Goal: Use online tool/utility: Utilize a website feature to perform a specific function

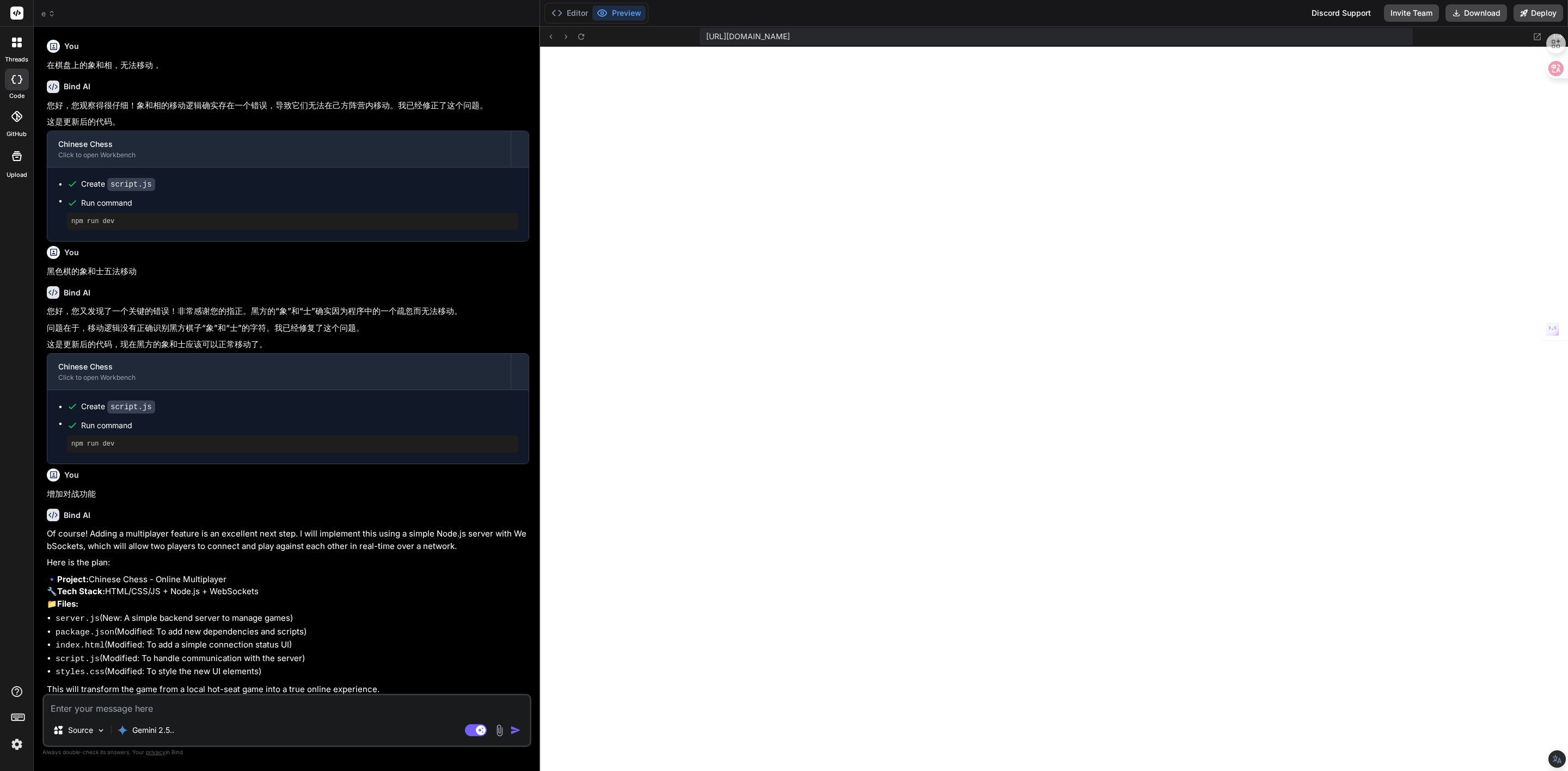
scroll to position [668, 0]
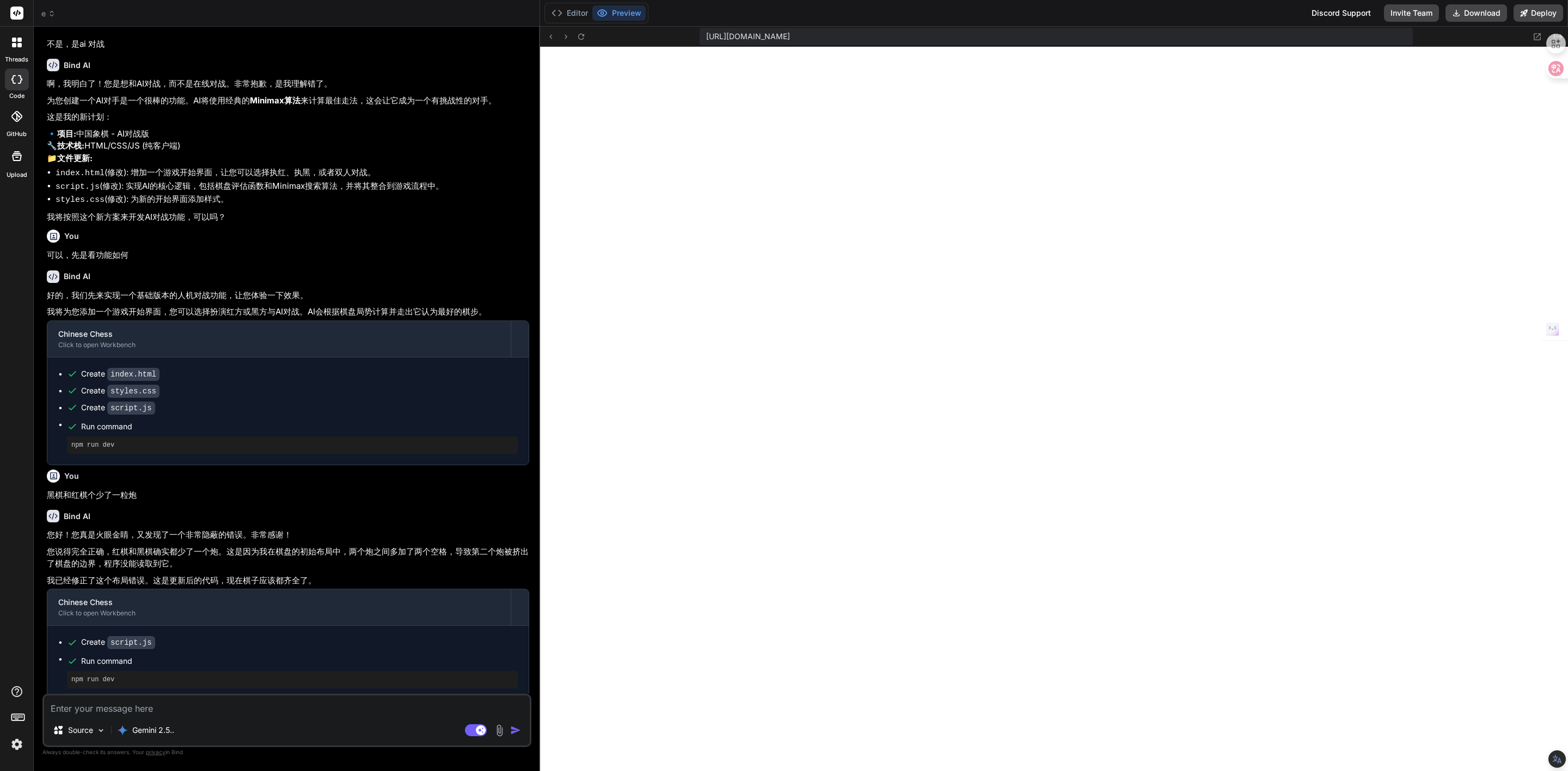
click at [337, 711] on textarea at bounding box center [287, 705] width 486 height 19
type textarea "y"
type textarea "x"
type textarea "yo"
type textarea "x"
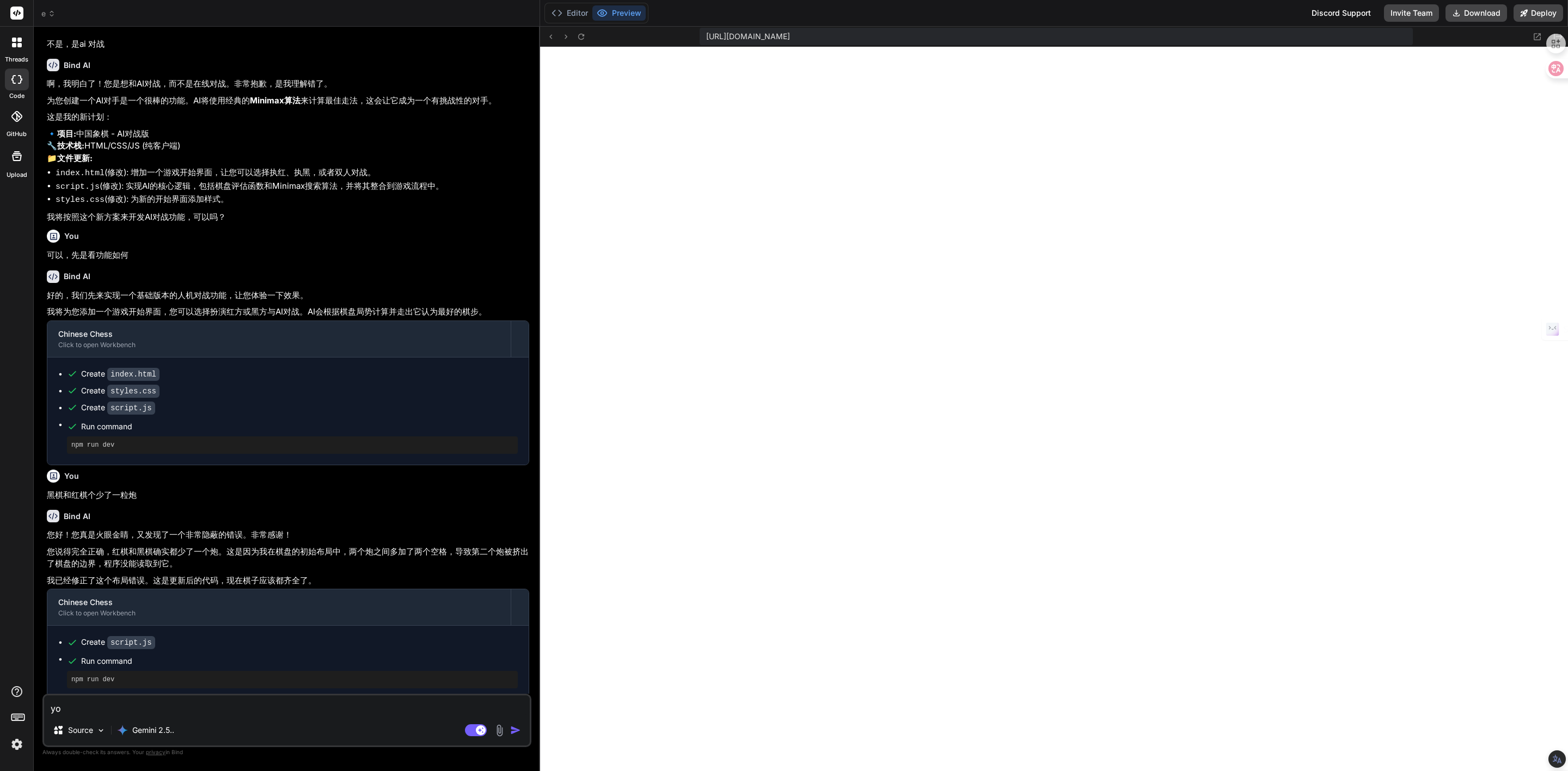
type textarea "you"
type textarea "x"
type textarea "youx"
type textarea "x"
type textarea "youxi"
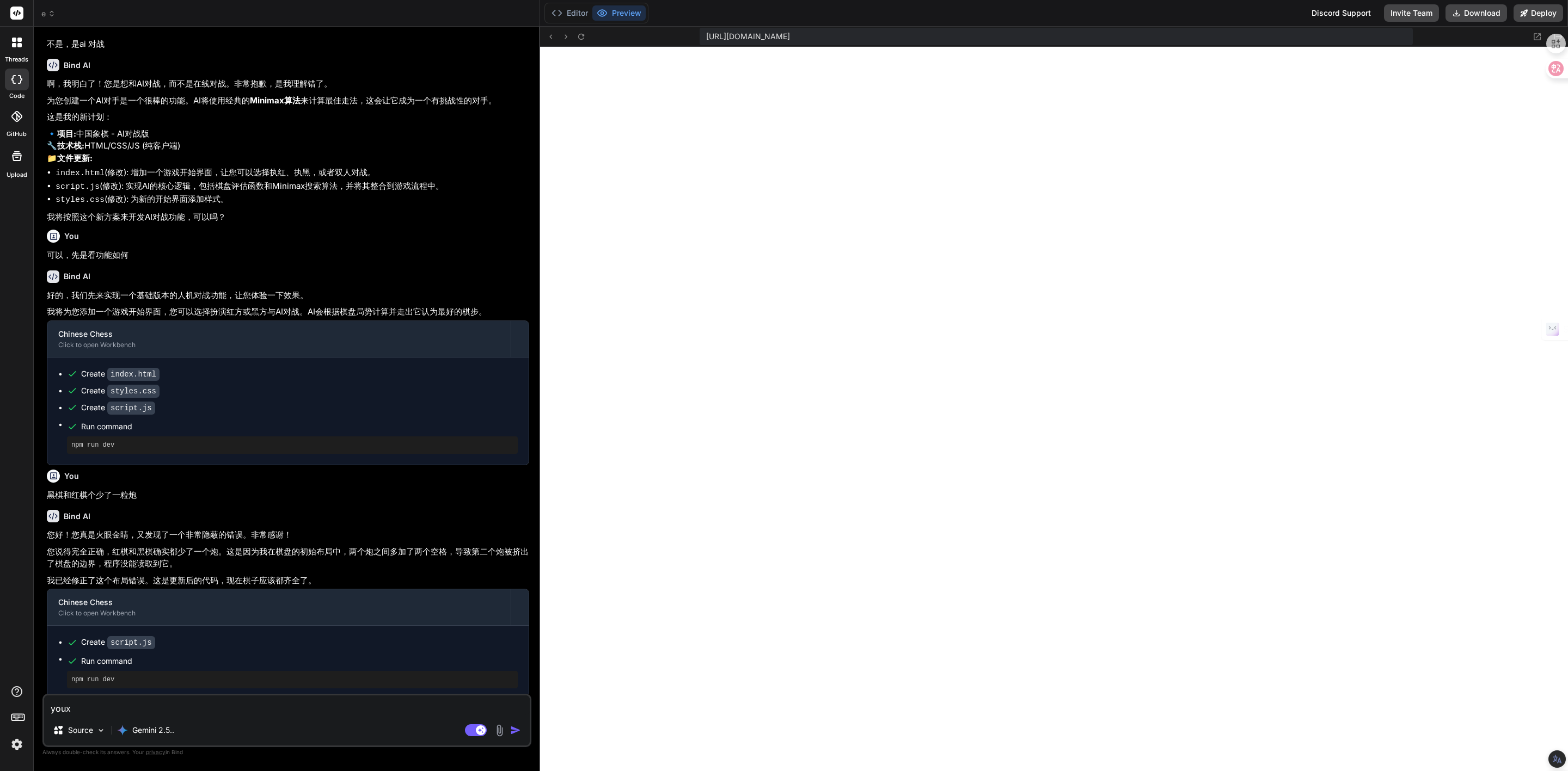
type textarea "x"
type textarea "youx"
type textarea "x"
type textarea "you"
type textarea "x"
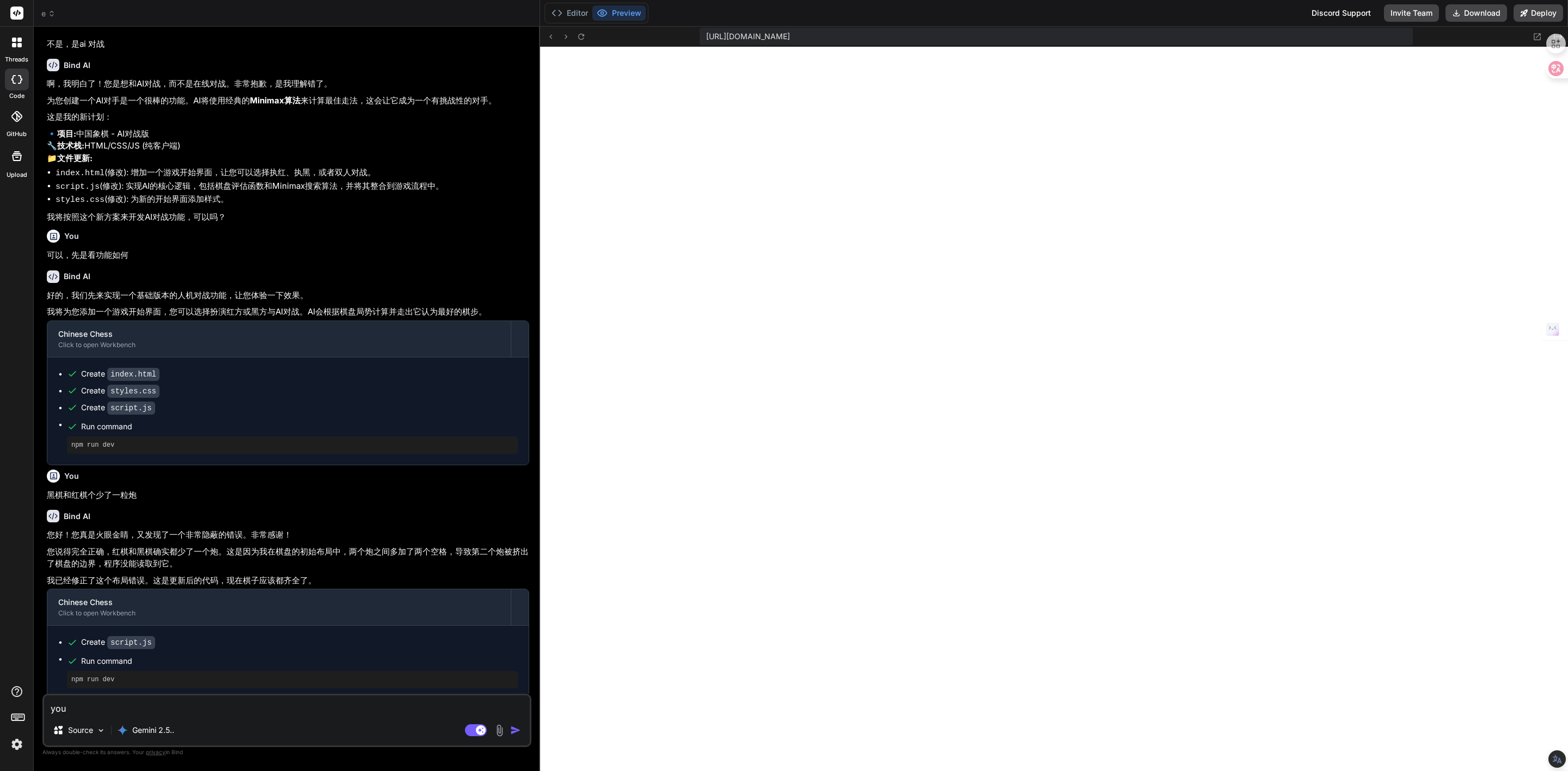
type textarea "yo"
type textarea "x"
type textarea "y"
type textarea "x"
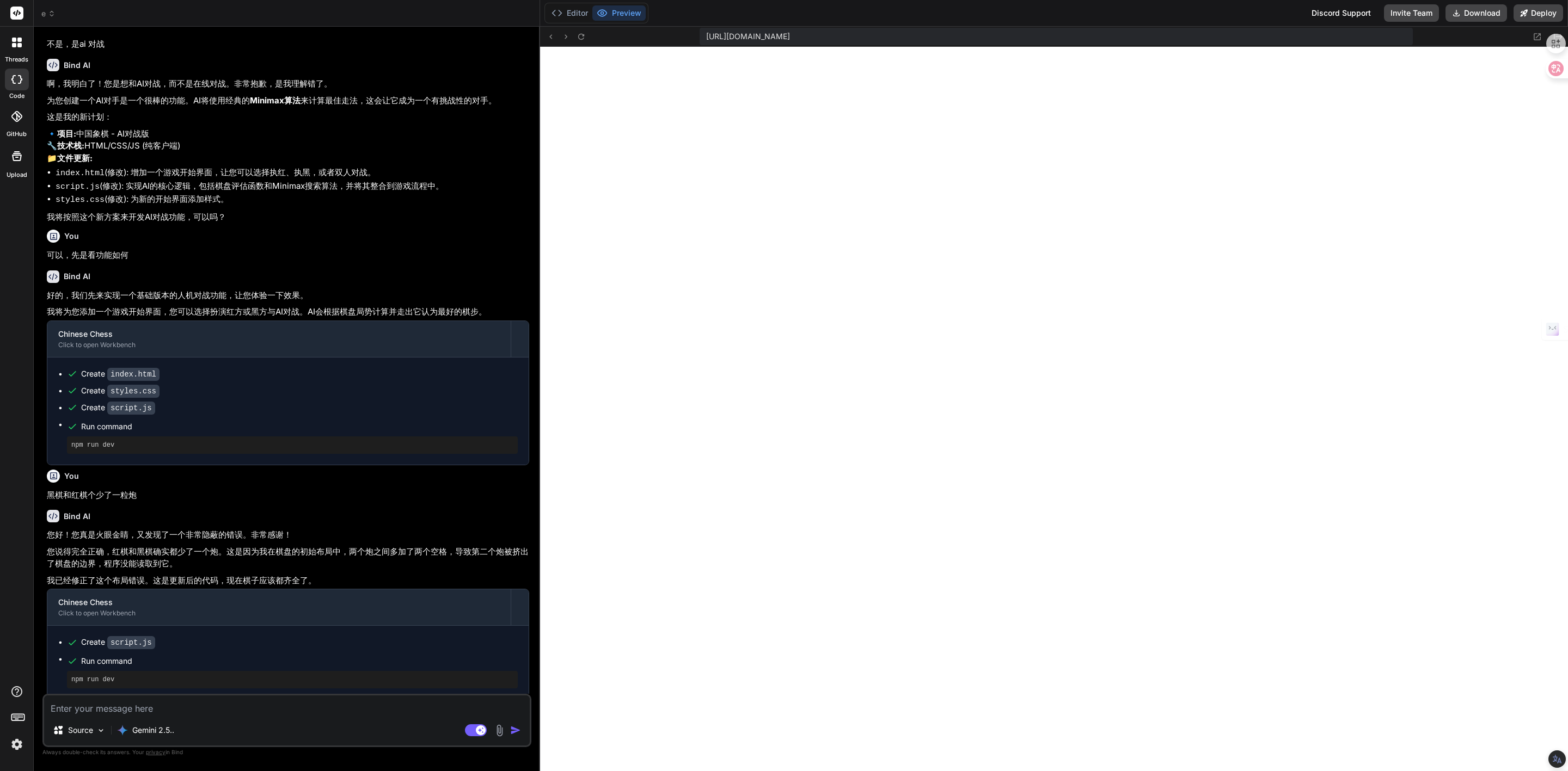
type textarea "y"
type textarea "x"
type textarea "yo"
type textarea "x"
type textarea "you"
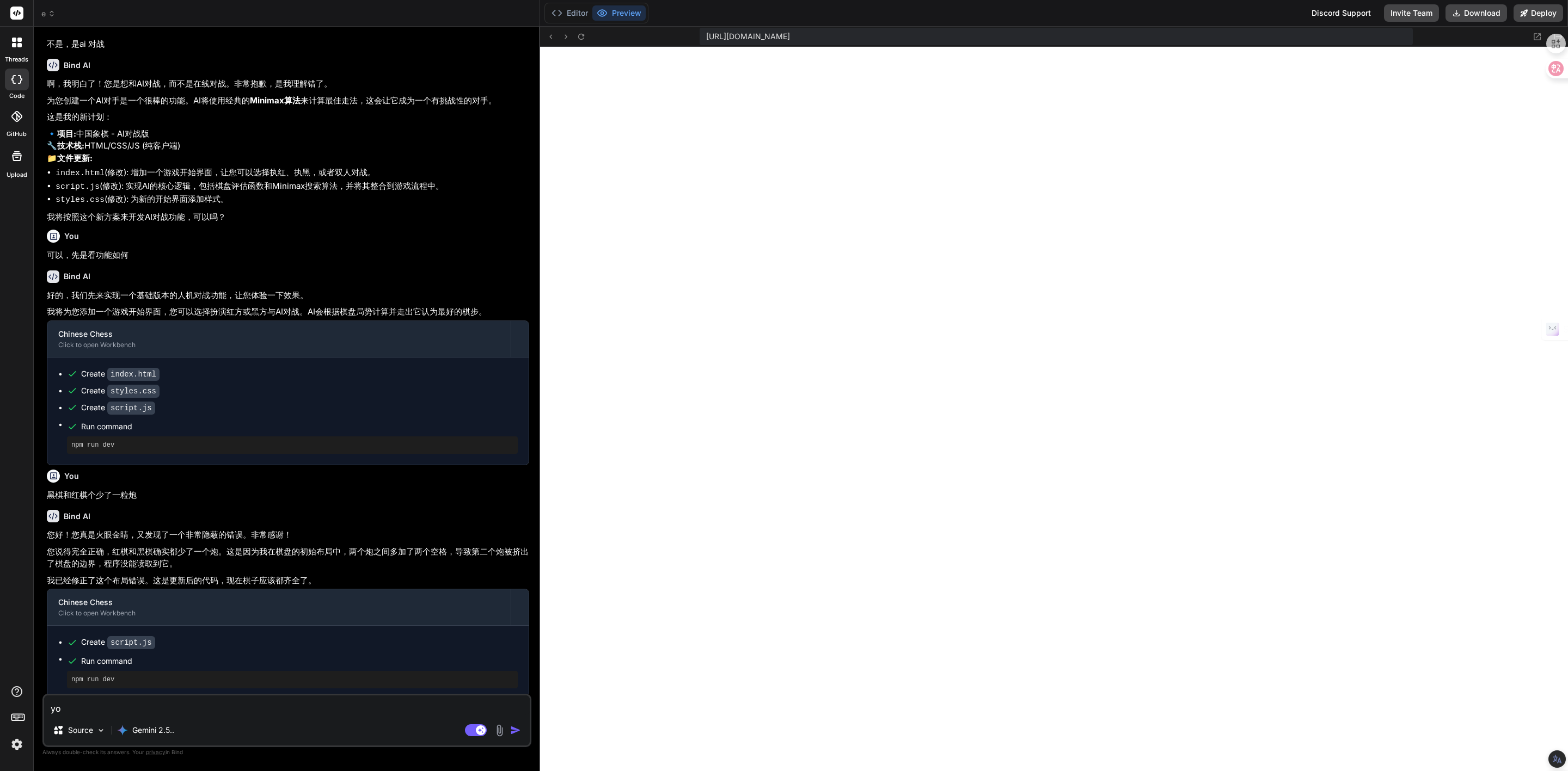
type textarea "x"
type textarea "you'x"
type textarea "x"
type textarea "you'xi"
type textarea "x"
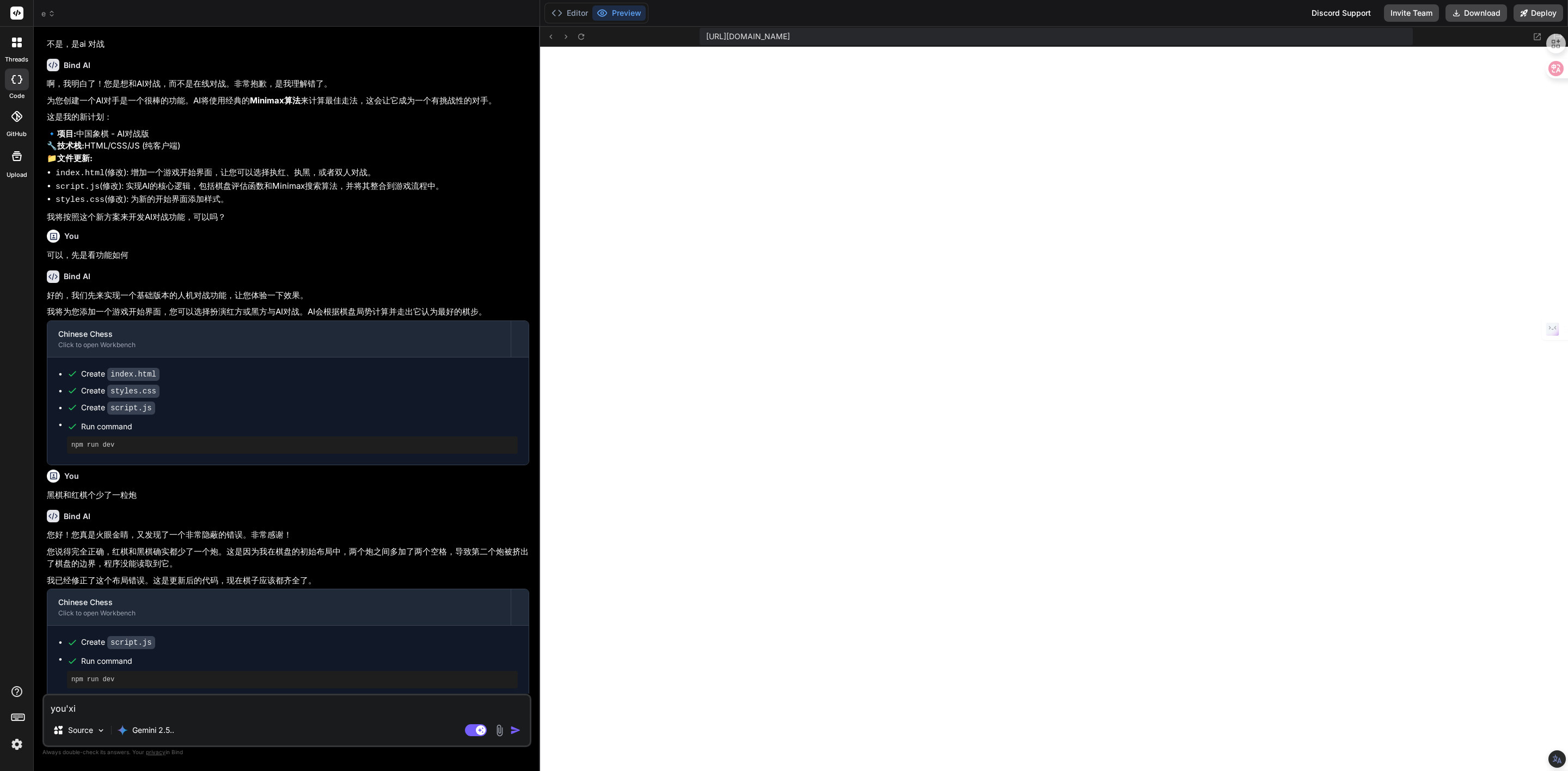
type textarea "游戏"
type textarea "x"
type textarea "游戏x"
type textarea "x"
type textarea "游戏xi"
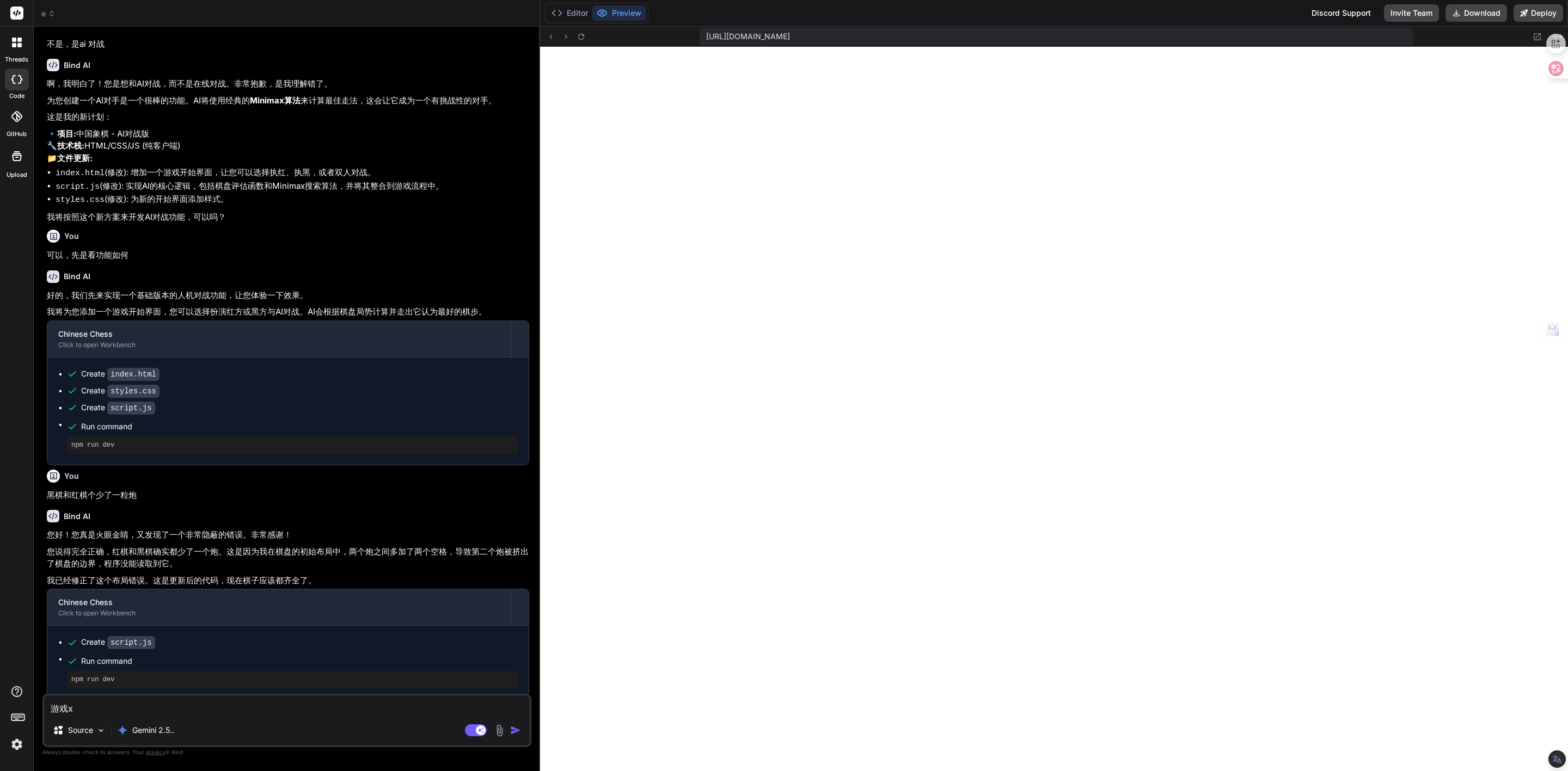
type textarea "x"
type textarea "游戏xia"
type textarea "x"
type textarea "游戏xiao"
type textarea "x"
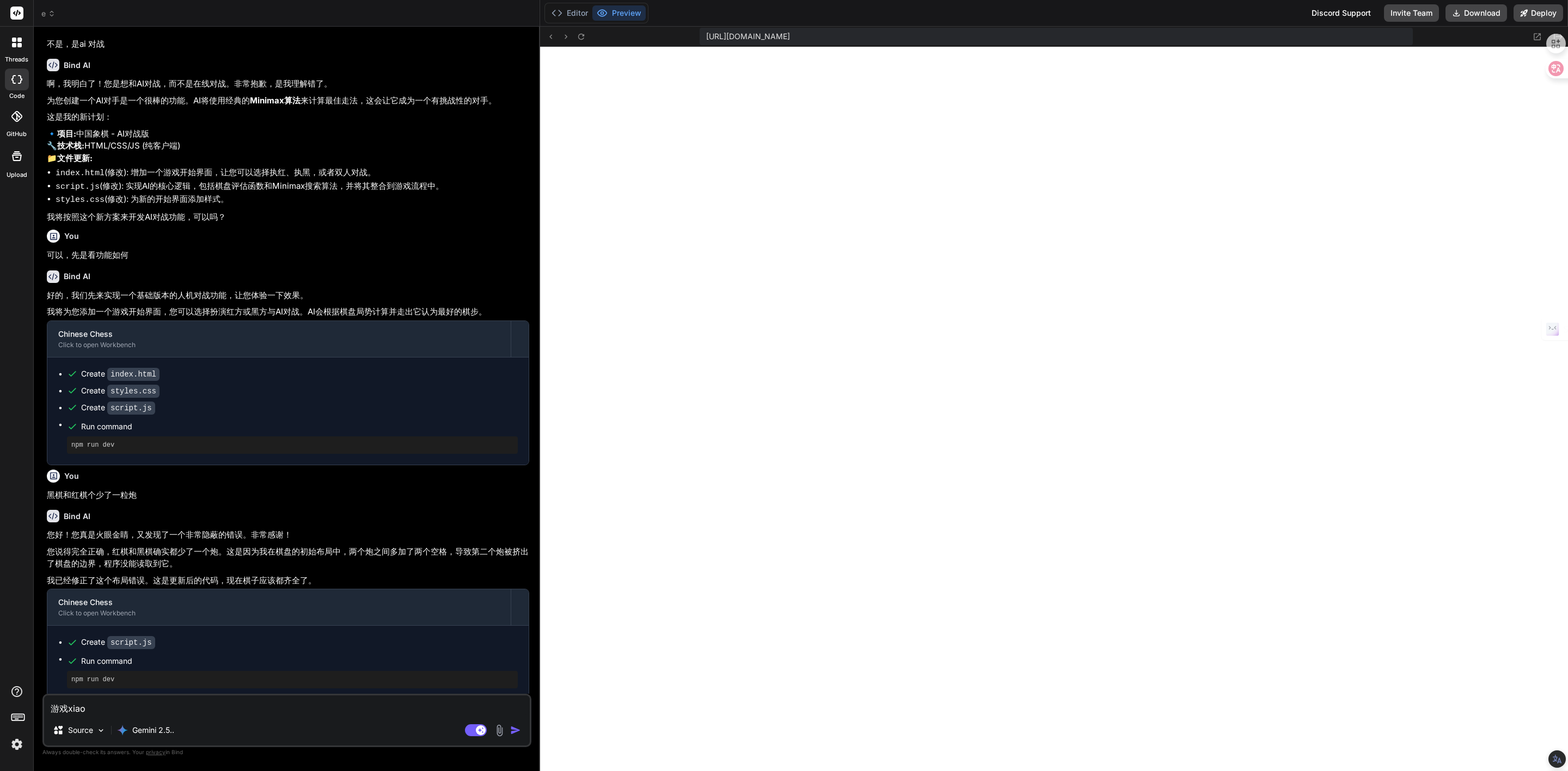
type textarea "游戏xiao'g"
type textarea "x"
type textarea "游戏xiao'gu"
type textarea "x"
type textarea "游戏[PERSON_NAME]"
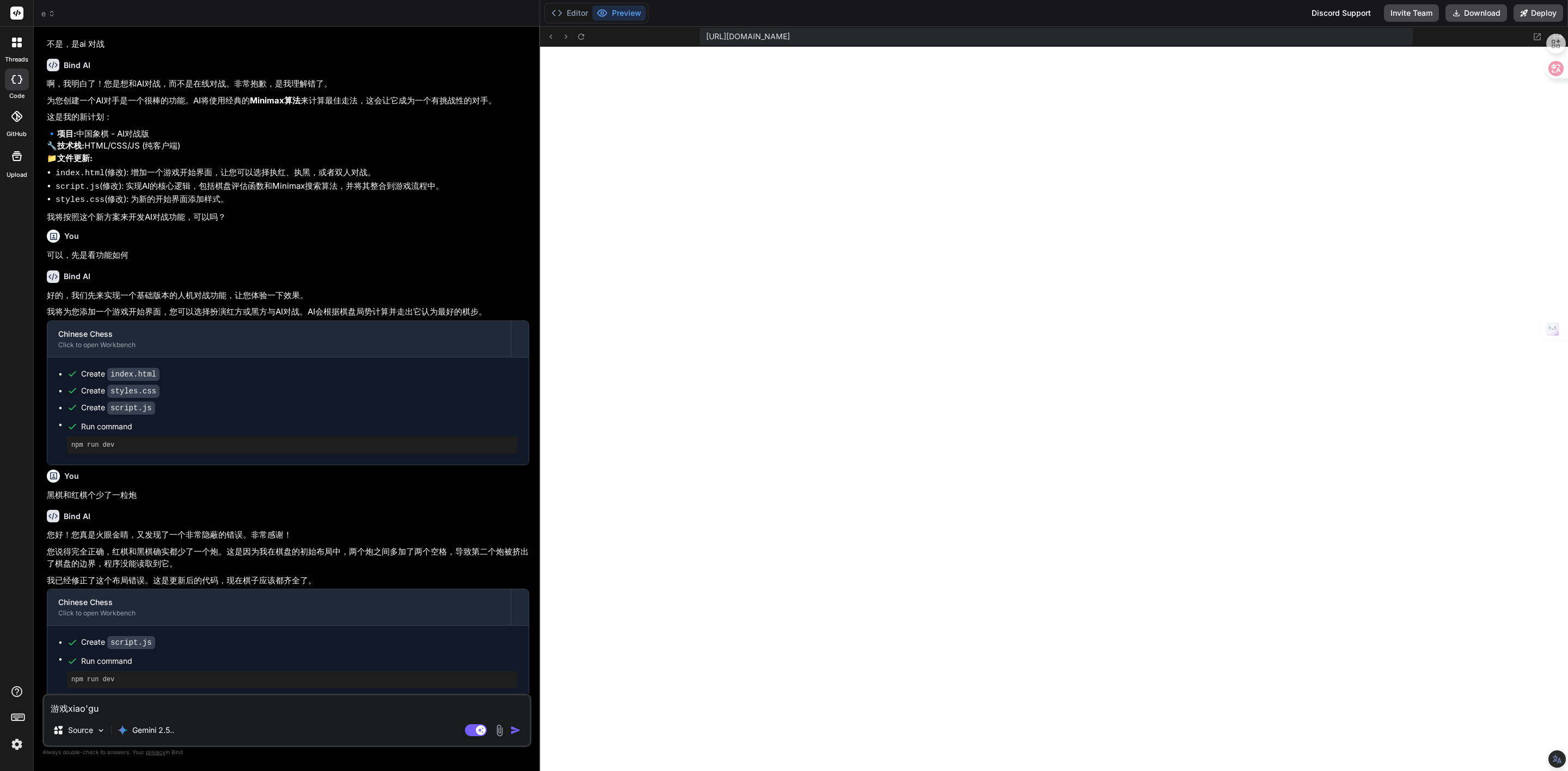
type textarea "x"
type textarea "游戏效果"
type textarea "x"
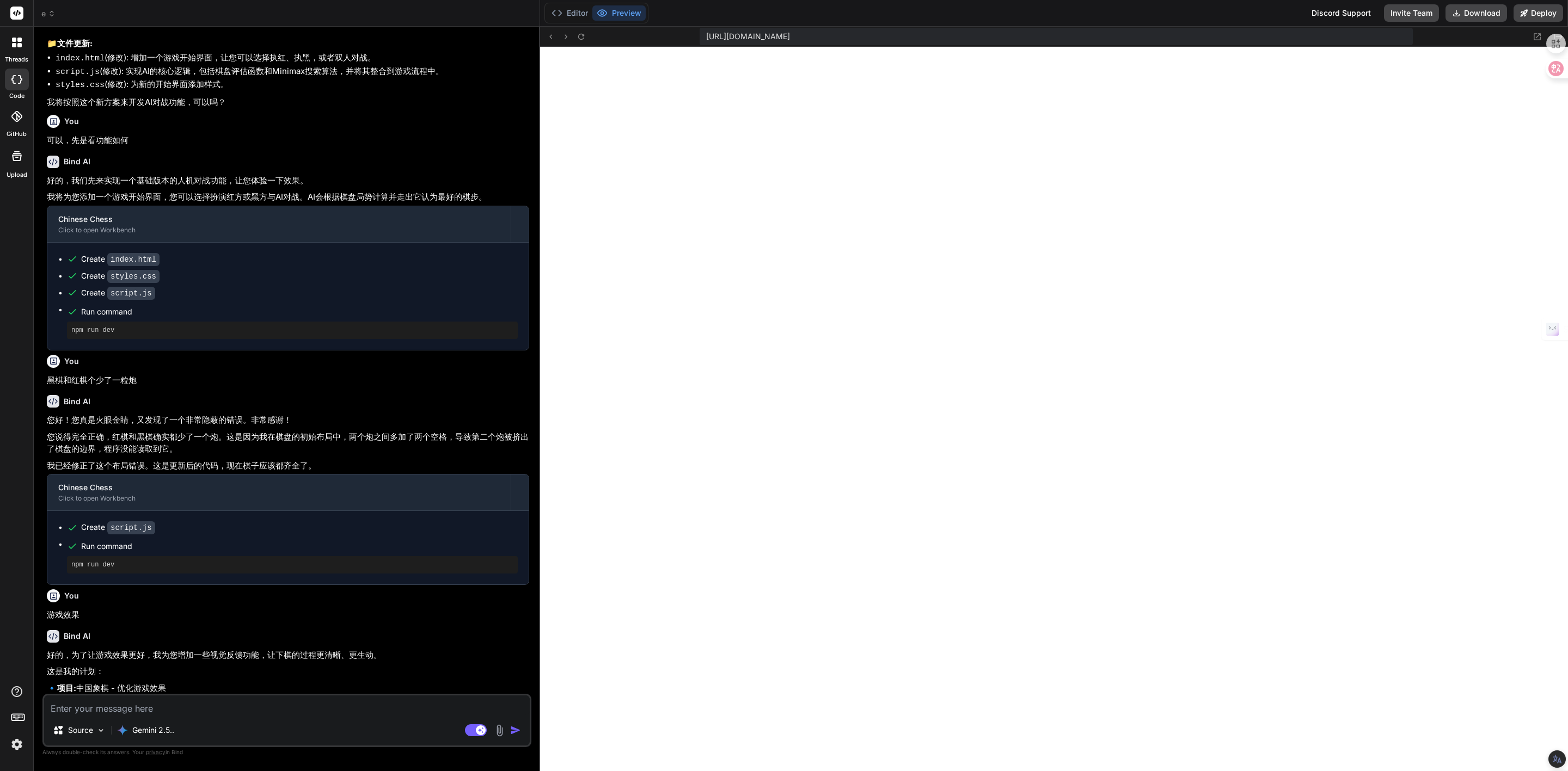
type textarea "x"
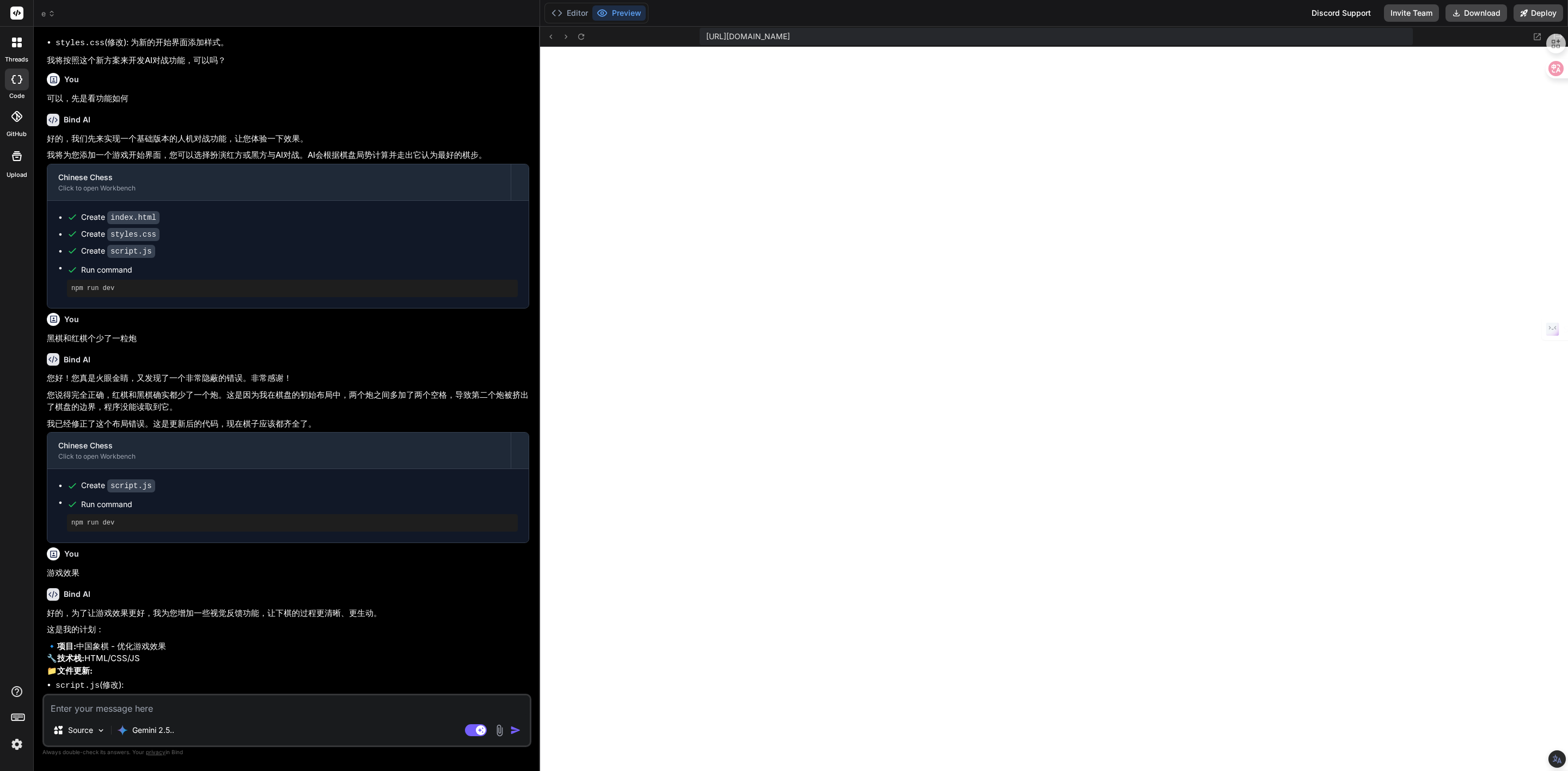
scroll to position [926, 0]
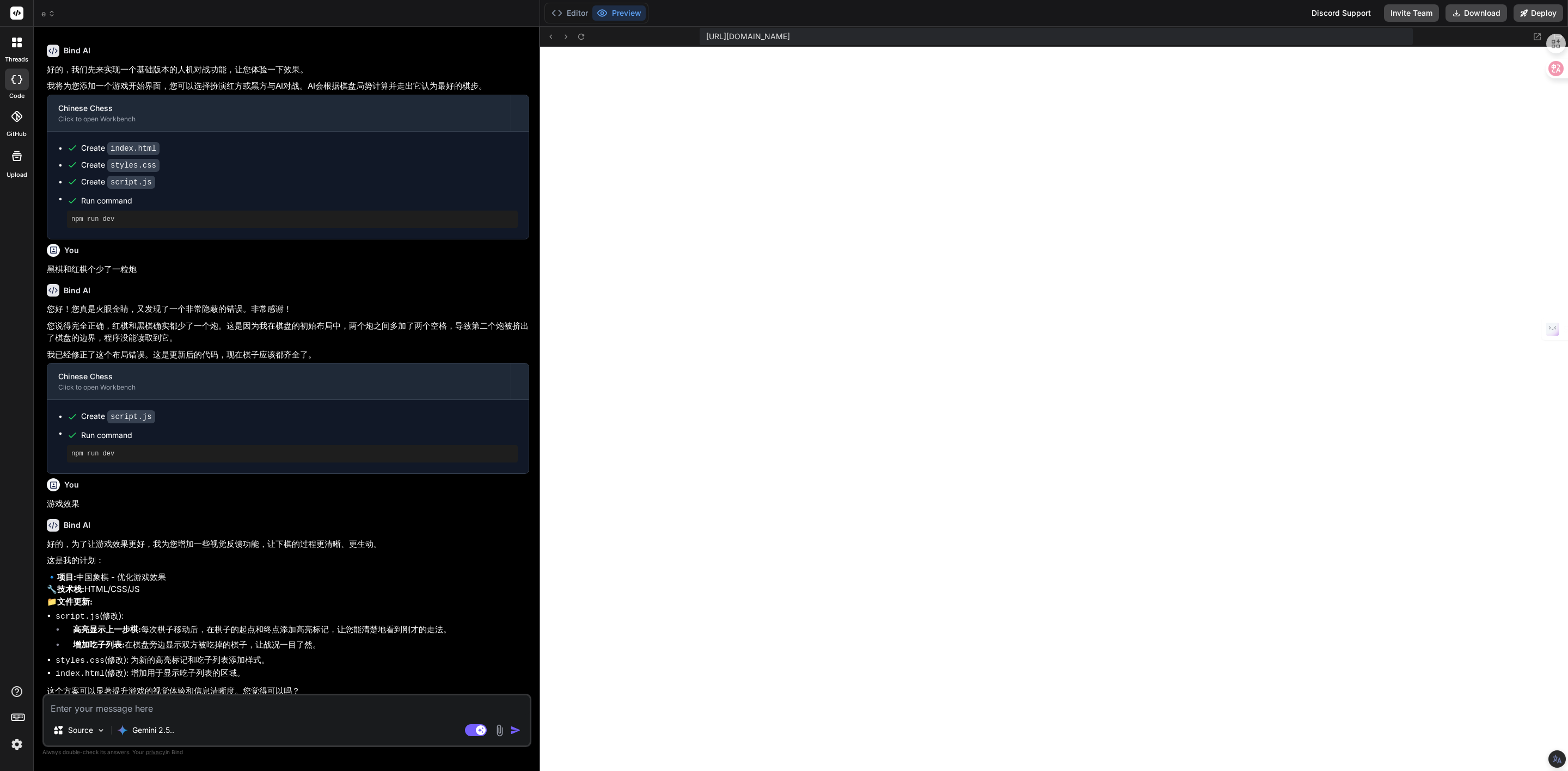
click at [161, 709] on textarea at bounding box center [287, 705] width 486 height 19
type textarea "j"
type textarea "x"
type textarea "ji"
type textarea "x"
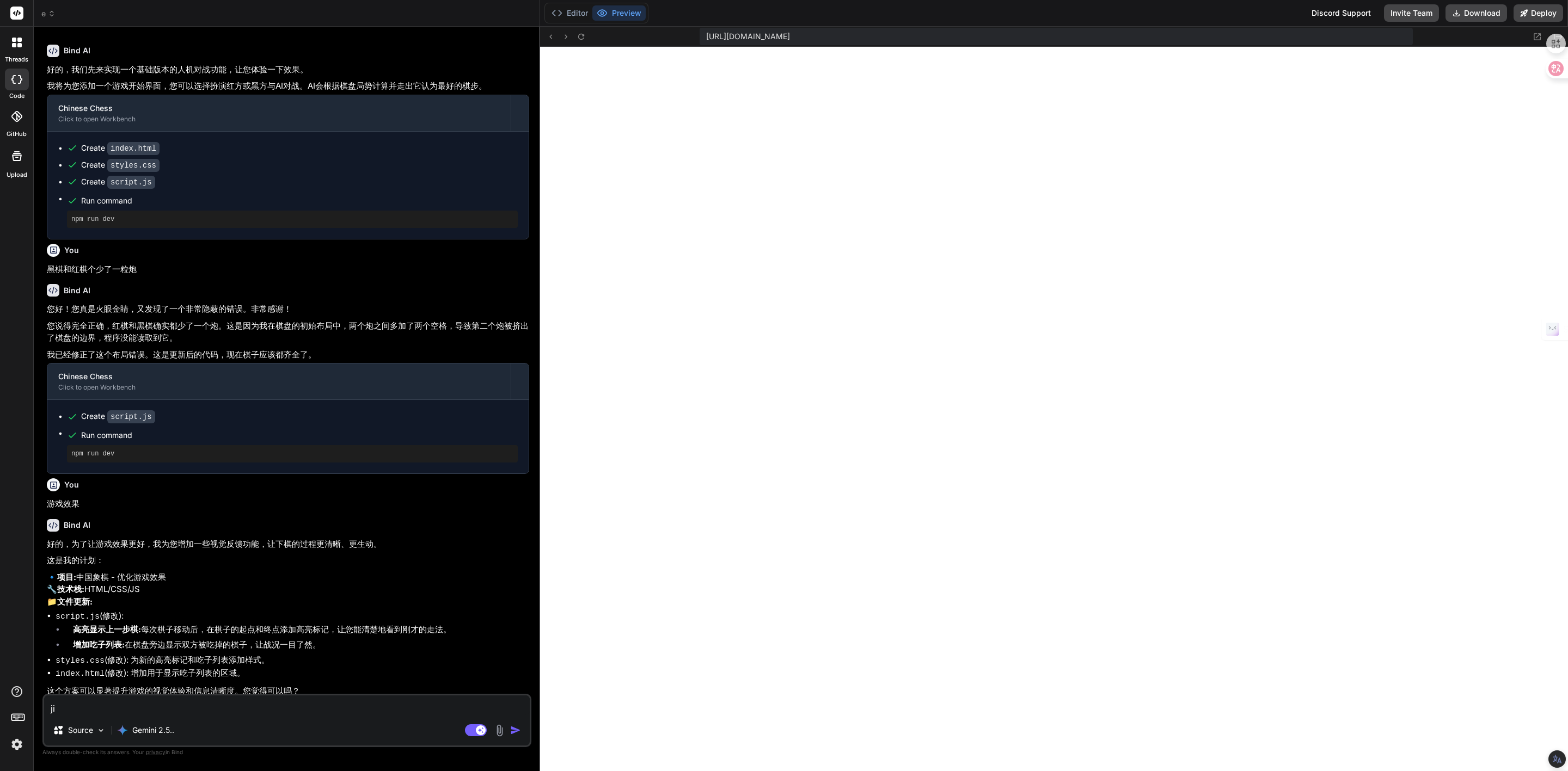
type textarea "jiu"
type textarea "x"
type textarea "ji"
type textarea "x"
type textarea "j"
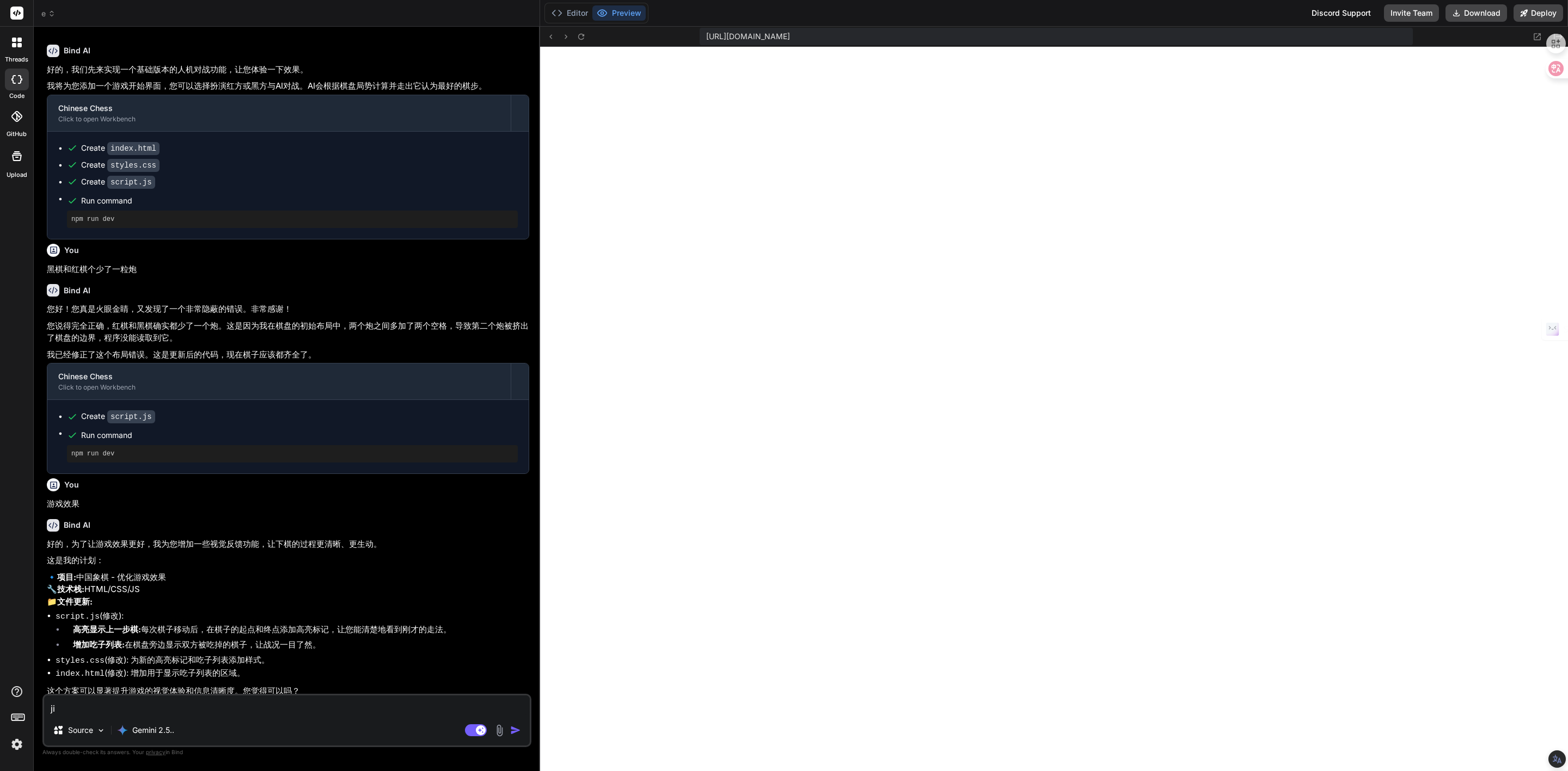
type textarea "x"
type textarea "y"
type textarea "x"
type textarea "ya"
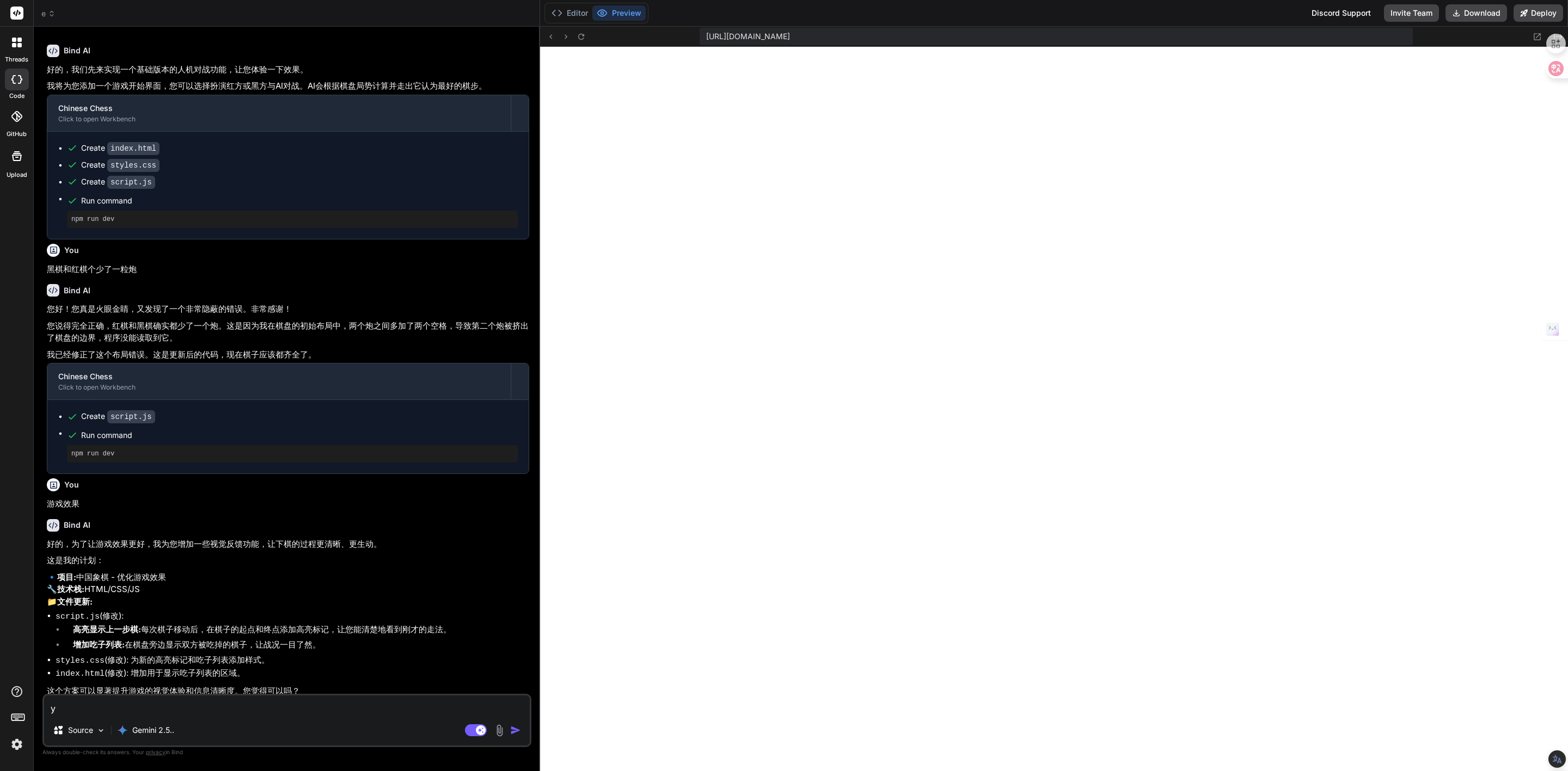
type textarea "x"
type textarea "[PERSON_NAME]"
type textarea "x"
type textarea "要"
type textarea "x"
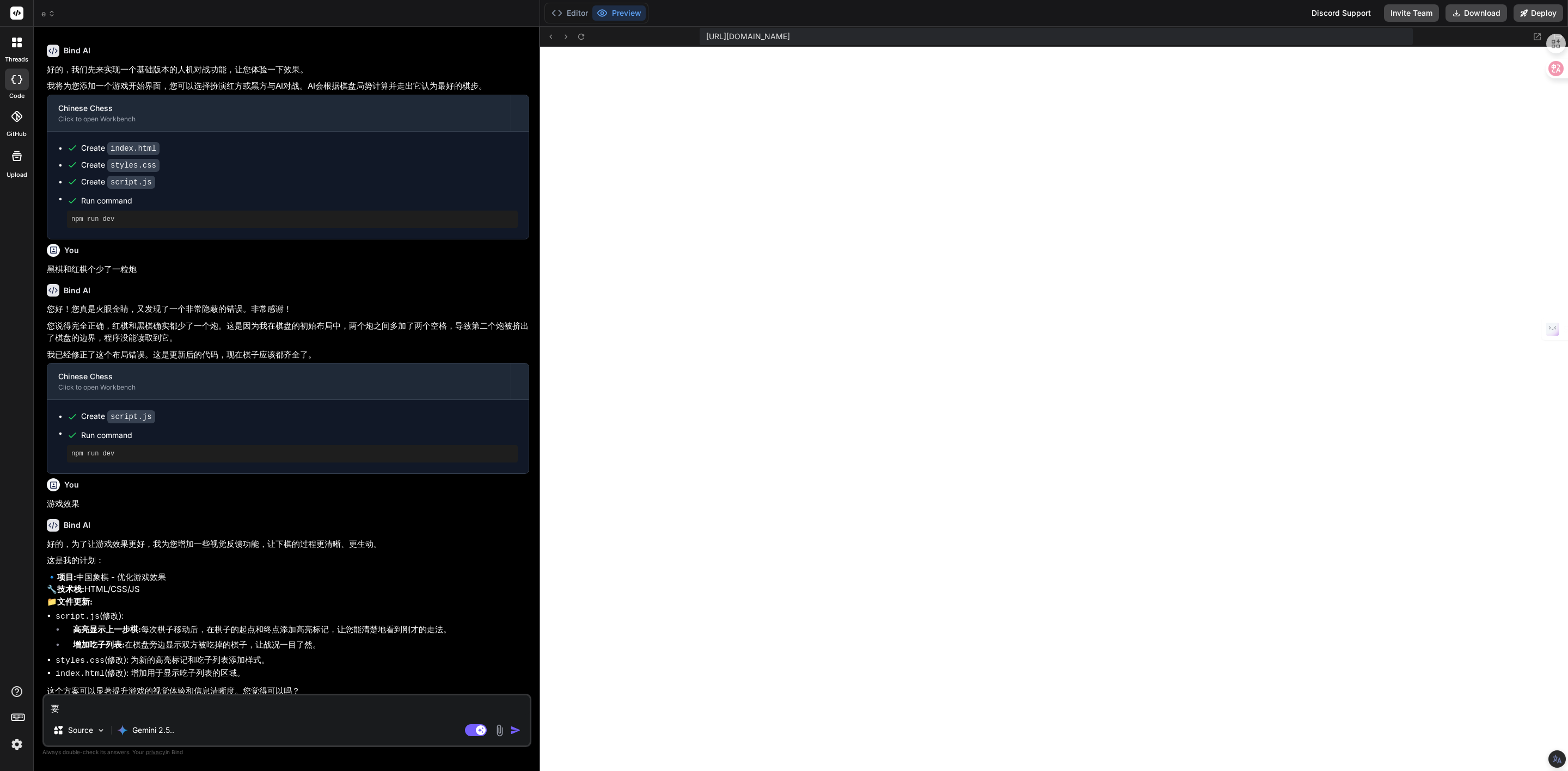
type textarea "要x"
type textarea "x"
type textarea "要xi"
type textarea "x"
type textarea "要xia"
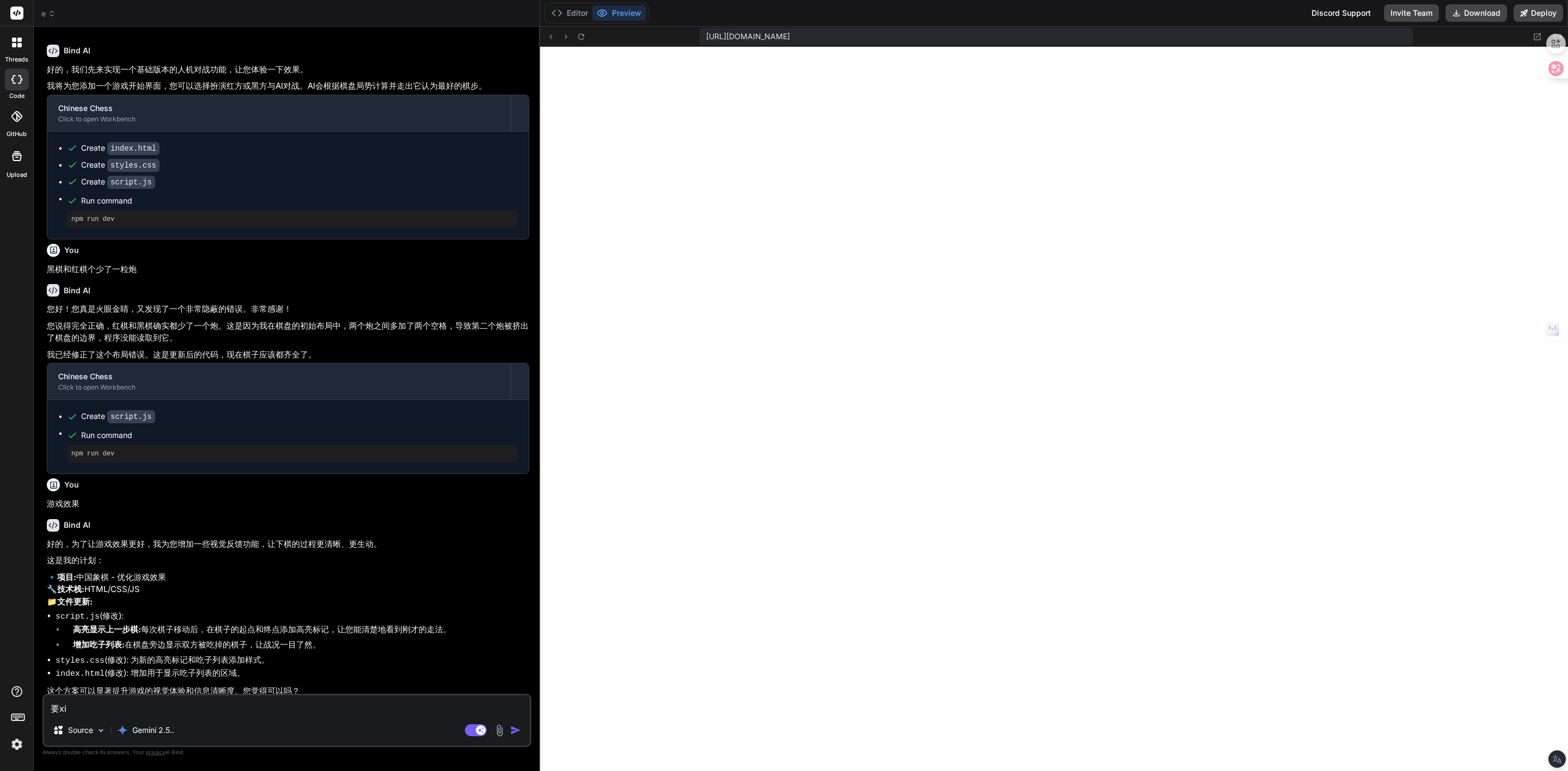
type textarea "x"
type textarea "要xian"
type textarea "x"
type textarea "要xiang"
type textarea "x"
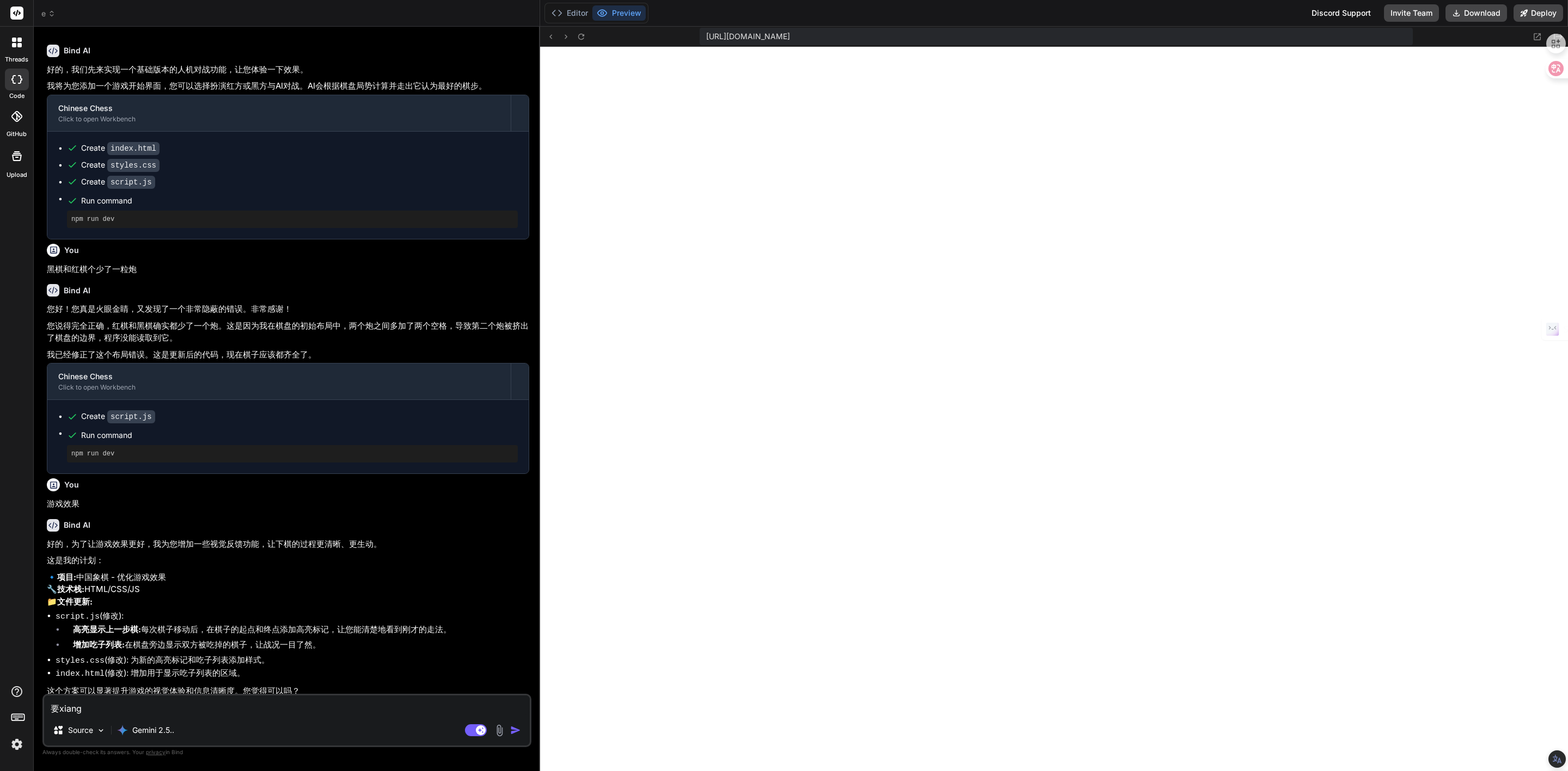
type textarea "要像"
type textarea "x"
type textarea "要像b"
type textarea "x"
type textarea "要像ba"
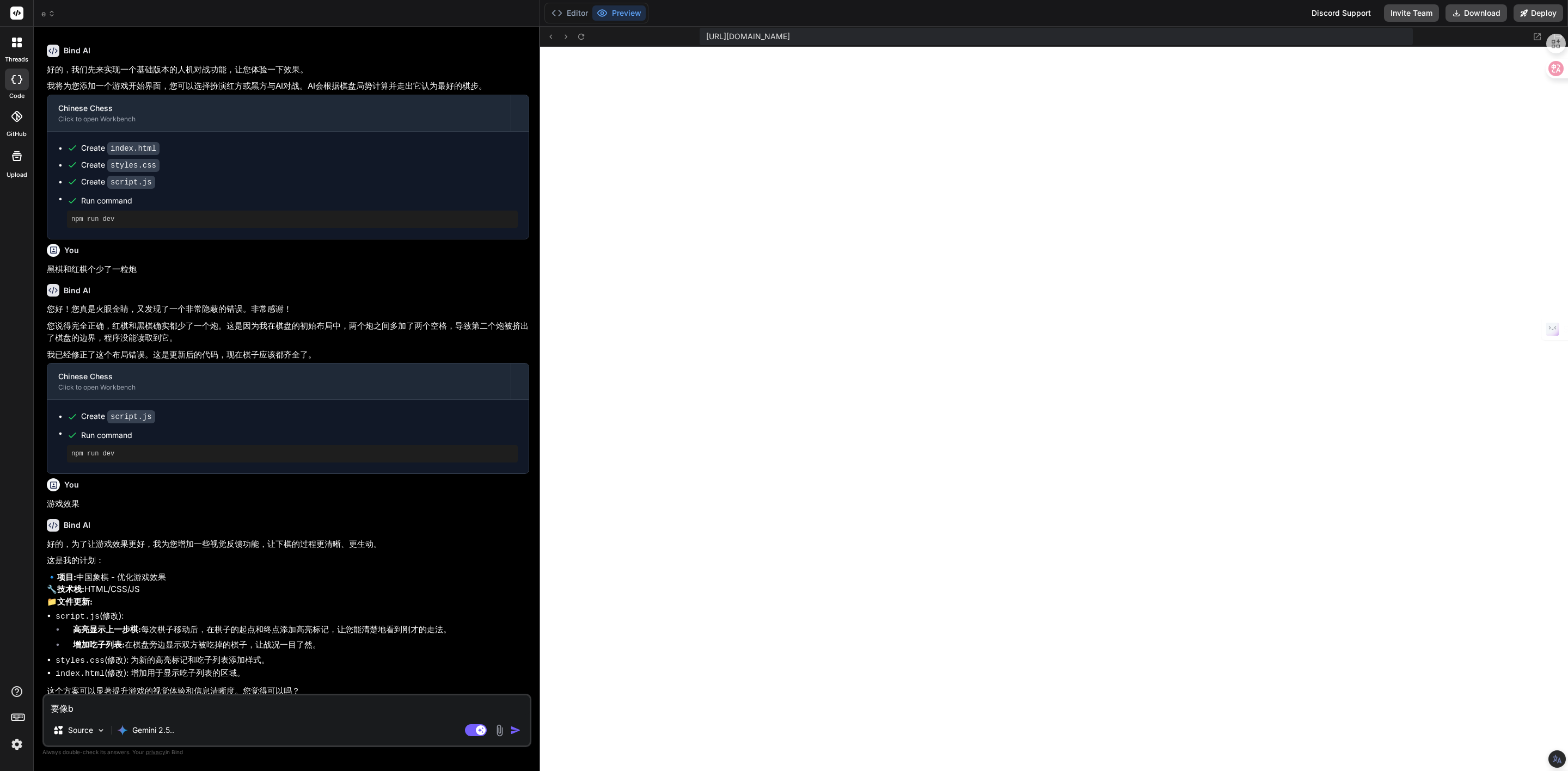
type textarea "x"
type textarea "要像bao"
type textarea "x"
type textarea "要像ba"
type textarea "x"
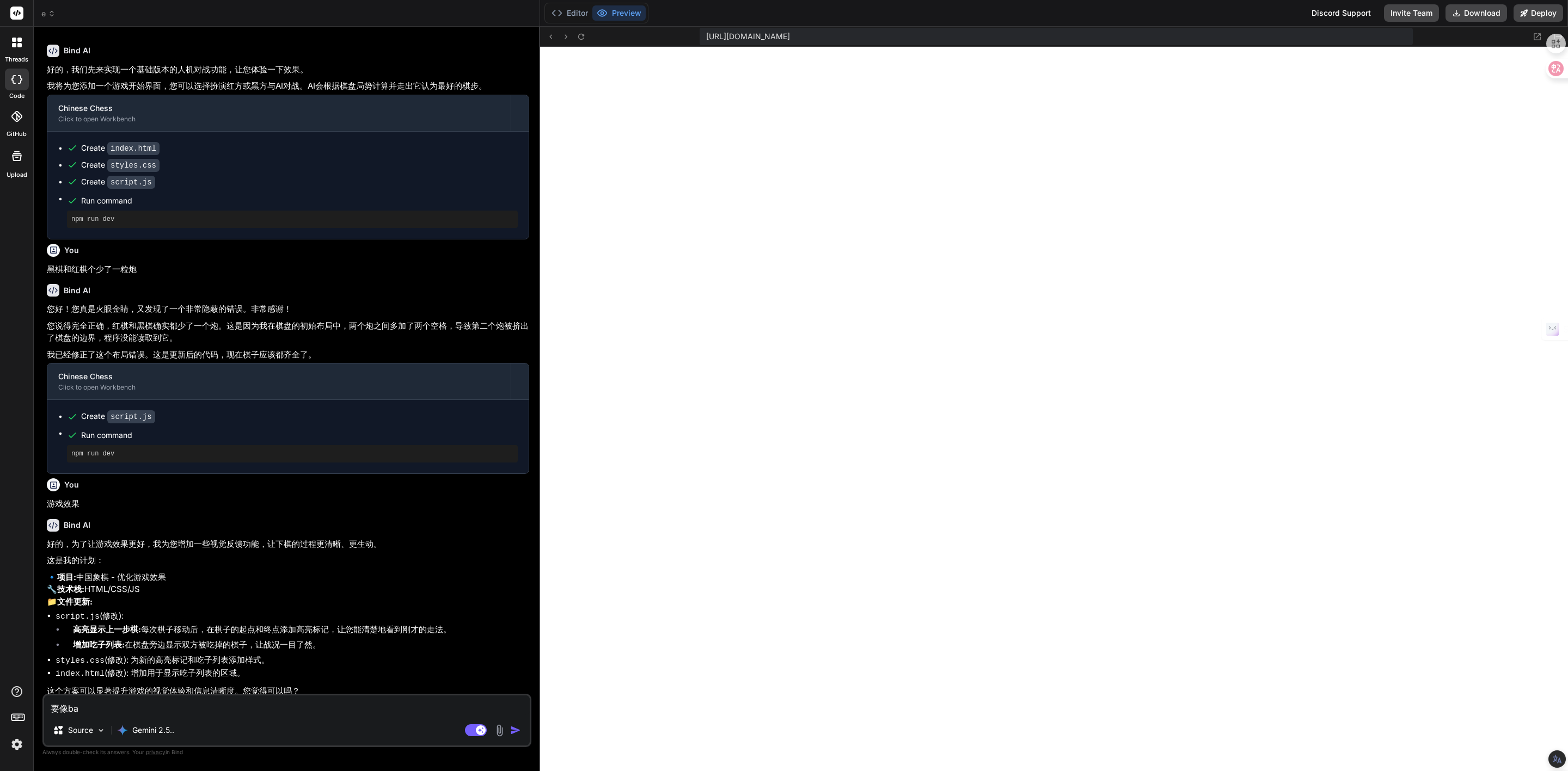
type textarea "要像b"
type textarea "x"
type textarea "要像"
type textarea "x"
type textarea "要像p"
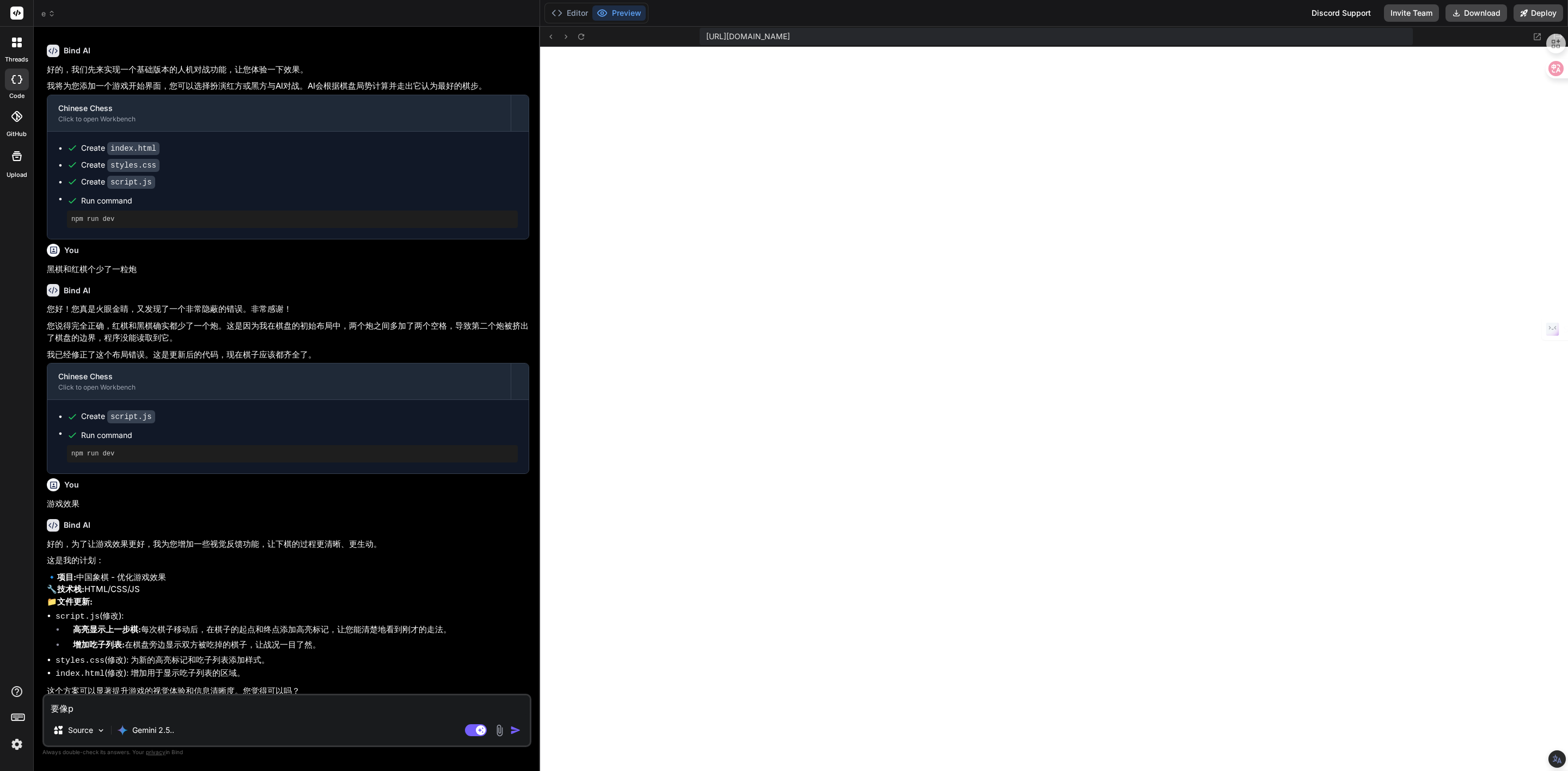
type textarea "x"
type textarea "要像pa"
type textarea "x"
type textarea "要像pao"
type textarea "x"
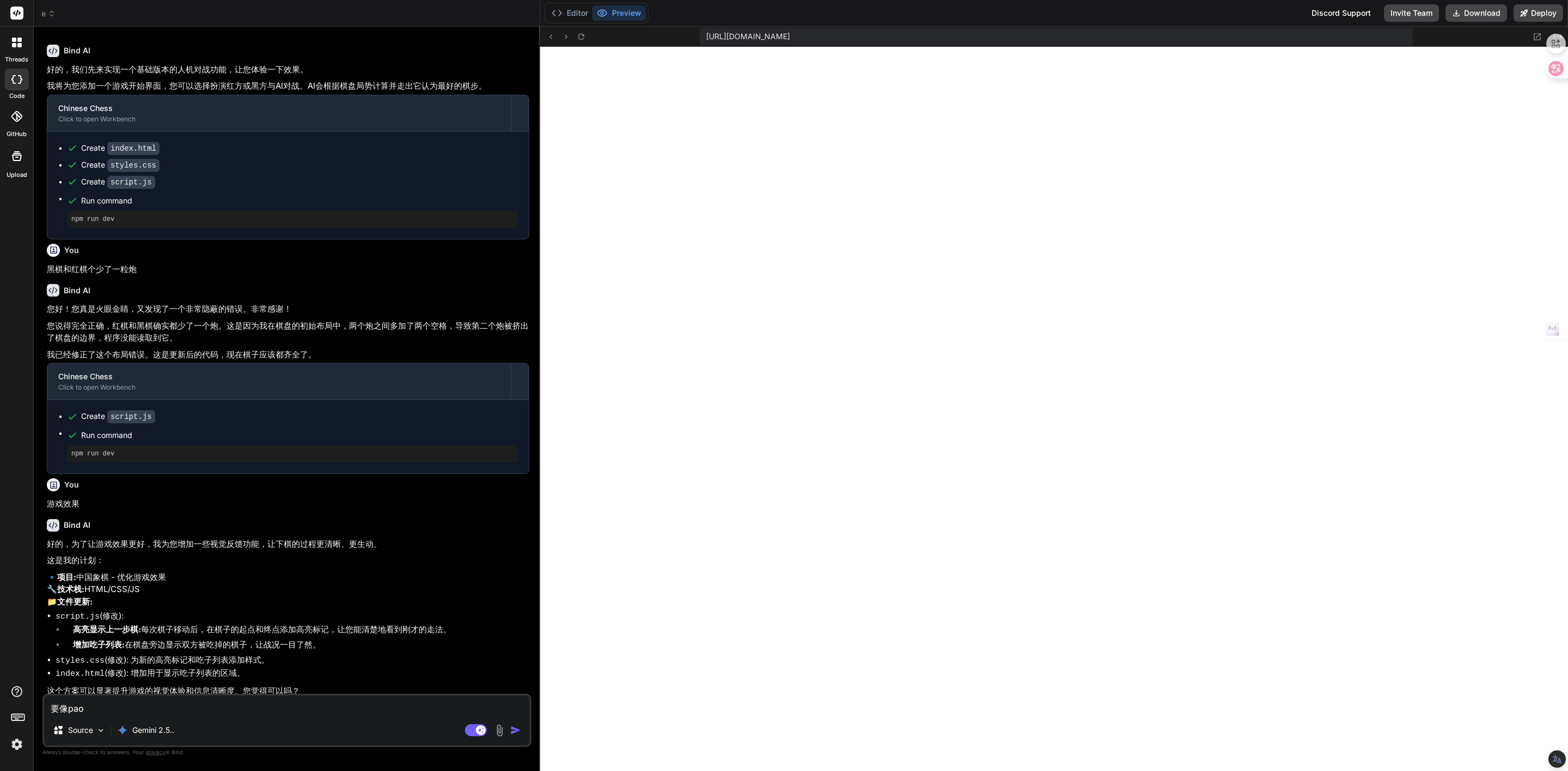
type textarea "要像炮"
type textarea "x"
type textarea "要像炮x"
type textarea "x"
type textarea "要像炮x'h"
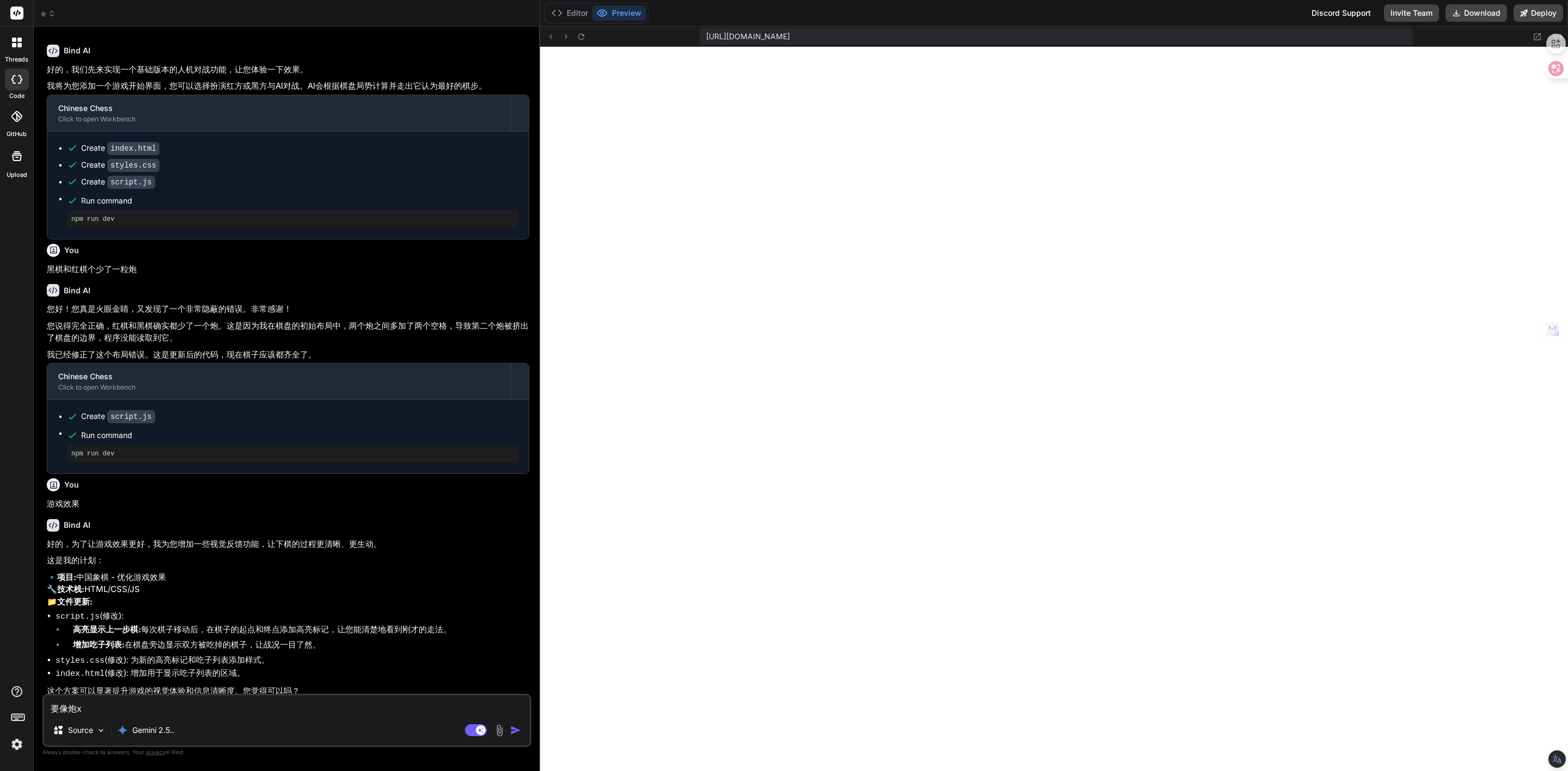
type textarea "x"
type textarea "要像炮x'hi"
type textarea "x"
type textarea "要像炮x'h"
type textarea "x"
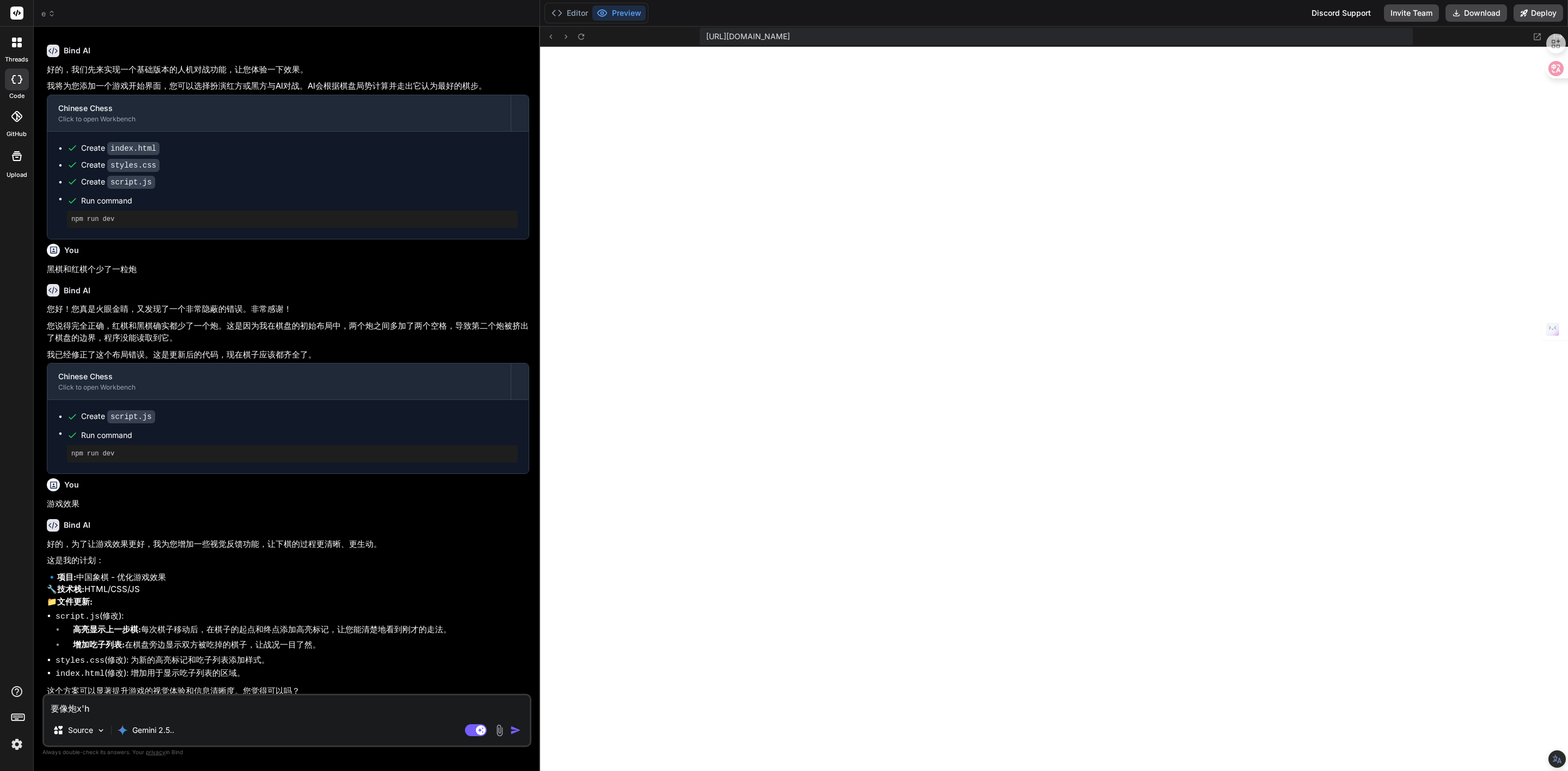
type textarea "要像炮x"
type textarea "x"
type textarea "要像炮"
type textarea "x"
type textarea "要像炮z"
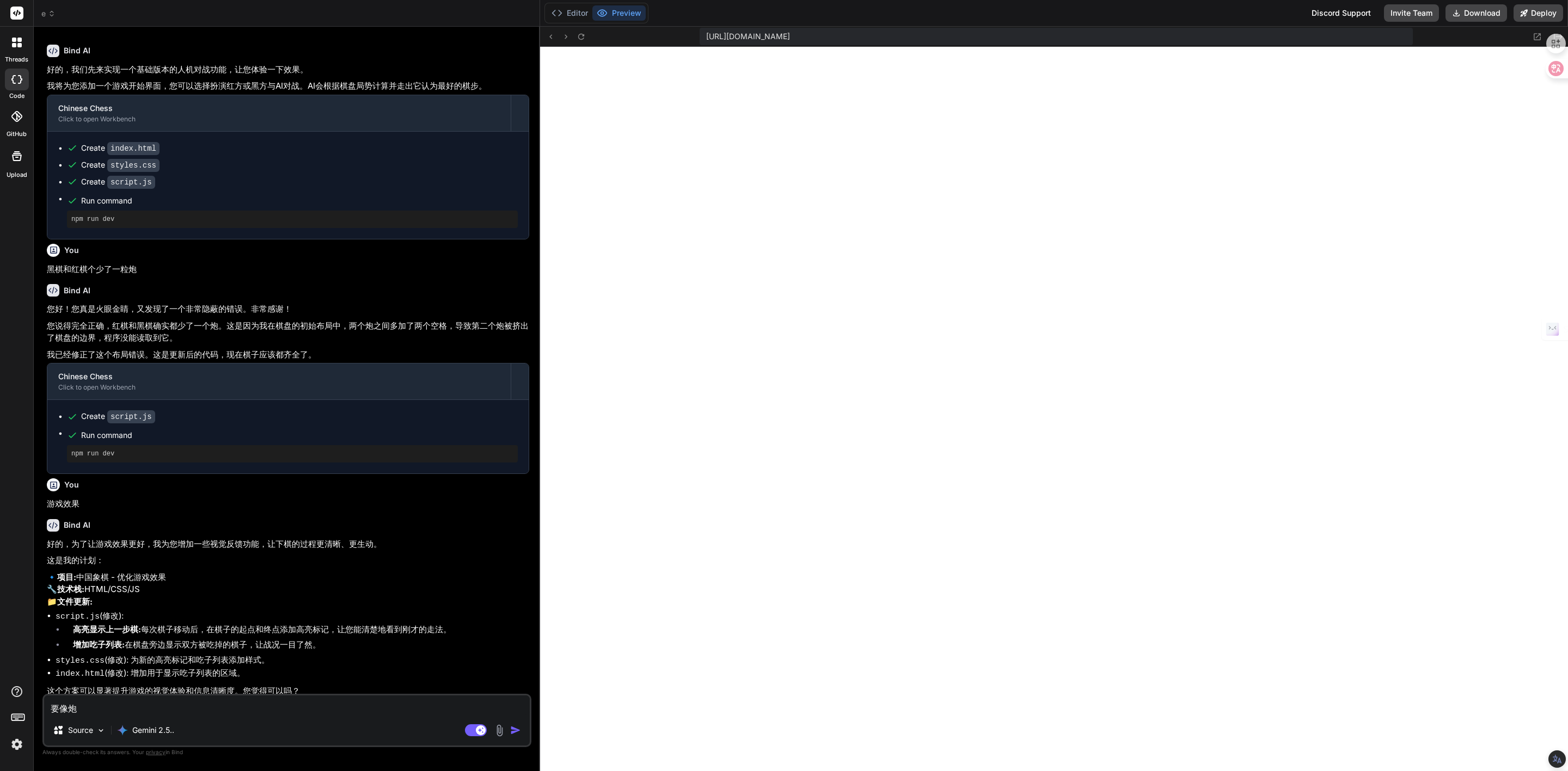
type textarea "x"
type textarea "要像炮za"
type textarea "x"
type textarea "要像炮zai"
type textarea "x"
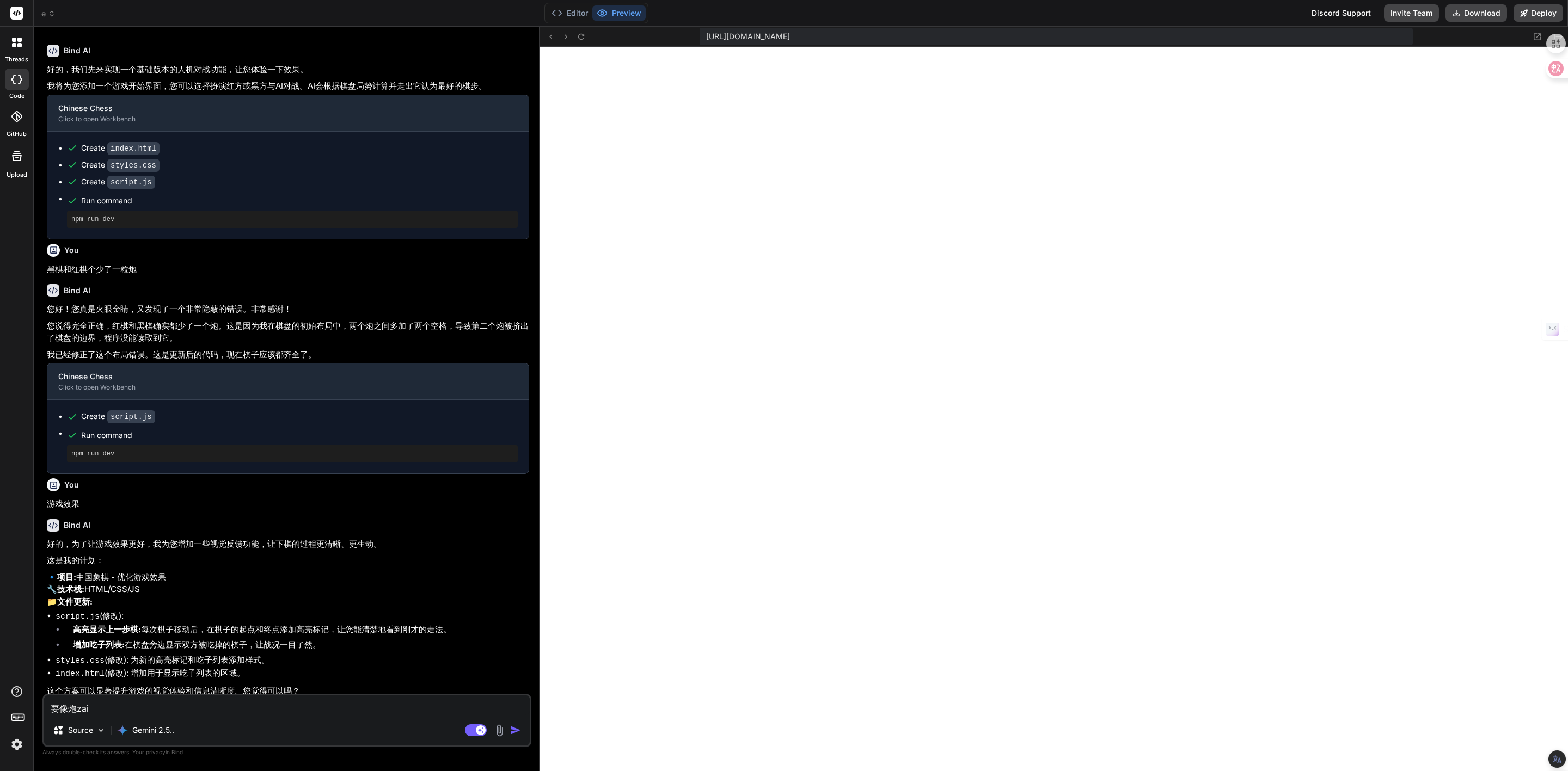
type textarea "要像炮在"
type textarea "x"
type textarea "要像炮在c"
type textarea "x"
type textarea "要像炮在ch"
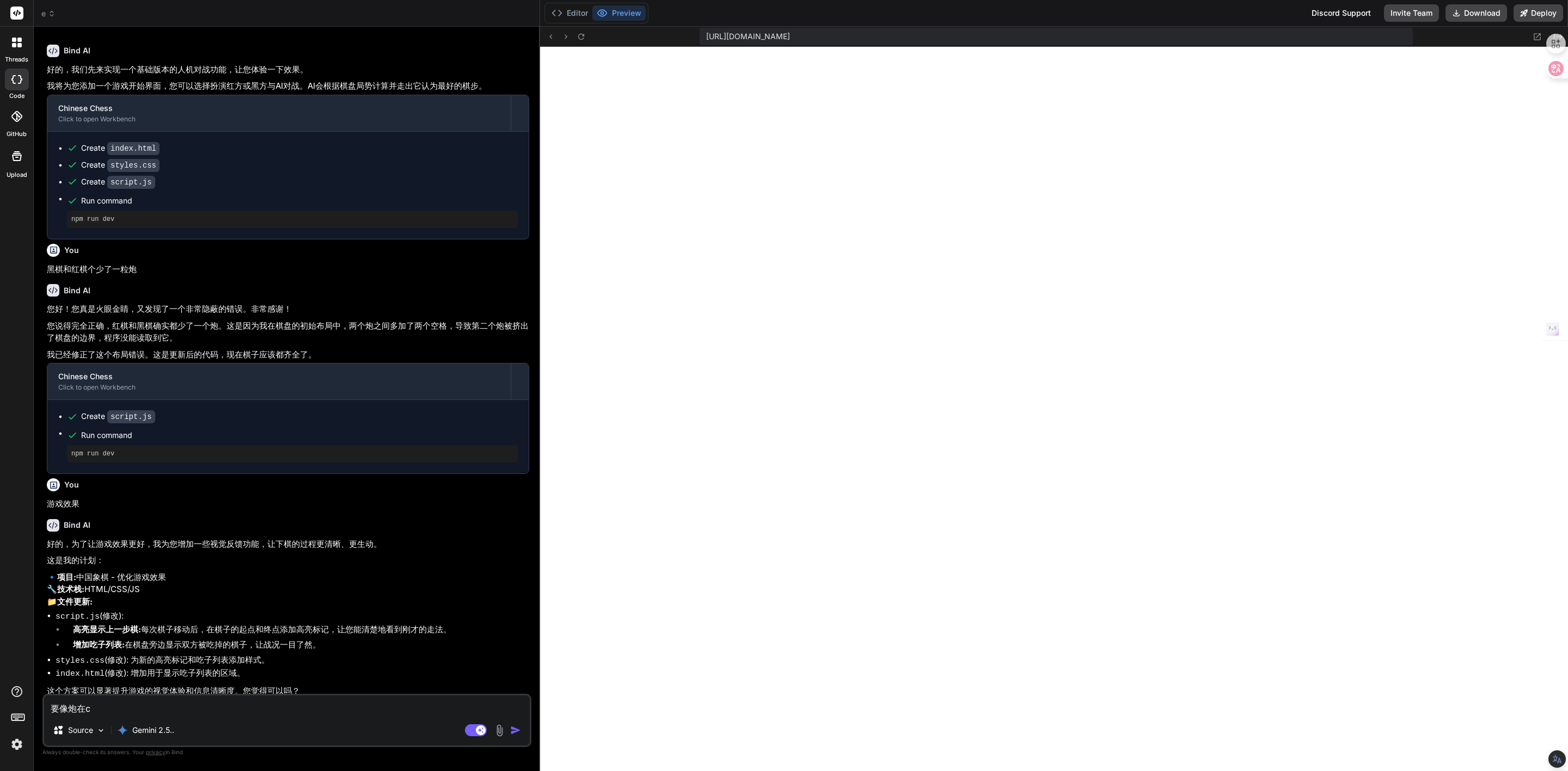
type textarea "x"
type textarea "要像炮在chi"
type textarea "x"
type textarea "要像炮在吃"
type textarea "x"
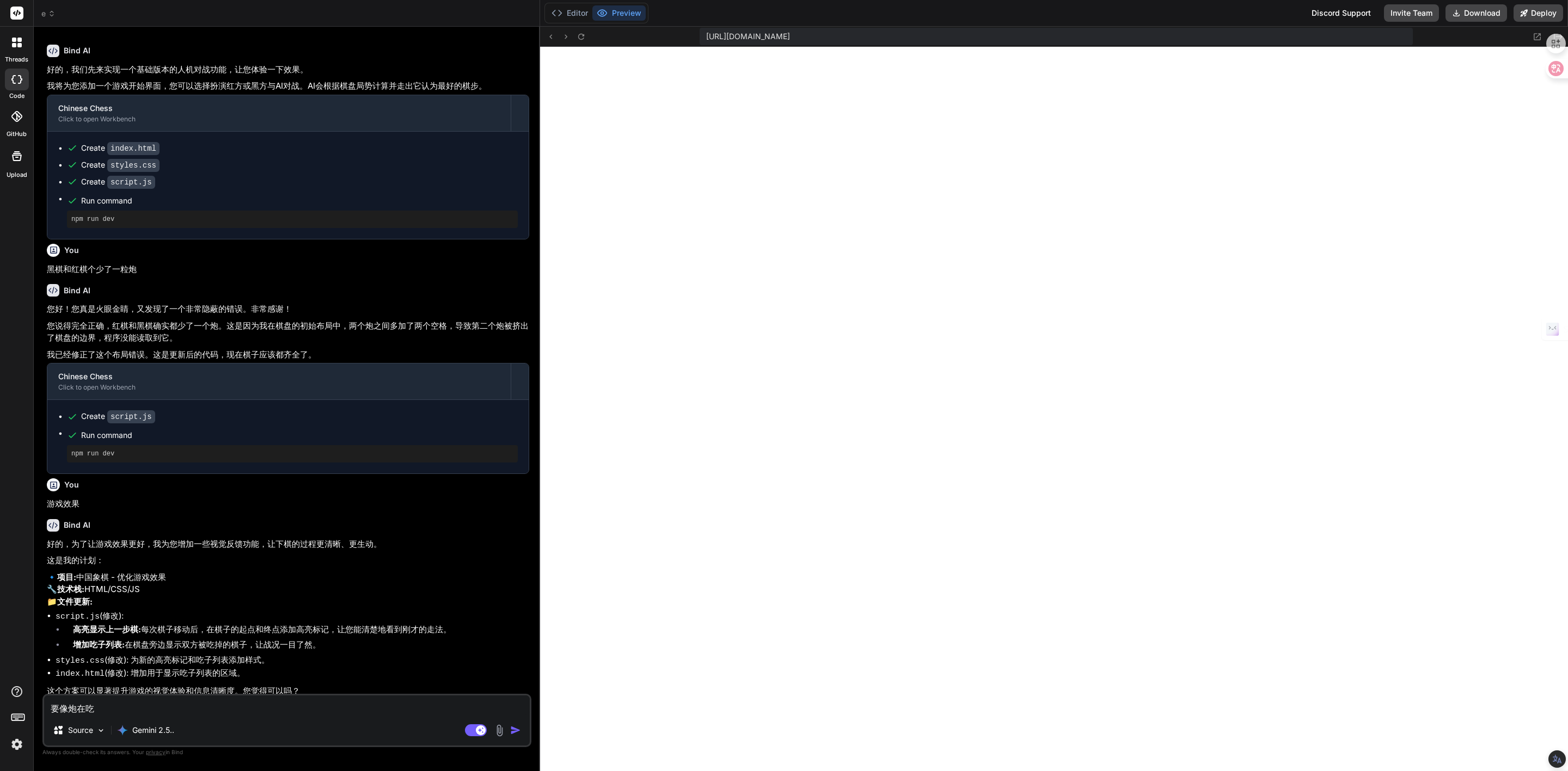
type textarea "要像炮在吃z"
type textarea "x"
type textarea "要像炮在吃zi"
type textarea "x"
type textarea "要像炮在吃z"
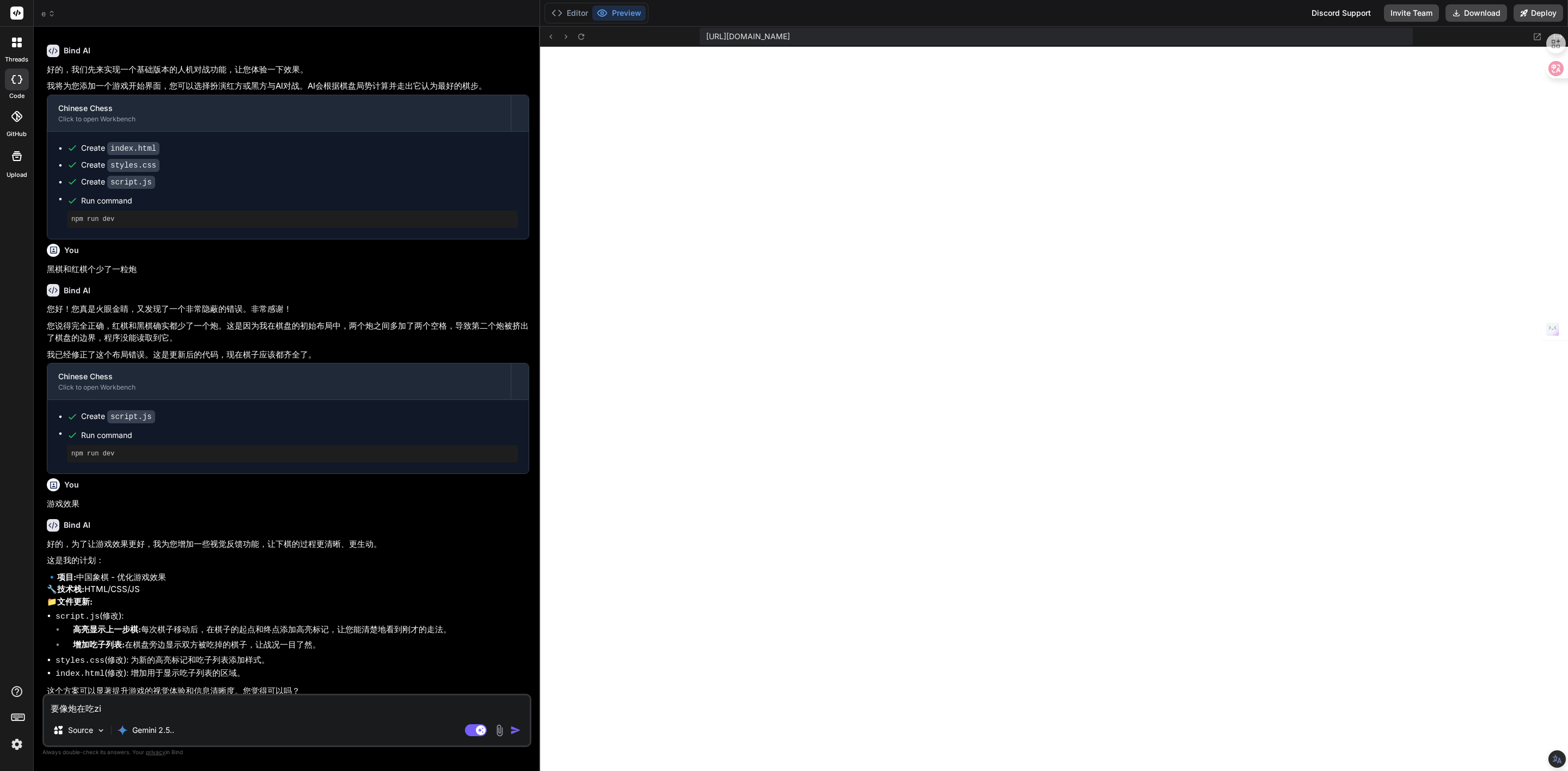
type textarea "x"
type textarea "要像炮在吃"
type textarea "x"
type textarea "要像炮在吃q"
type textarea "x"
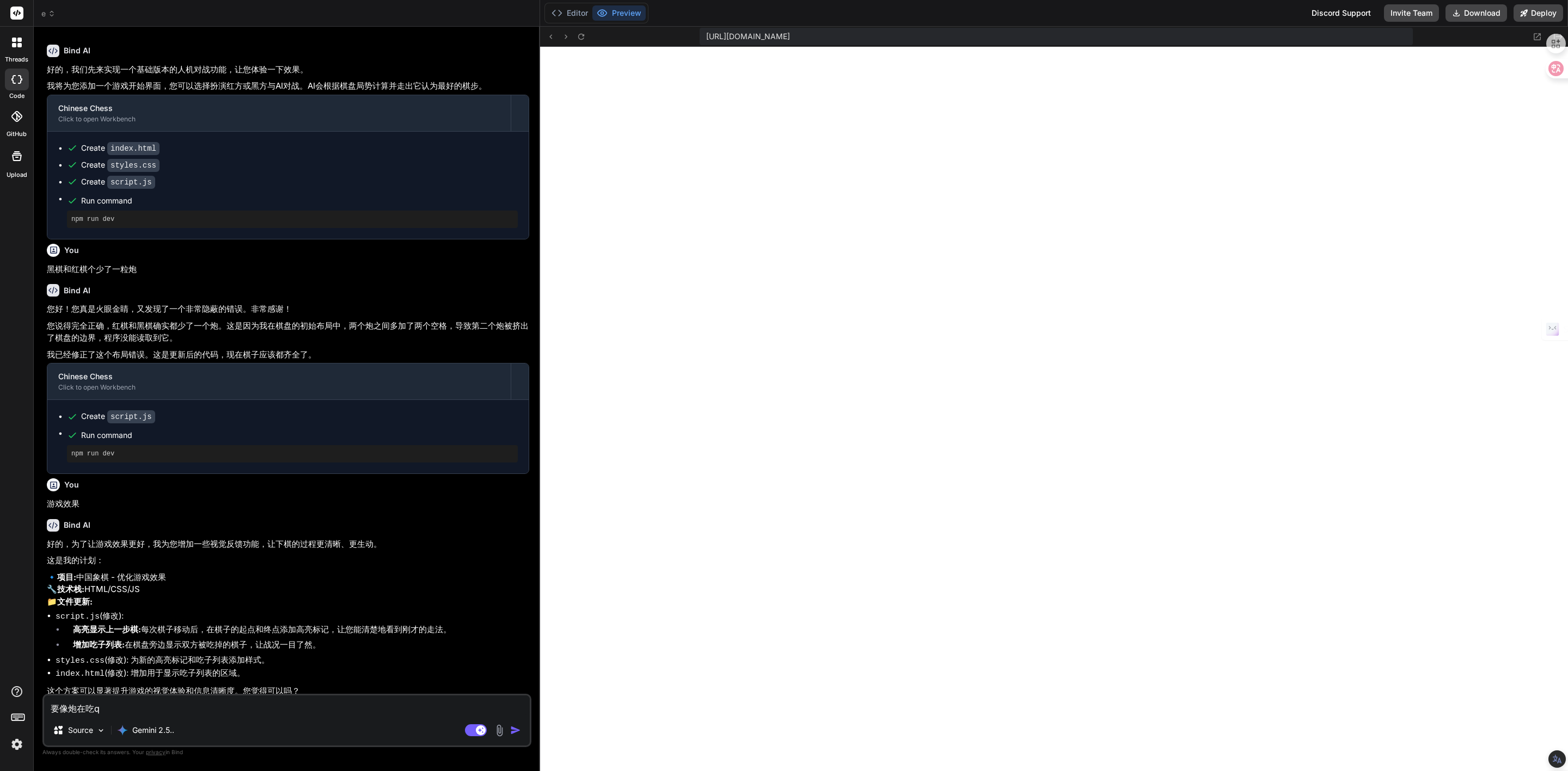
type textarea "要像炮在吃qi"
type textarea "x"
type textarea "要像炮在吃qi'z"
type textarea "x"
type textarea "要像炮在吃qi'zh"
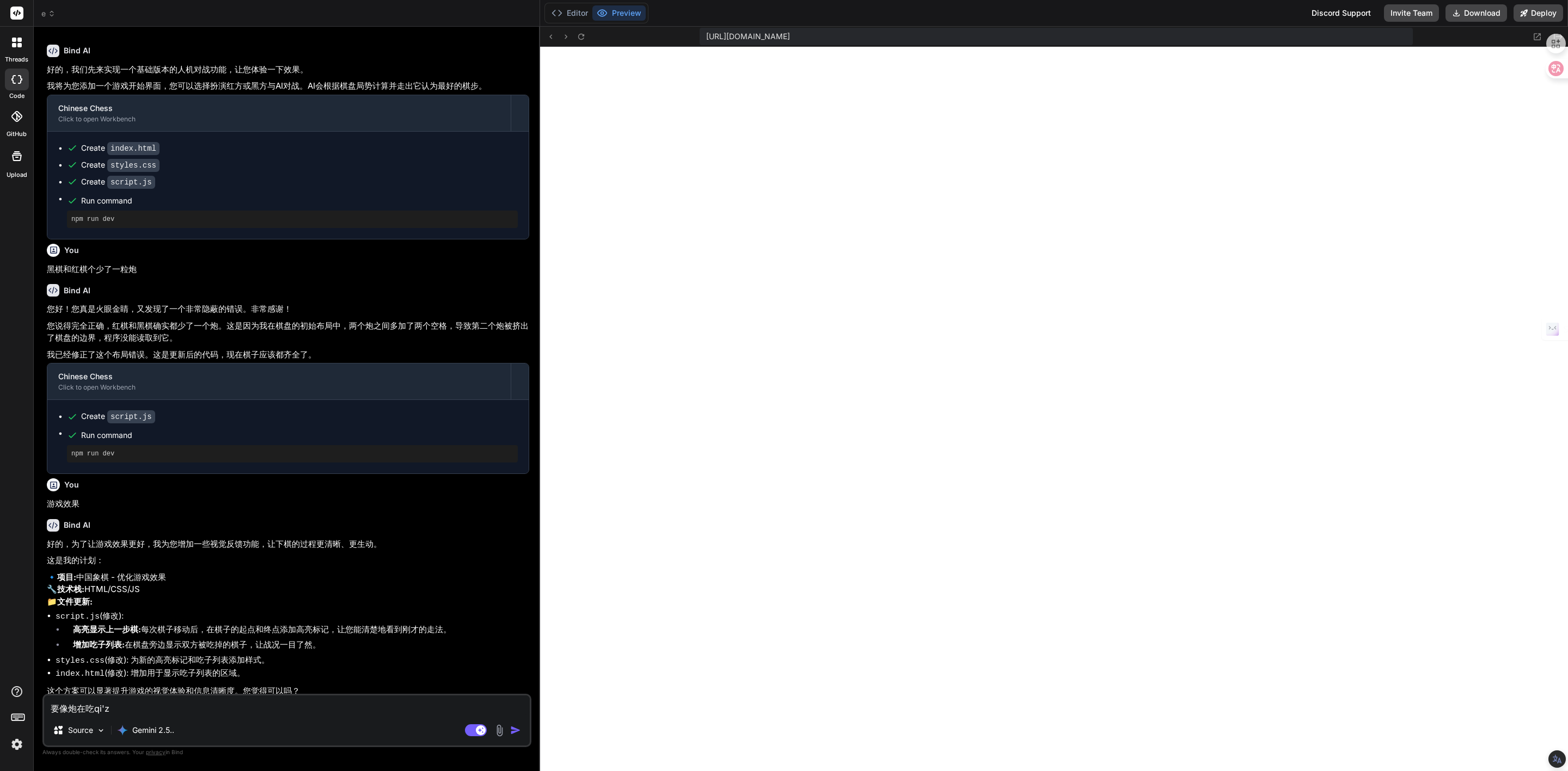
type textarea "x"
type textarea "要像炮在吃qi'zhi"
type textarea "x"
type textarea "要像炮在吃qi'zh"
type textarea "x"
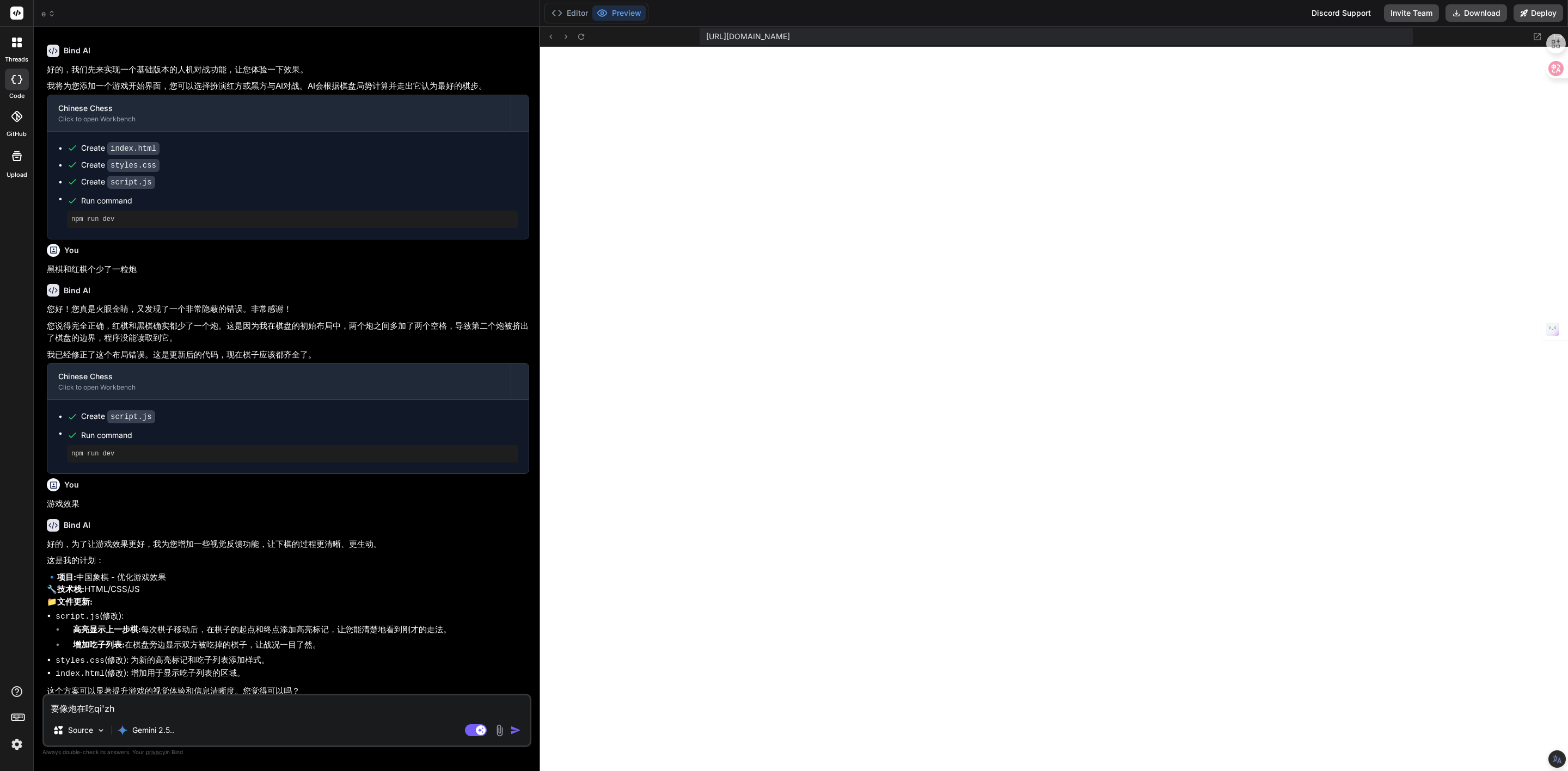
type textarea "要像炮在吃qi'z"
type textarea "x"
type textarea "要像炮在吃棋子"
type textarea "x"
type textarea "要像炮在吃棋子s"
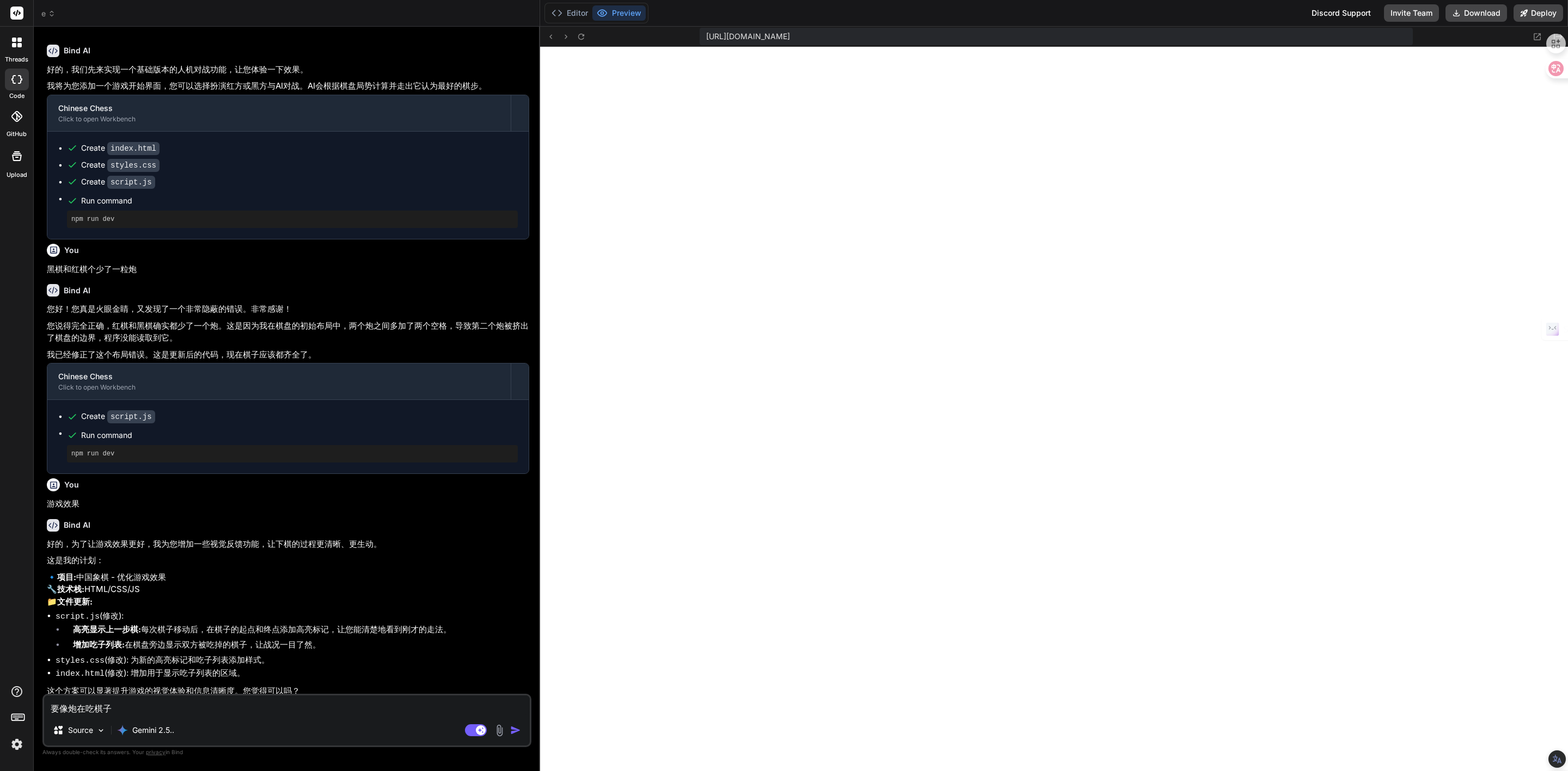
type textarea "x"
type textarea "要像炮在吃棋子sh"
type textarea "x"
type textarea "要像炮在吃棋子shi"
type textarea "x"
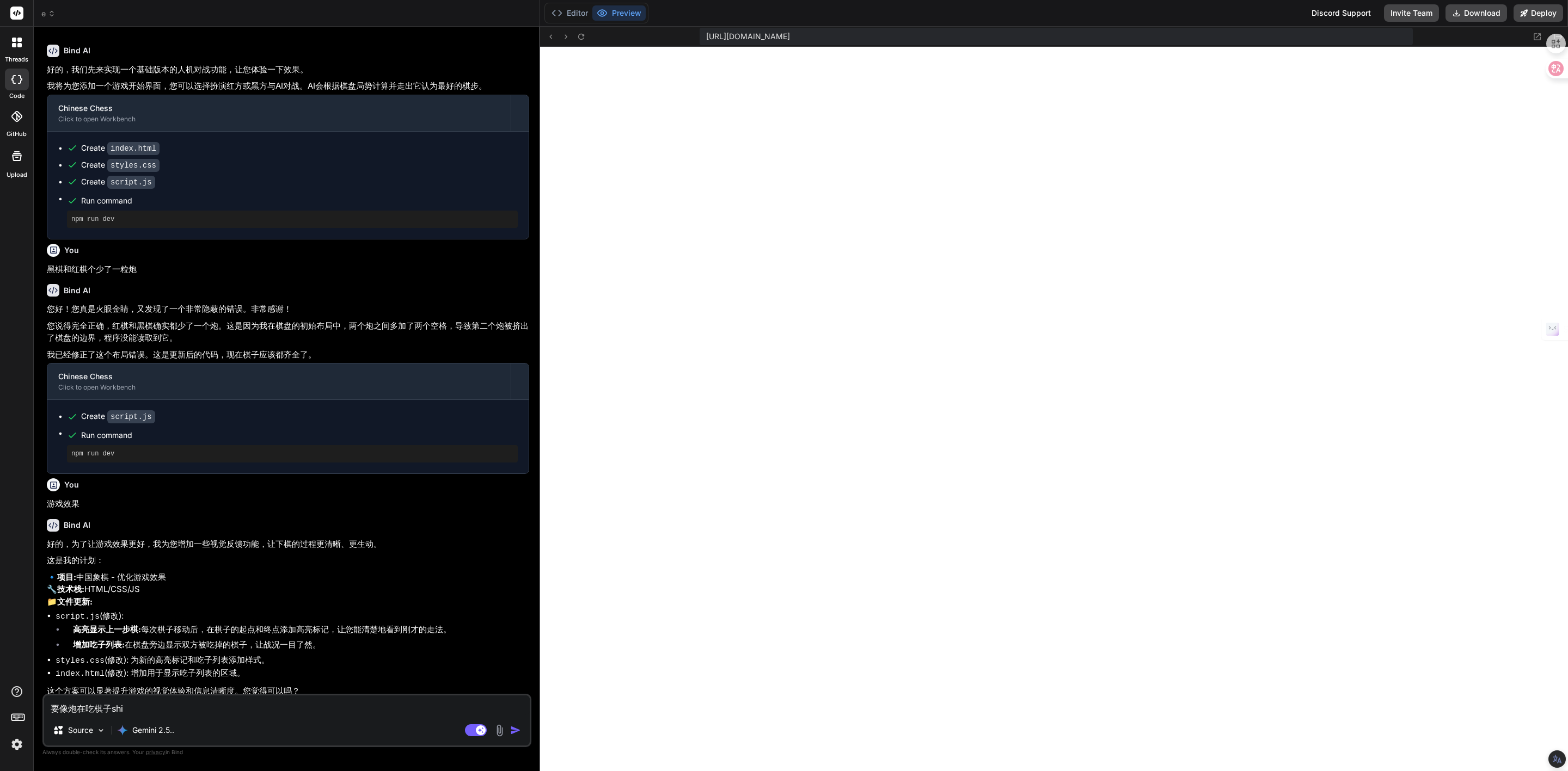
type textarea "要像炮在吃棋子是"
type textarea "x"
type textarea "要像炮在吃棋子是s"
type textarea "x"
type textarea "要像炮在吃棋子是sh"
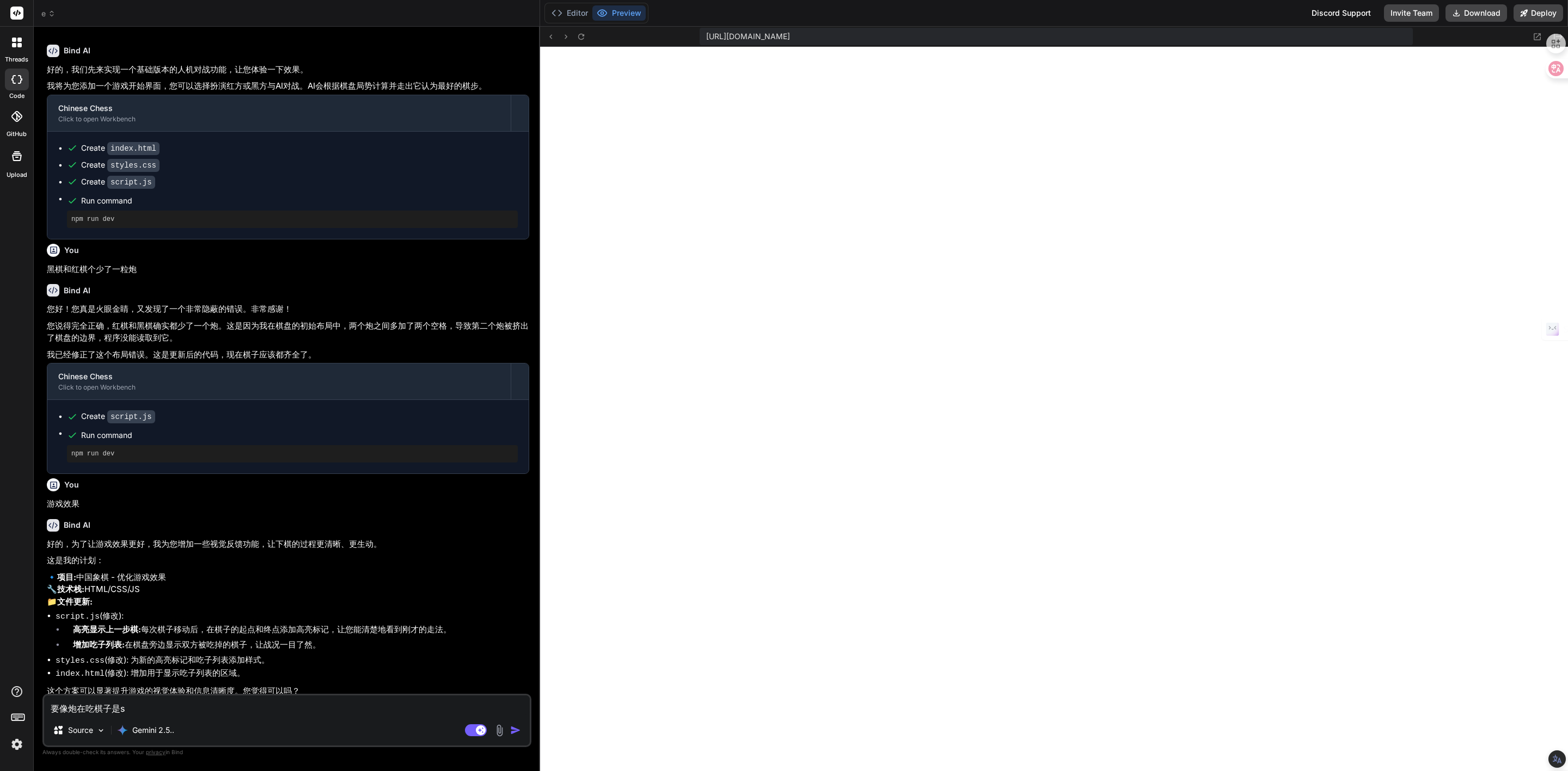
type textarea "x"
type textarea "要像炮在吃棋子是shi"
type textarea "x"
type textarea "要像炮在吃棋子是是"
type textarea "x"
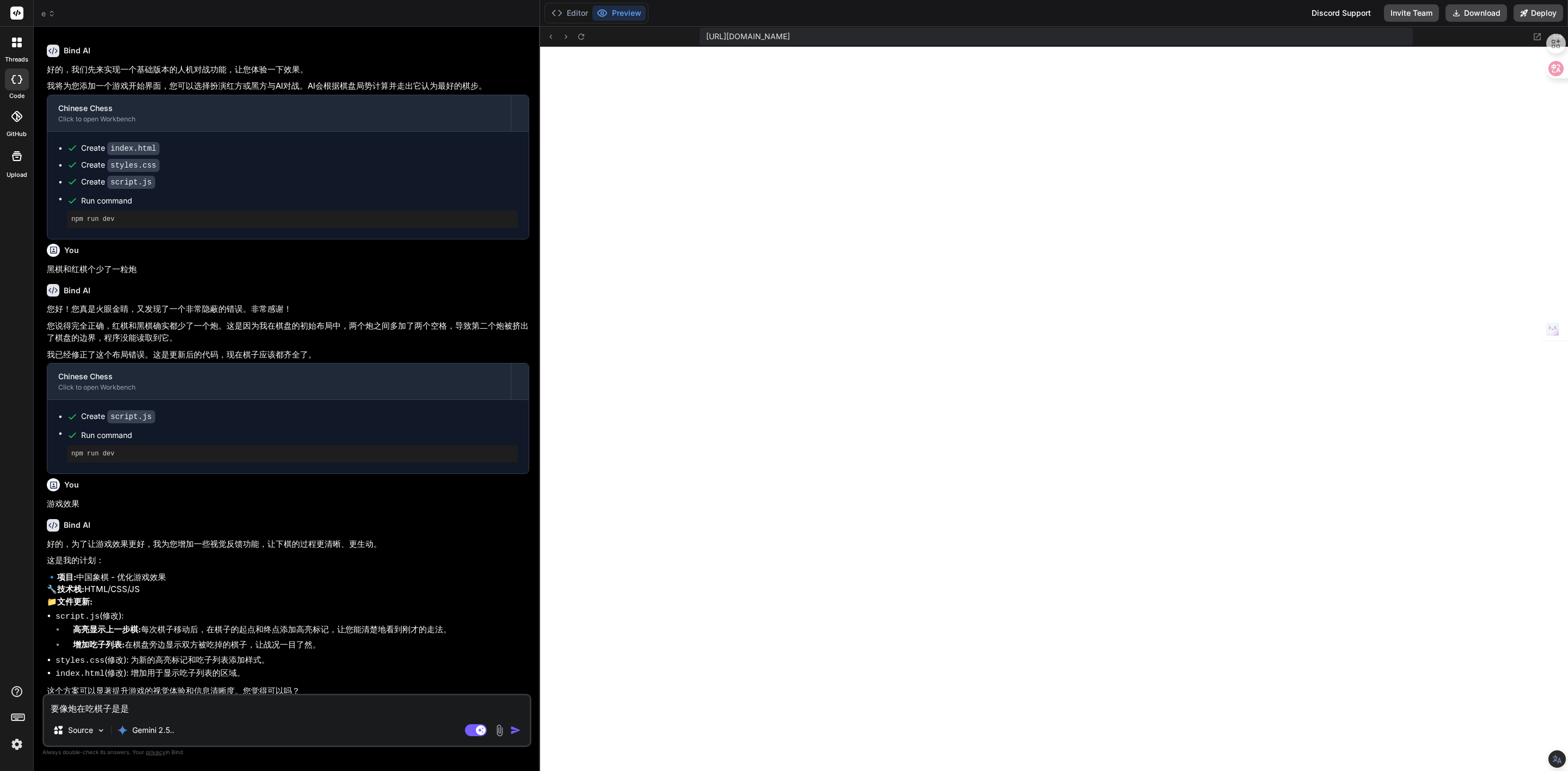
type textarea "要像炮在吃棋子是是d"
type textarea "x"
type textarea "要像炮在吃棋子是是da"
type textarea "x"
type textarea "要像炮在吃棋子是是da'b"
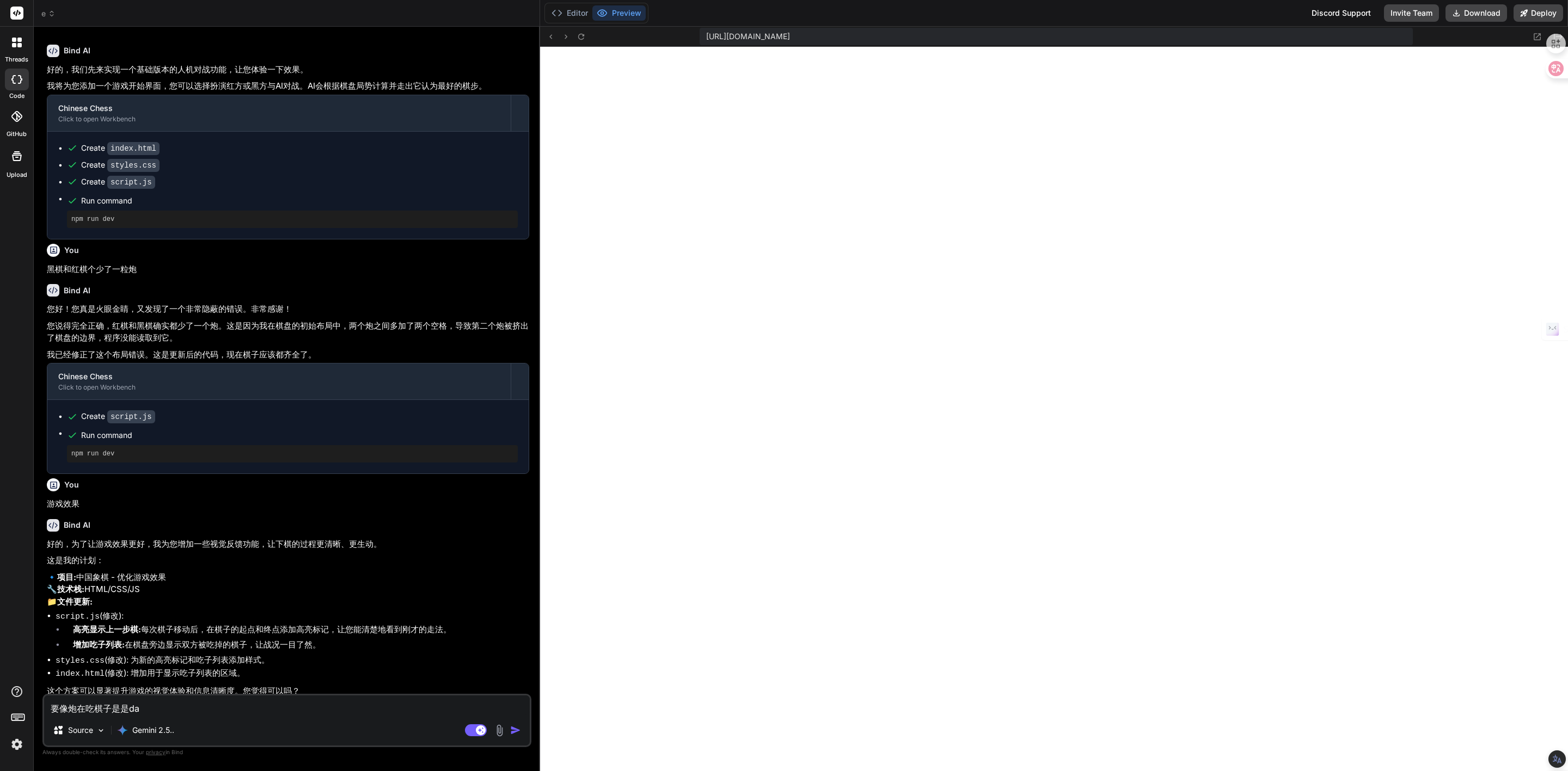
type textarea "x"
type textarea "要像炮在吃棋子是是da'ba"
type textarea "x"
type textarea "要像炮在吃棋子是是da'bao"
type textarea "x"
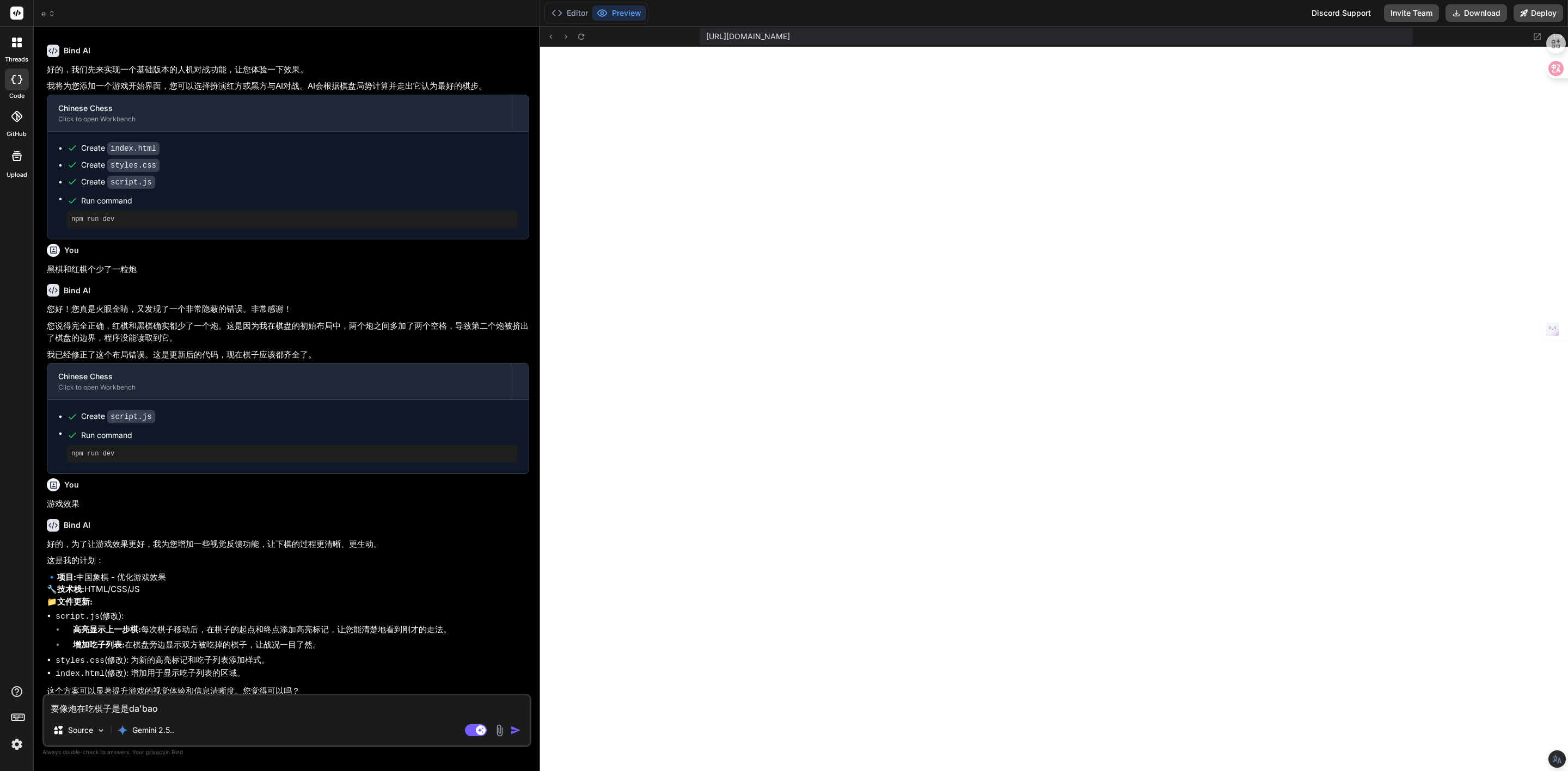
type textarea "要像炮在吃棋子是是da'ba"
type textarea "x"
type textarea "要像炮在吃棋子是是da'b"
type textarea "x"
type textarea "要像炮在吃棋子是是da"
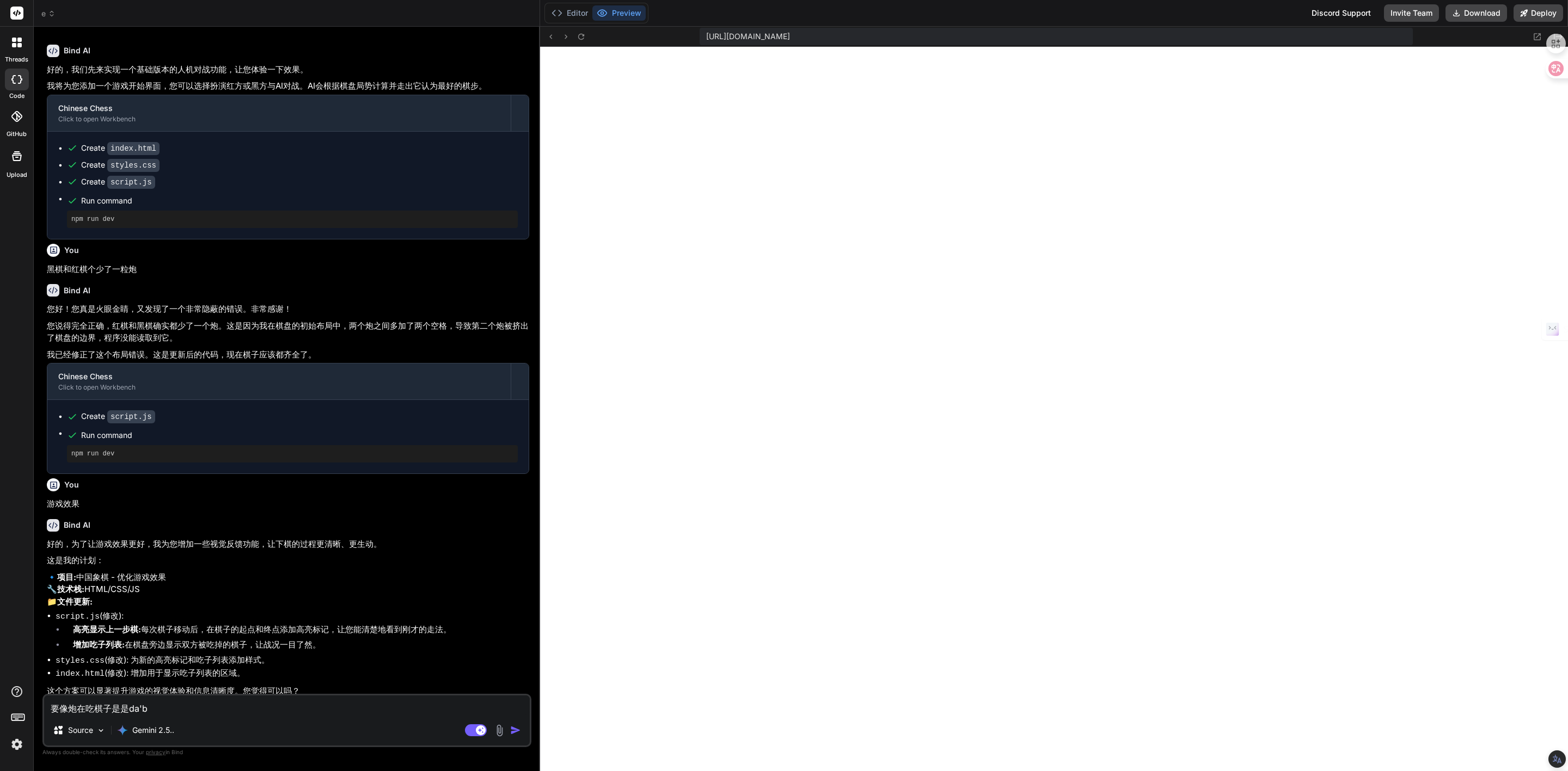
type textarea "x"
type textarea "要像炮在吃棋子是是d"
type textarea "x"
type textarea "要像炮在吃棋子是是"
type textarea "x"
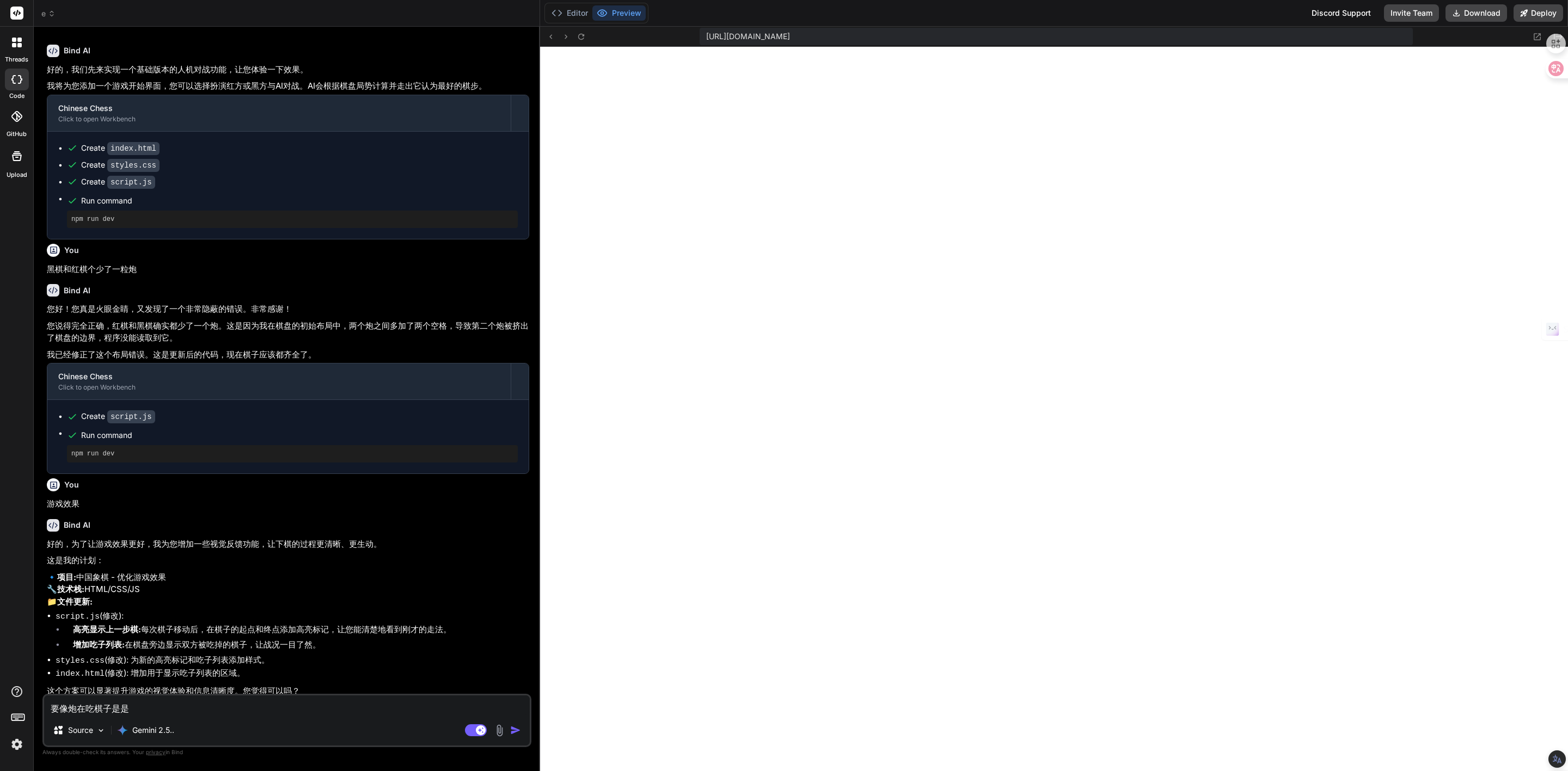
type textarea "要像炮在吃棋子是"
type textarea "x"
type textarea "要像炮在吃棋子"
type textarea "x"
type textarea "要像炮在吃棋子s"
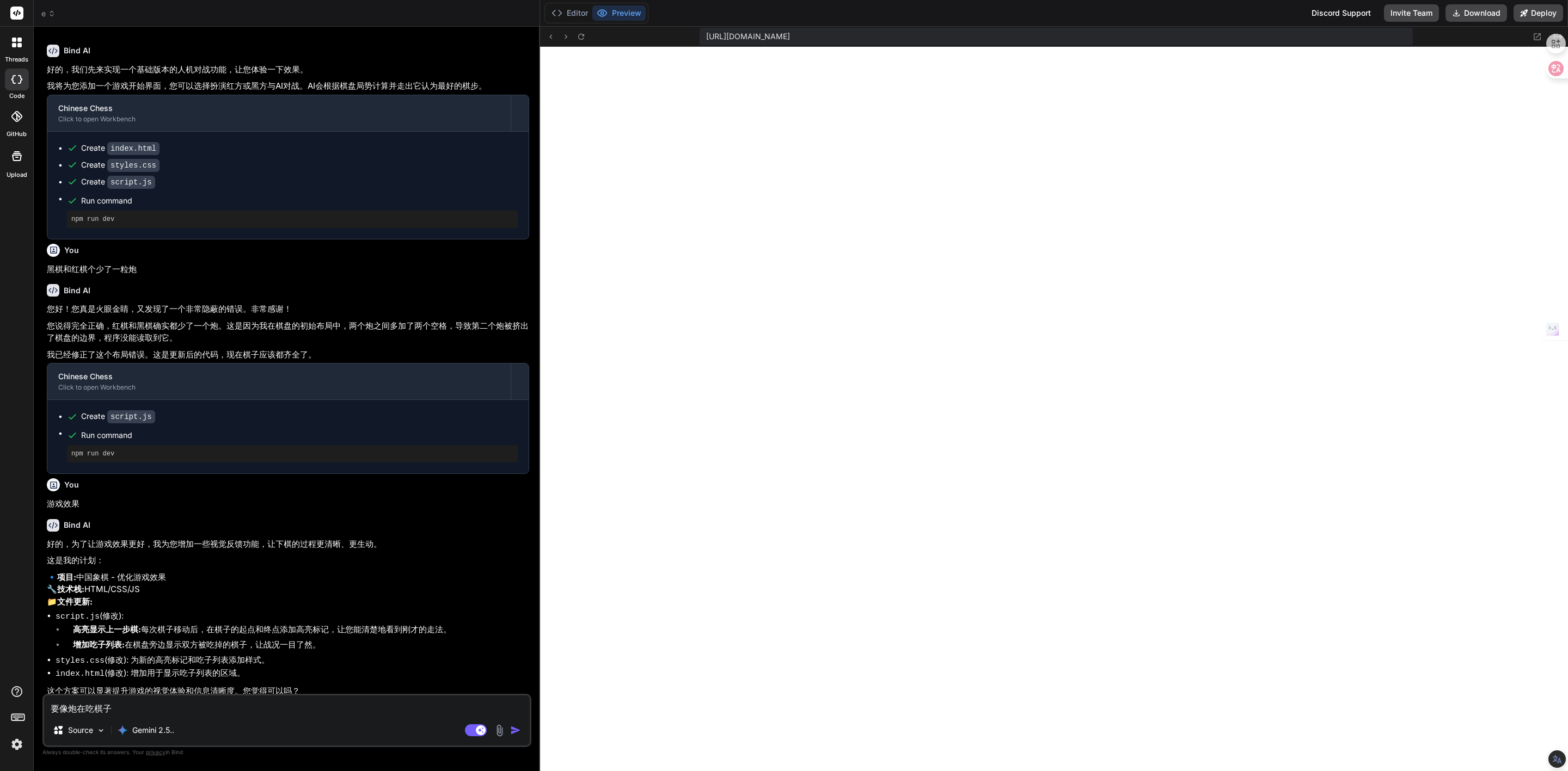
type textarea "x"
type textarea "要像炮在吃棋子sh"
type textarea "x"
type textarea "要像炮在吃棋子shi"
type textarea "x"
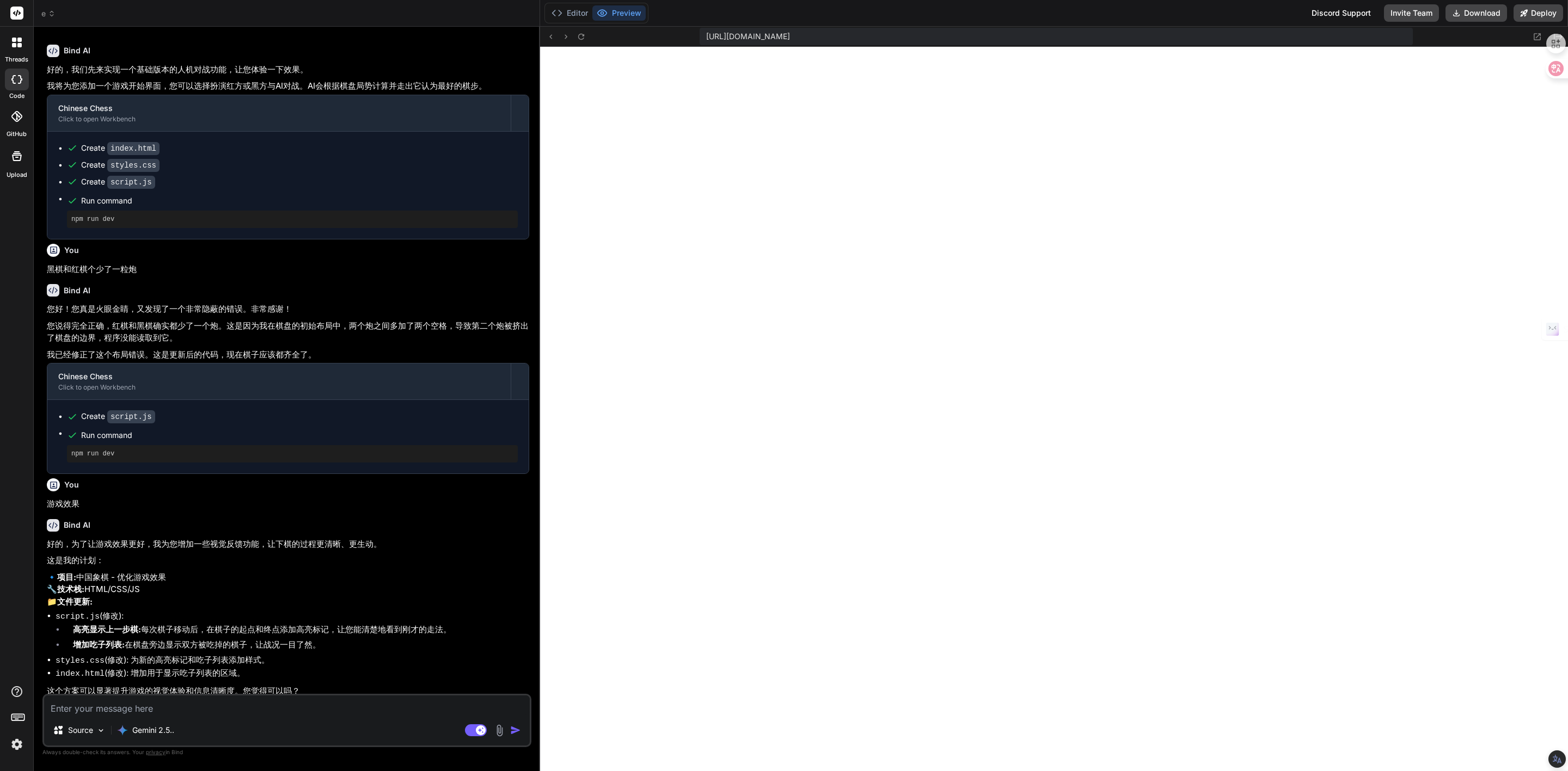
scroll to position [1052, 0]
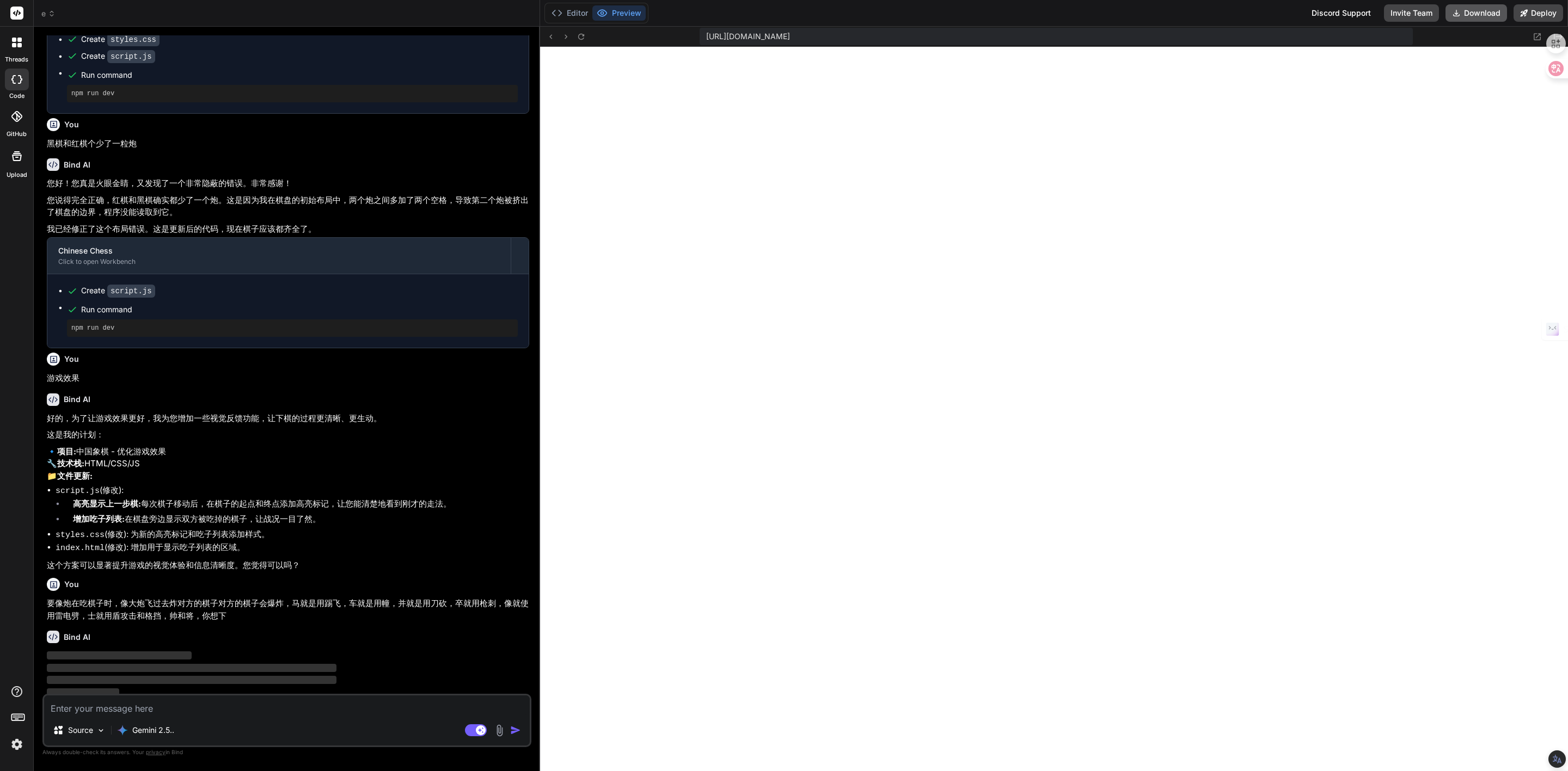
click at [1482, 12] on button "Download" at bounding box center [1476, 13] width 61 height 18
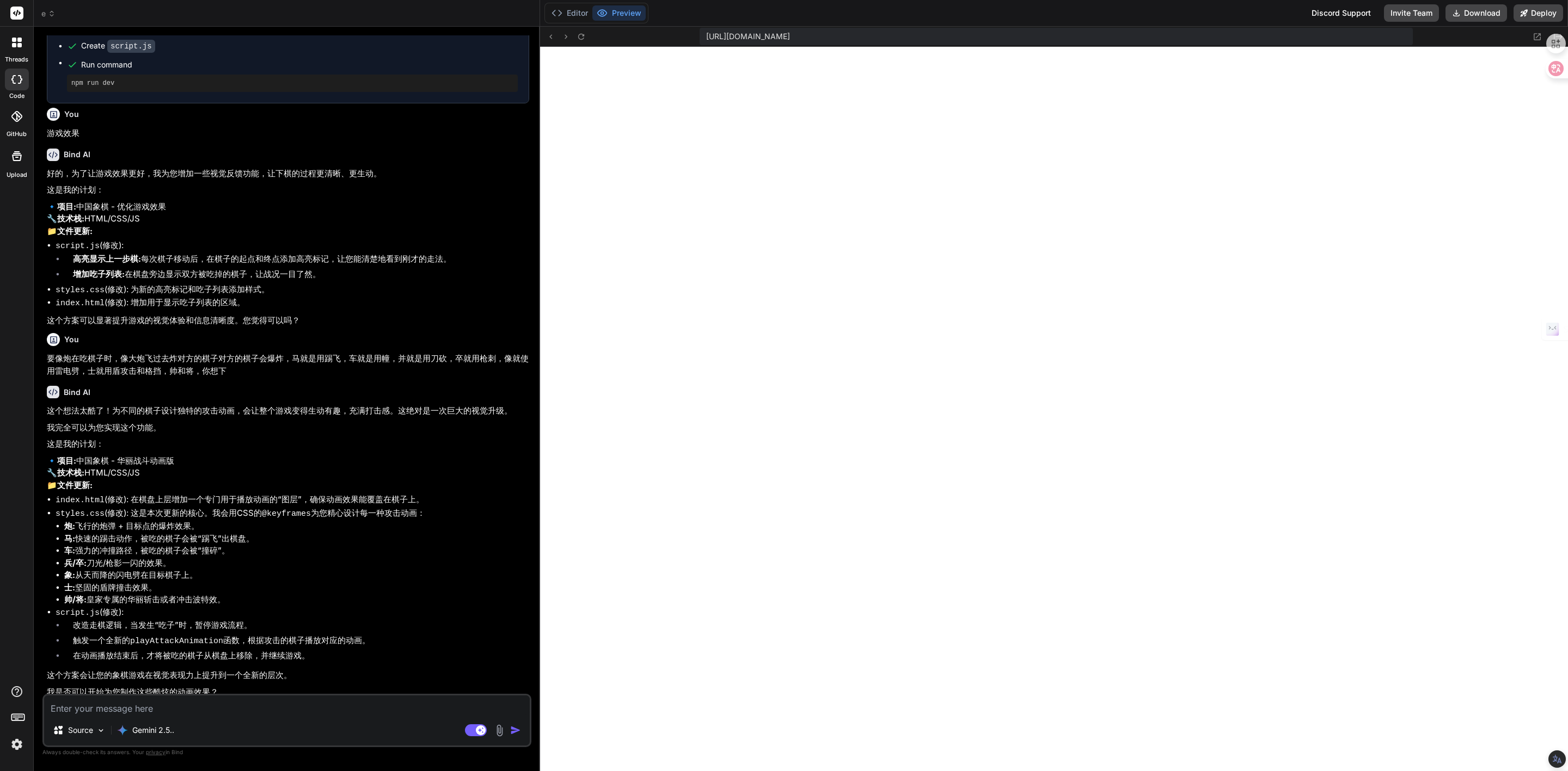
scroll to position [1298, 0]
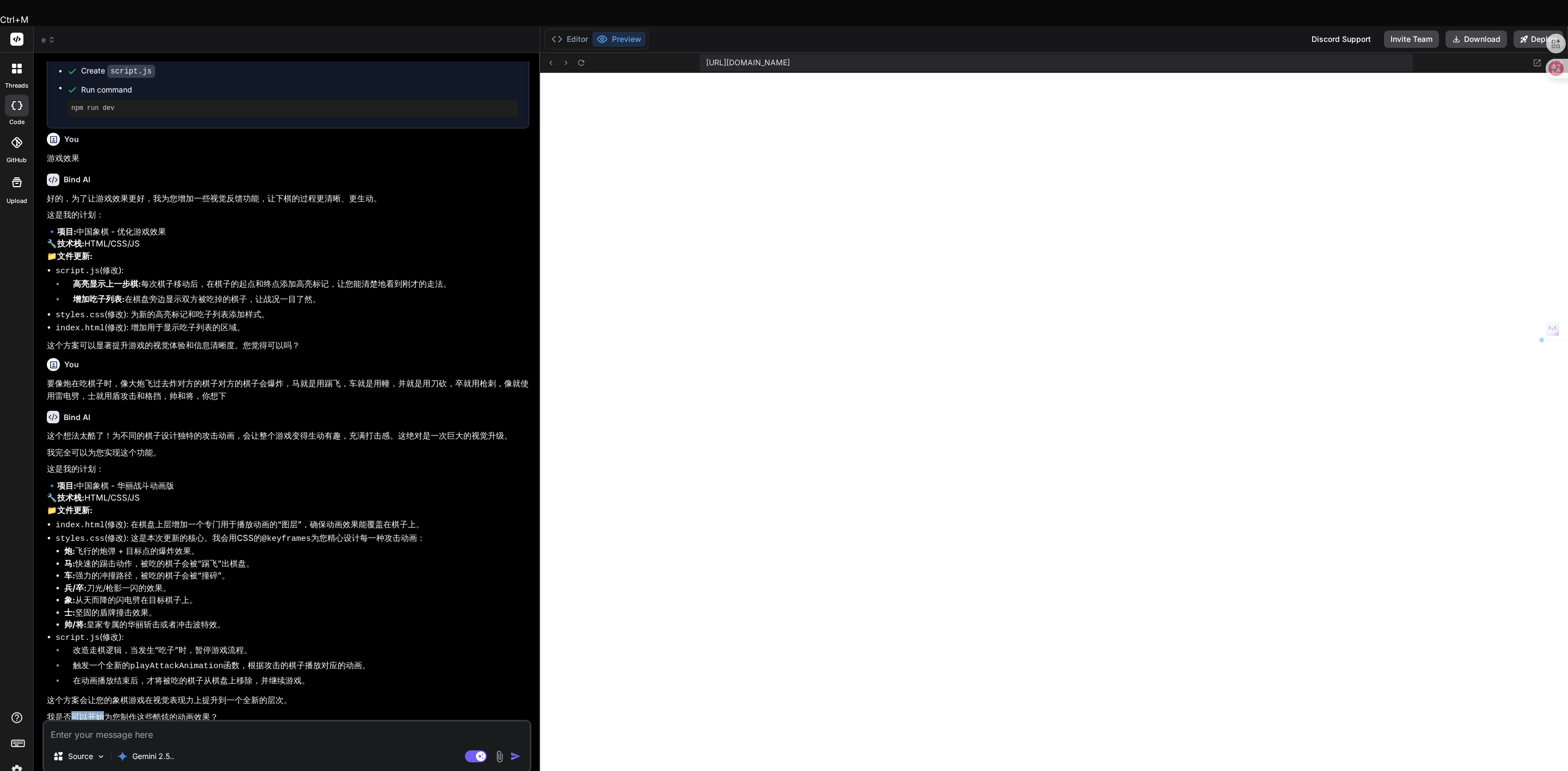
drag, startPoint x: 74, startPoint y: 683, endPoint x: 103, endPoint y: 683, distance: 29.0
click at [103, 711] on p "我是否可以开始为您制作这些酷炫的动画效果？" at bounding box center [288, 717] width 482 height 13
copy p "可以开始"
click at [87, 722] on textarea at bounding box center [287, 731] width 486 height 19
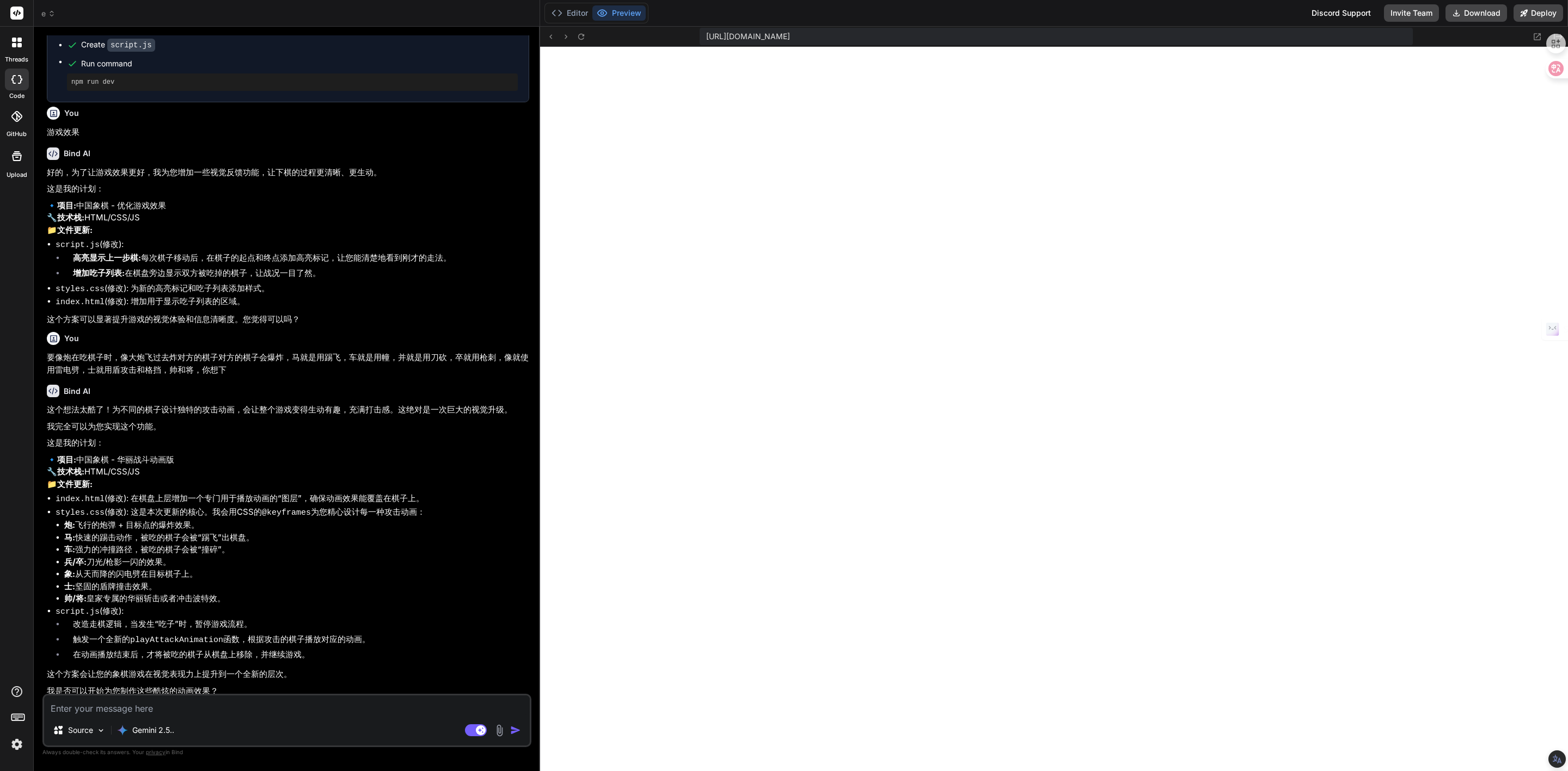
paste textarea "可以开始"
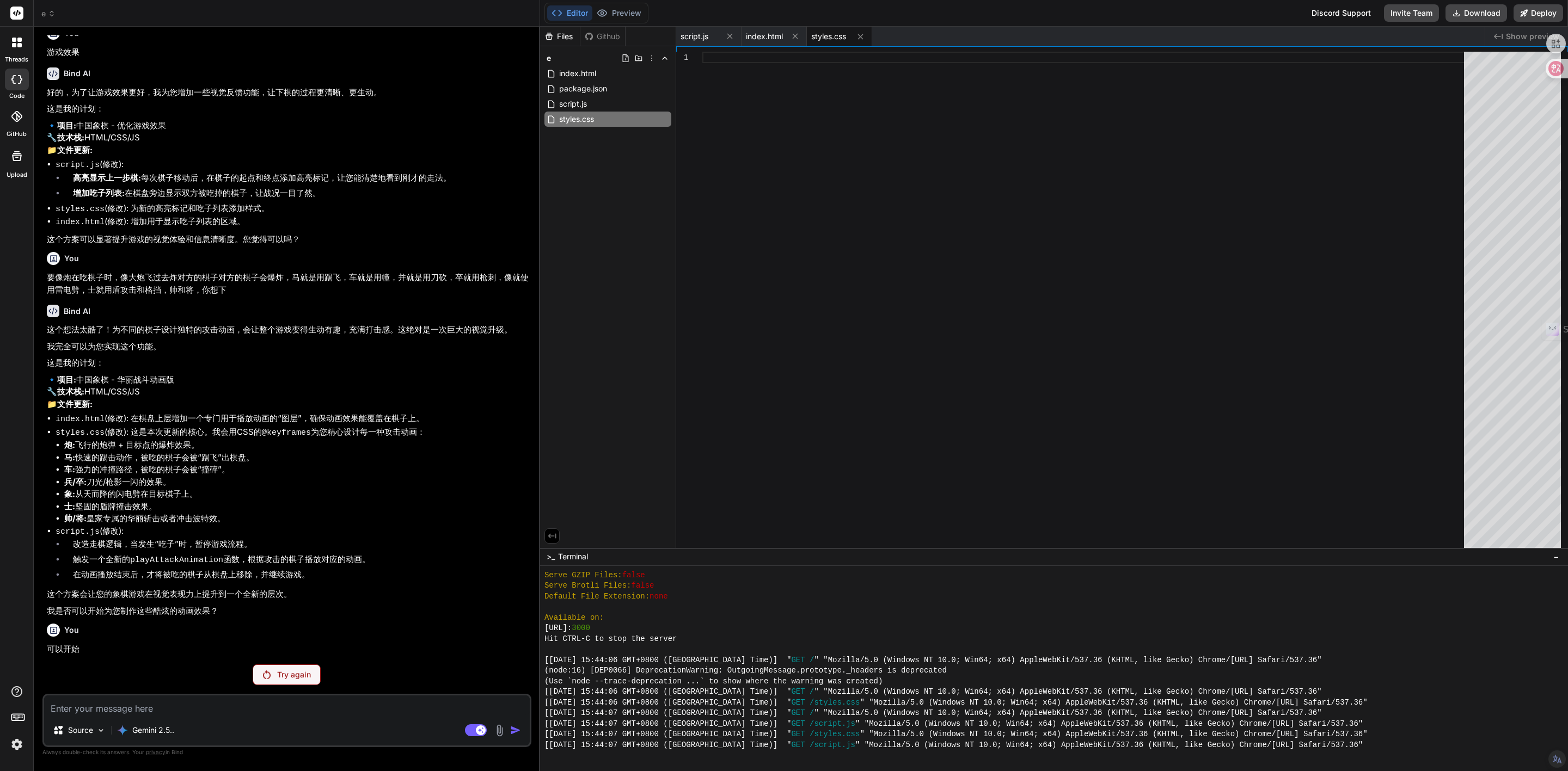
scroll to position [1372, 0]
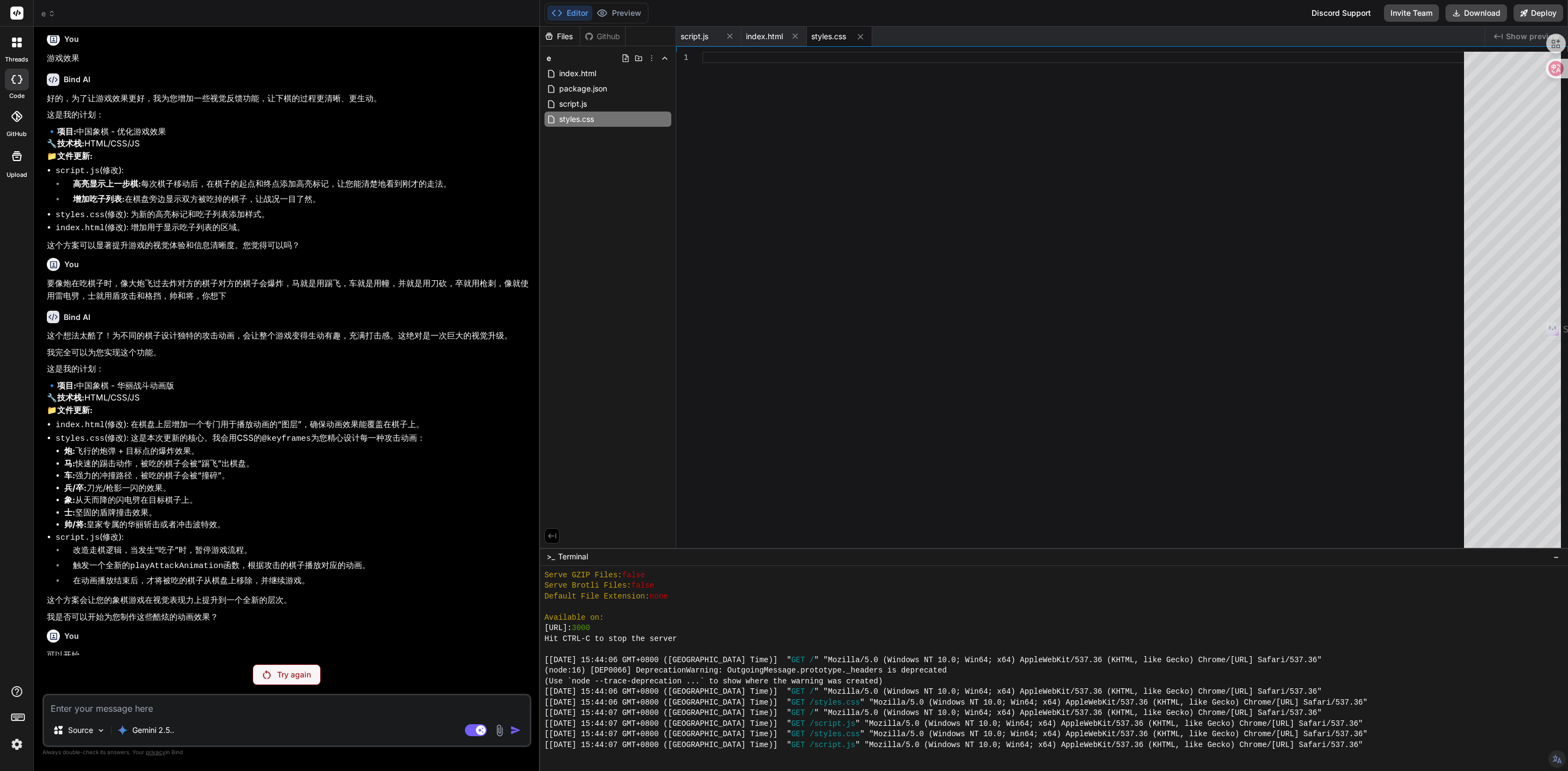
click at [284, 675] on p "Try again" at bounding box center [293, 675] width 33 height 11
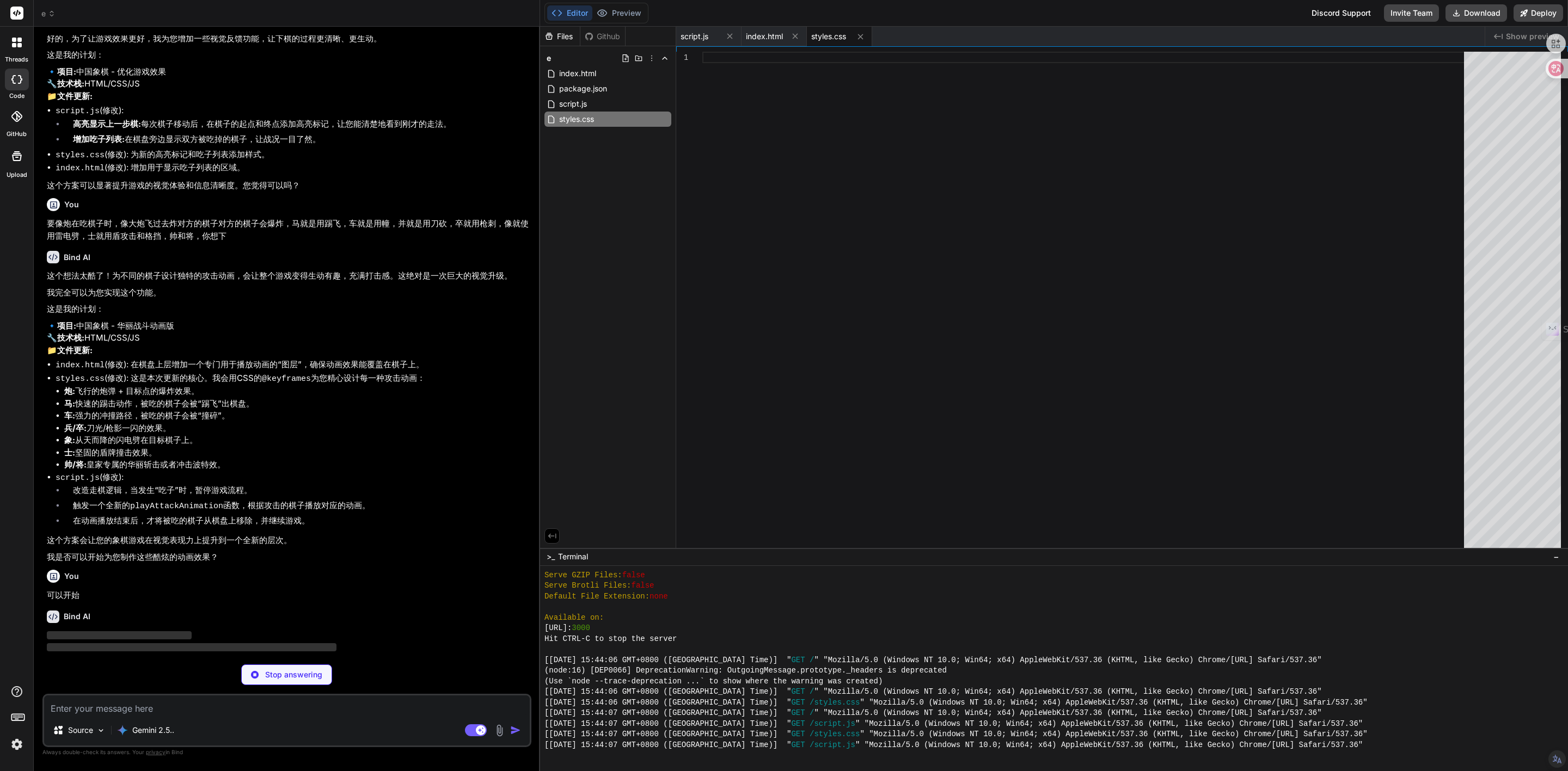
scroll to position [1449, 0]
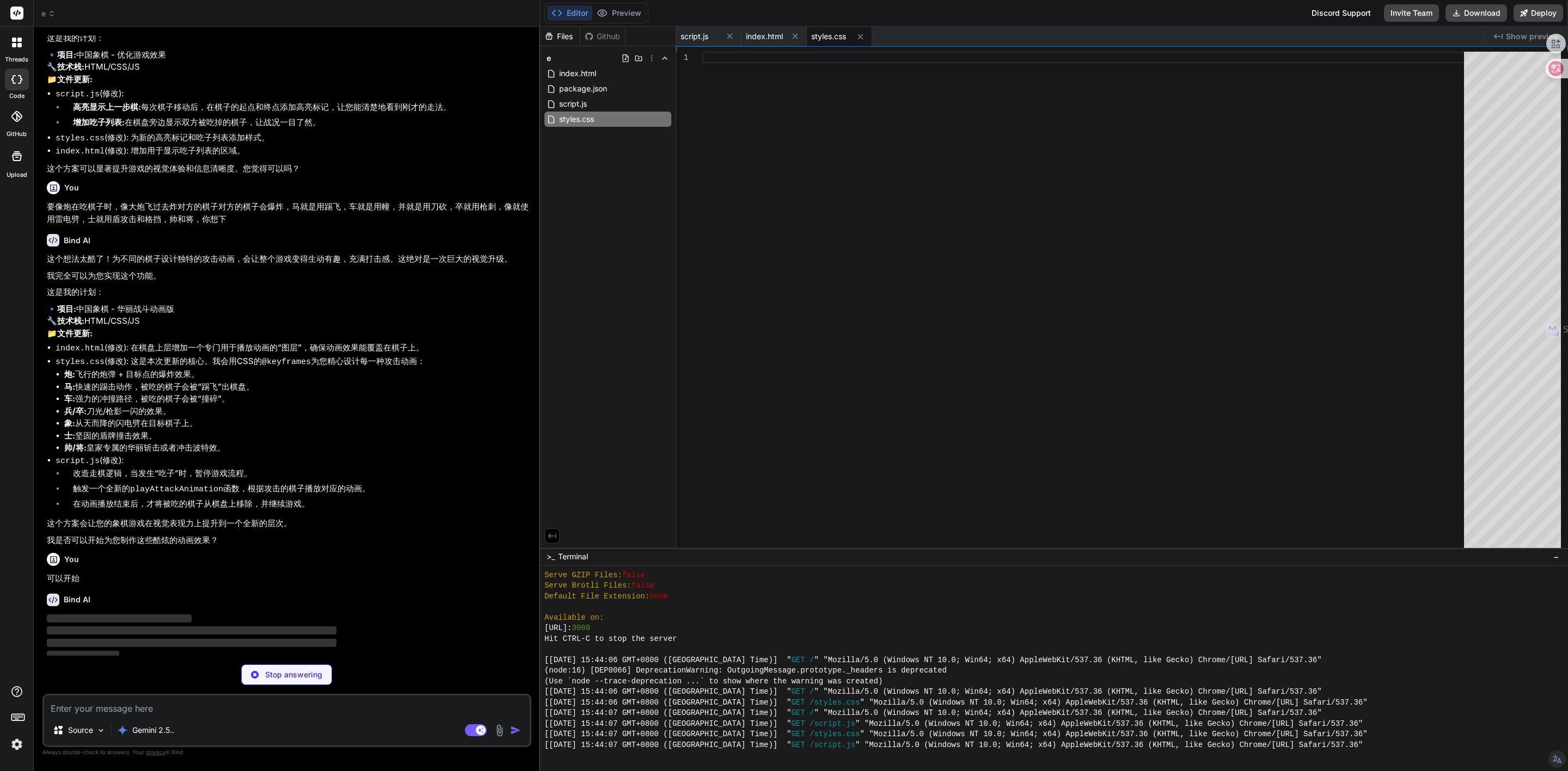
click at [13, 746] on img at bounding box center [17, 744] width 18 height 18
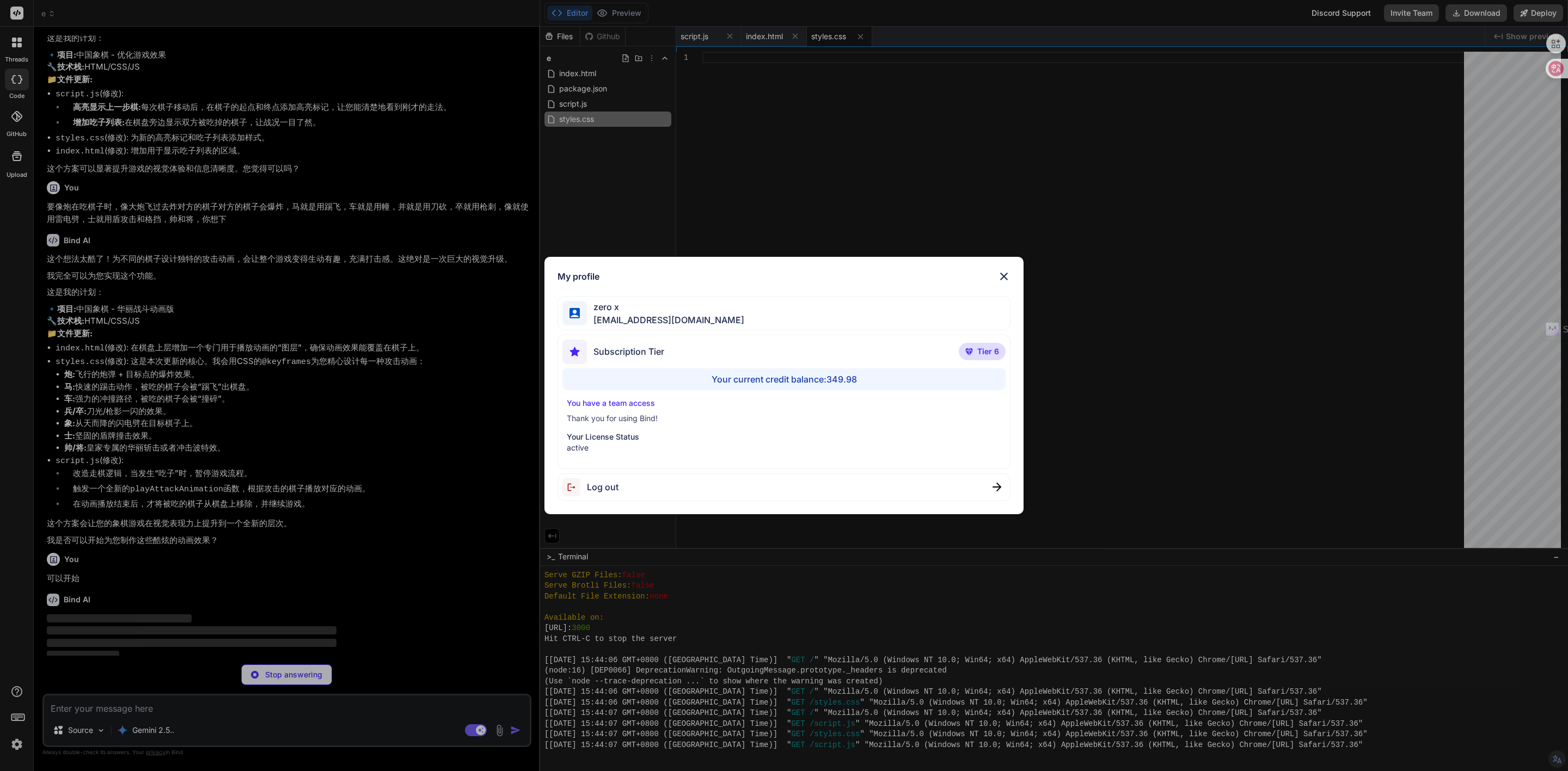
click at [13, 746] on div "My profile zero x [EMAIL_ADDRESS][DOMAIN_NAME] Subscription Tier Tier 6 Your cu…" at bounding box center [784, 385] width 1568 height 771
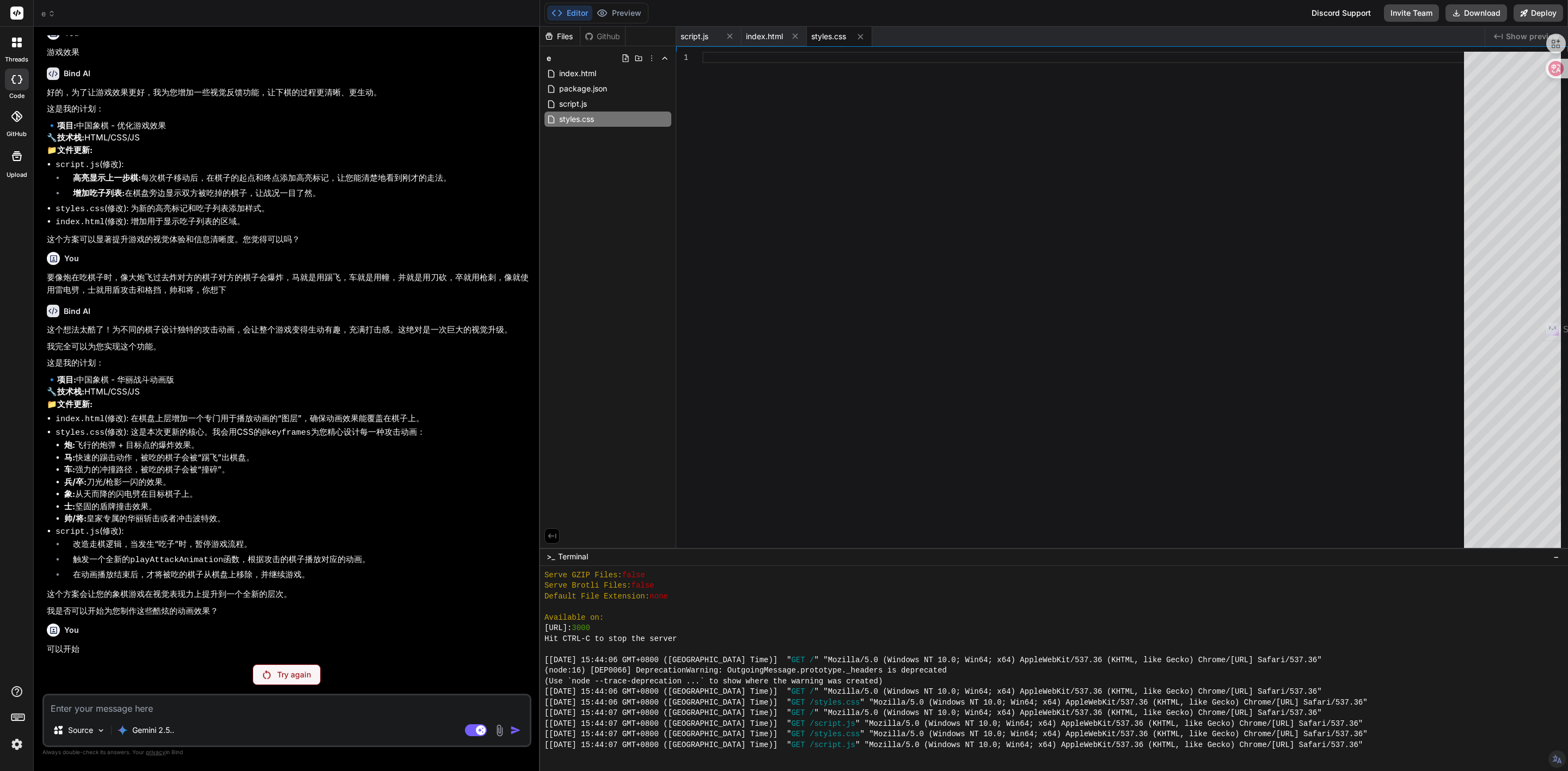
scroll to position [1372, 0]
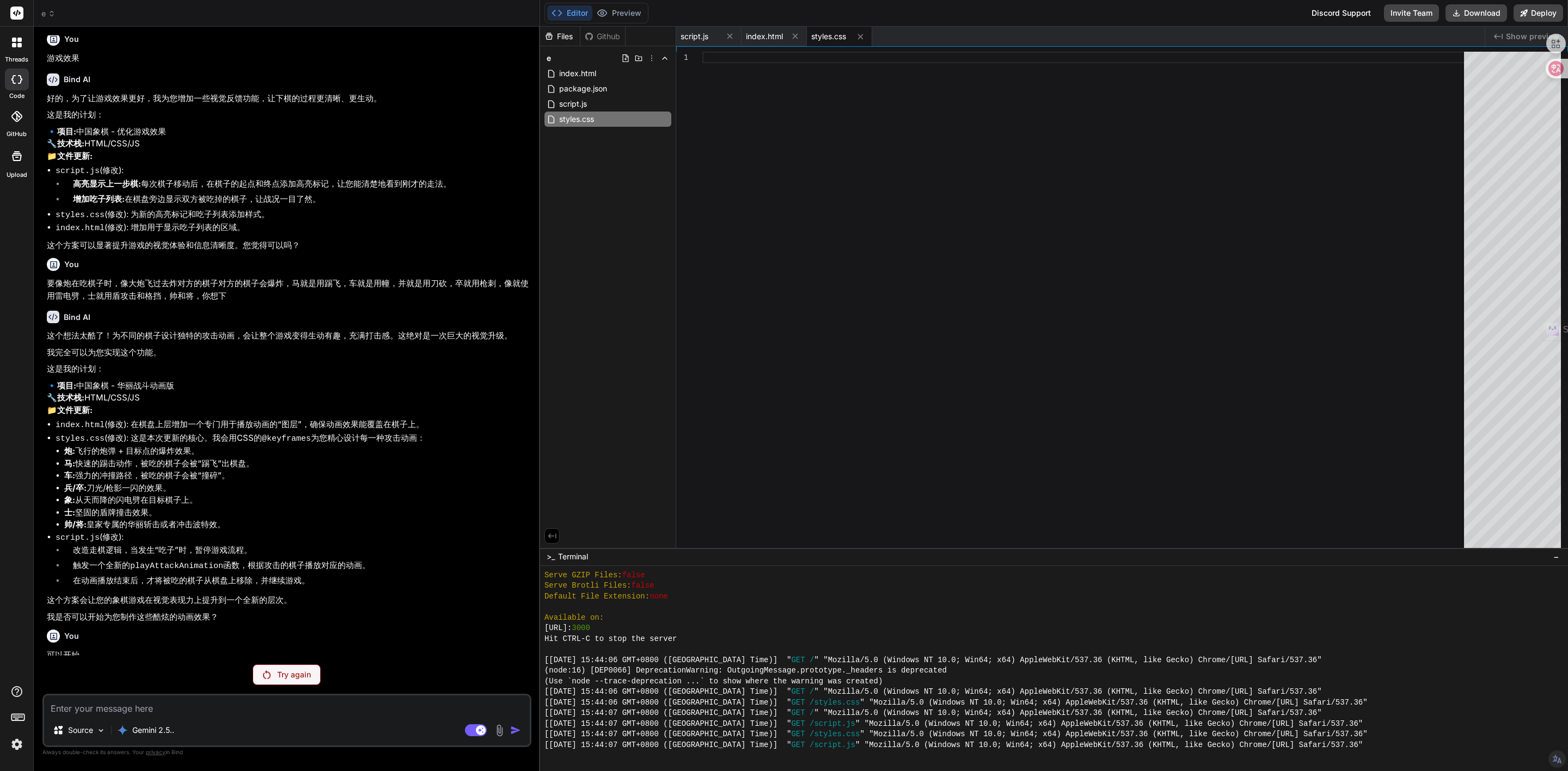
click at [270, 679] on div "Try again" at bounding box center [287, 675] width 68 height 21
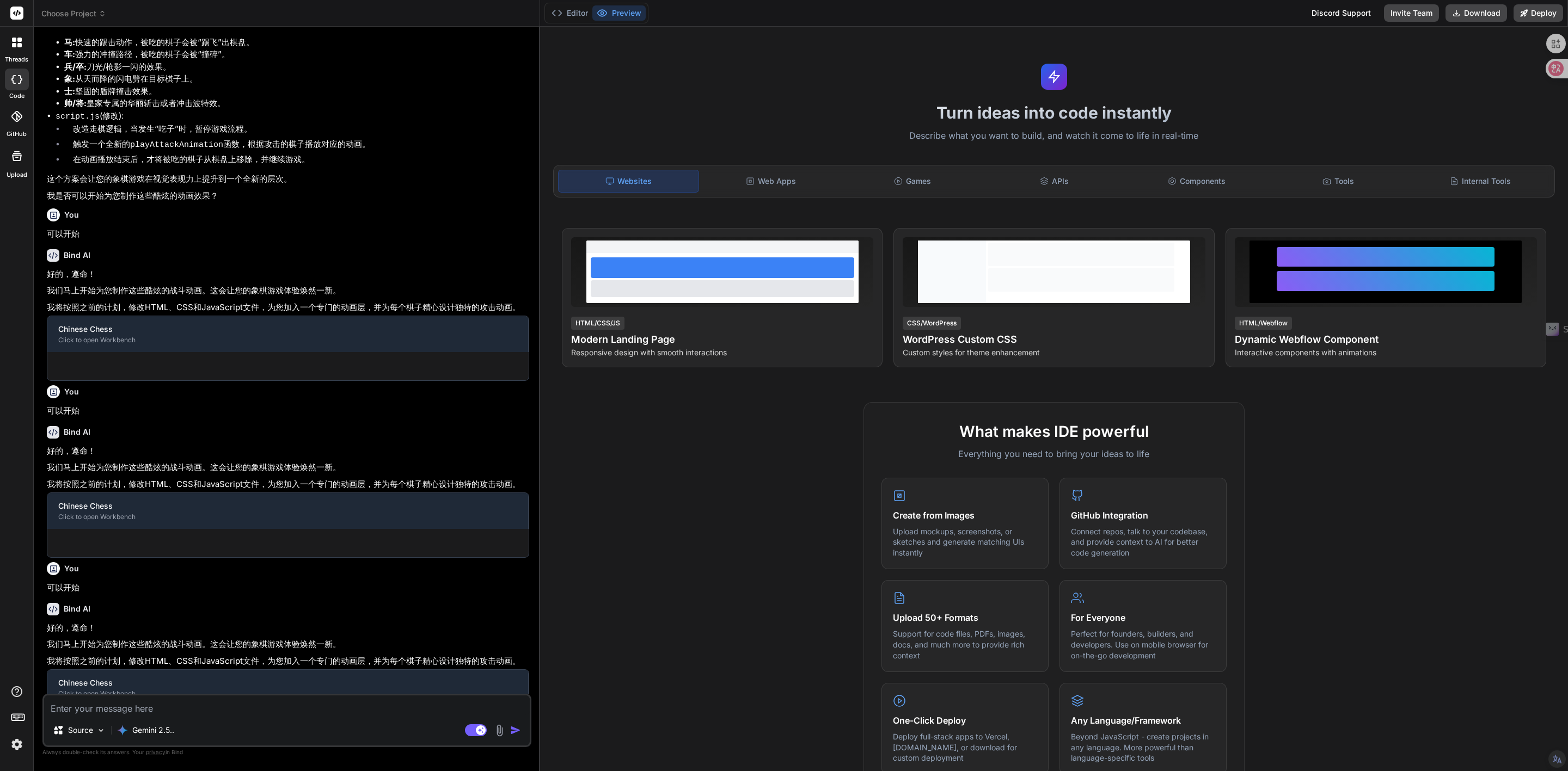
scroll to position [469, 0]
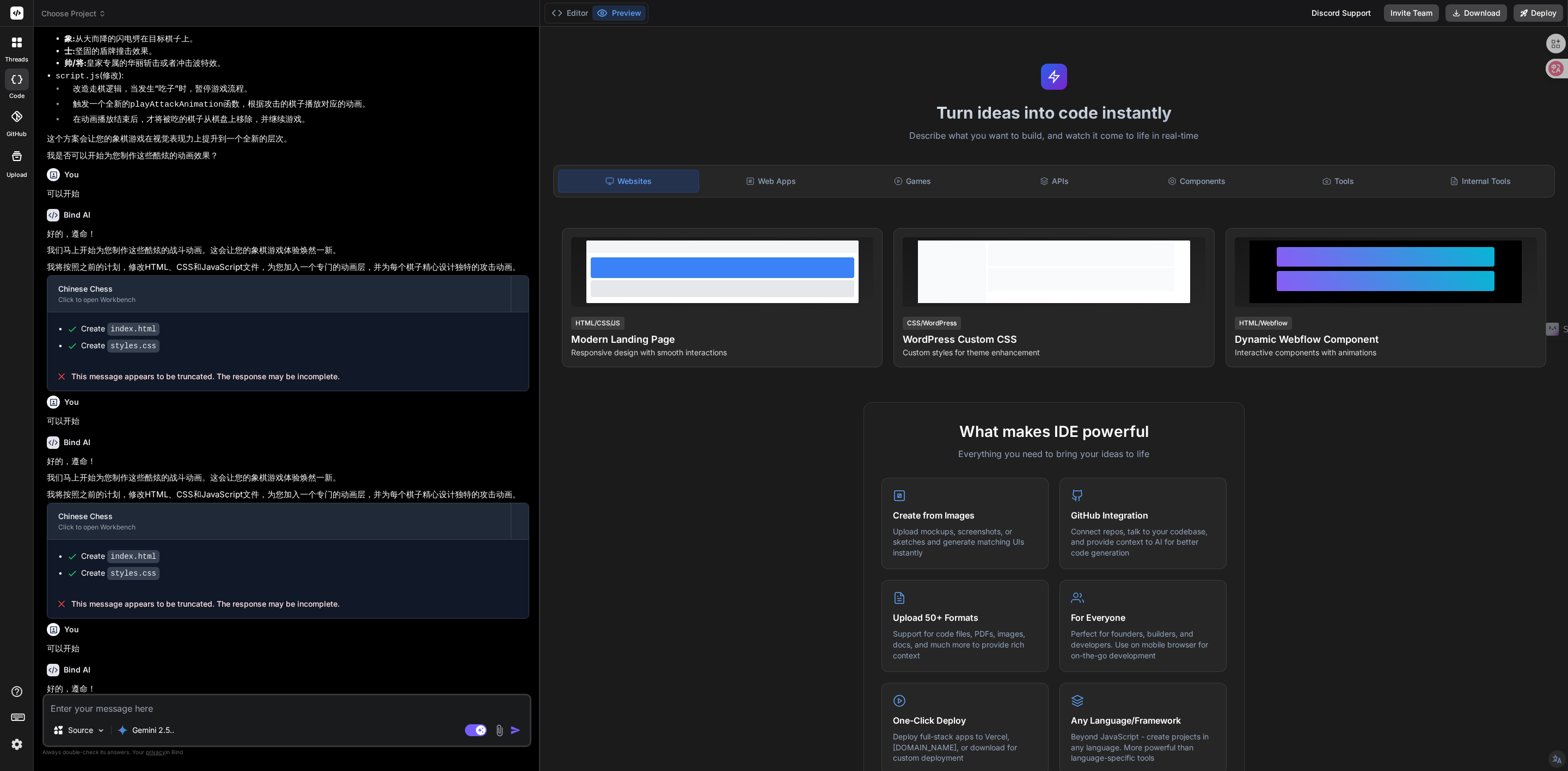
type textarea "x"
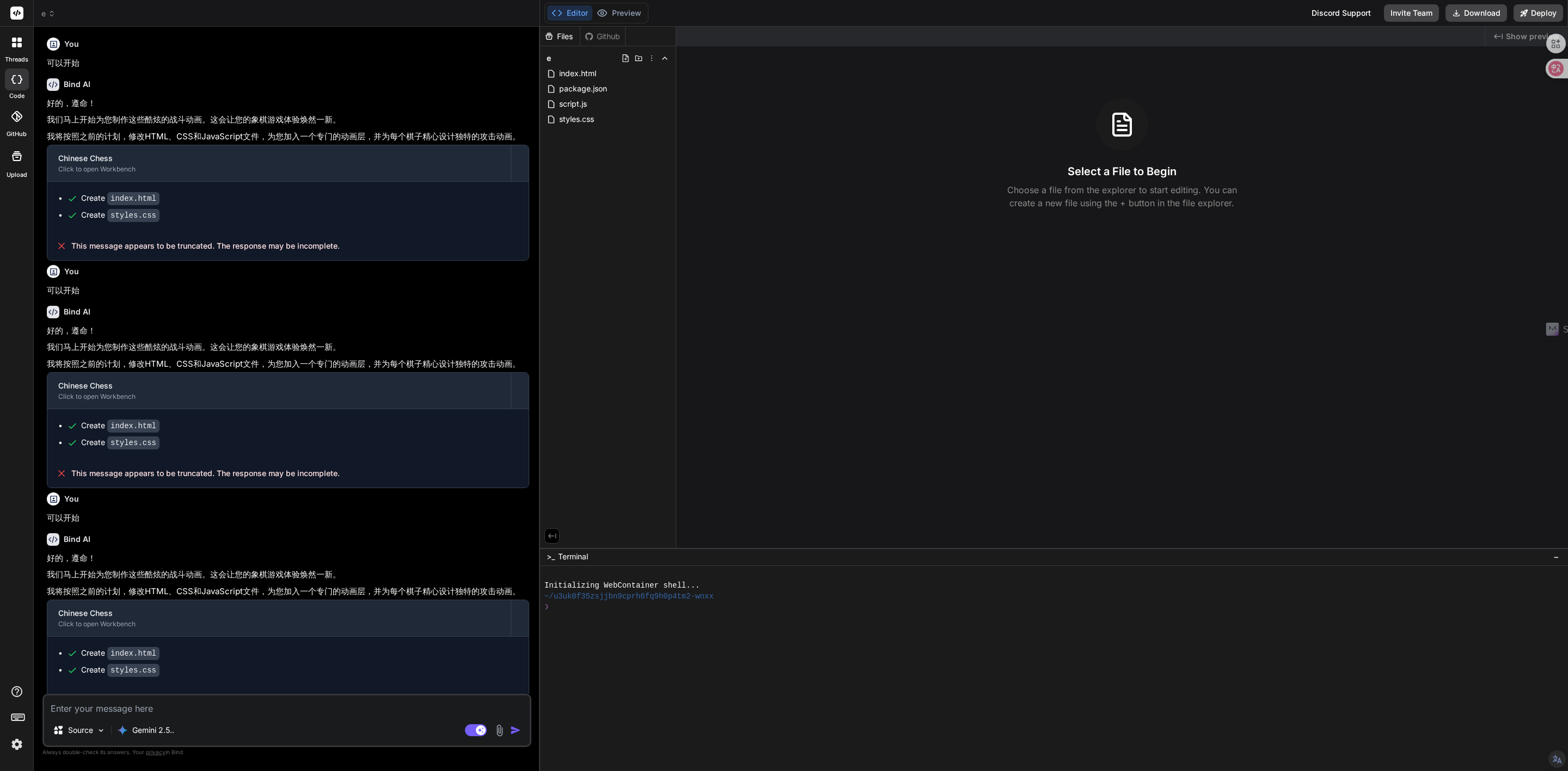
scroll to position [617, 0]
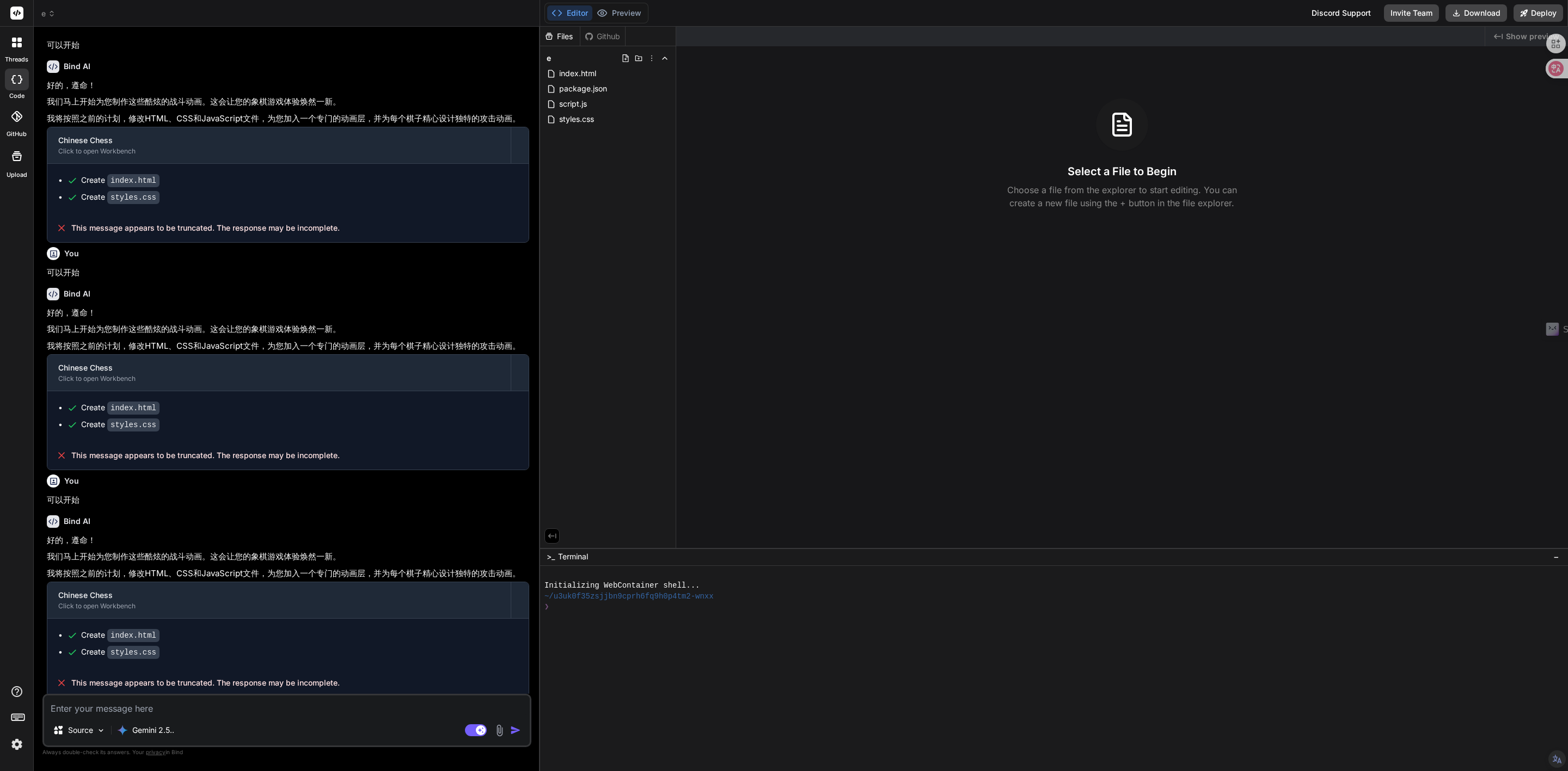
click at [113, 709] on textarea at bounding box center [287, 705] width 486 height 19
type textarea "w"
type textarea "x"
type textarea "wa"
type textarea "x"
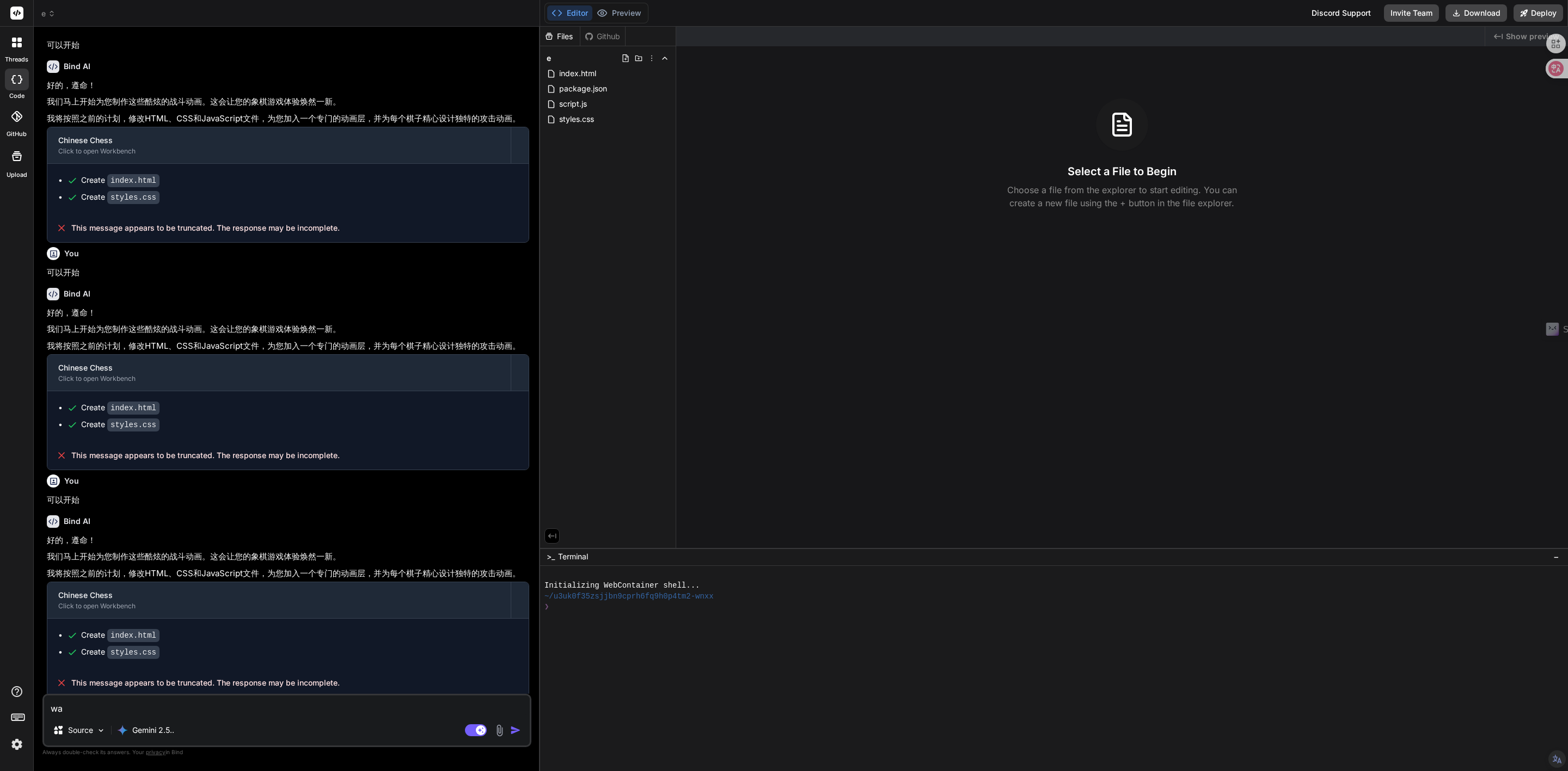
type textarea "wan"
type textarea "x"
type textarea "wang"
type textarea "x"
type textarea "wan"
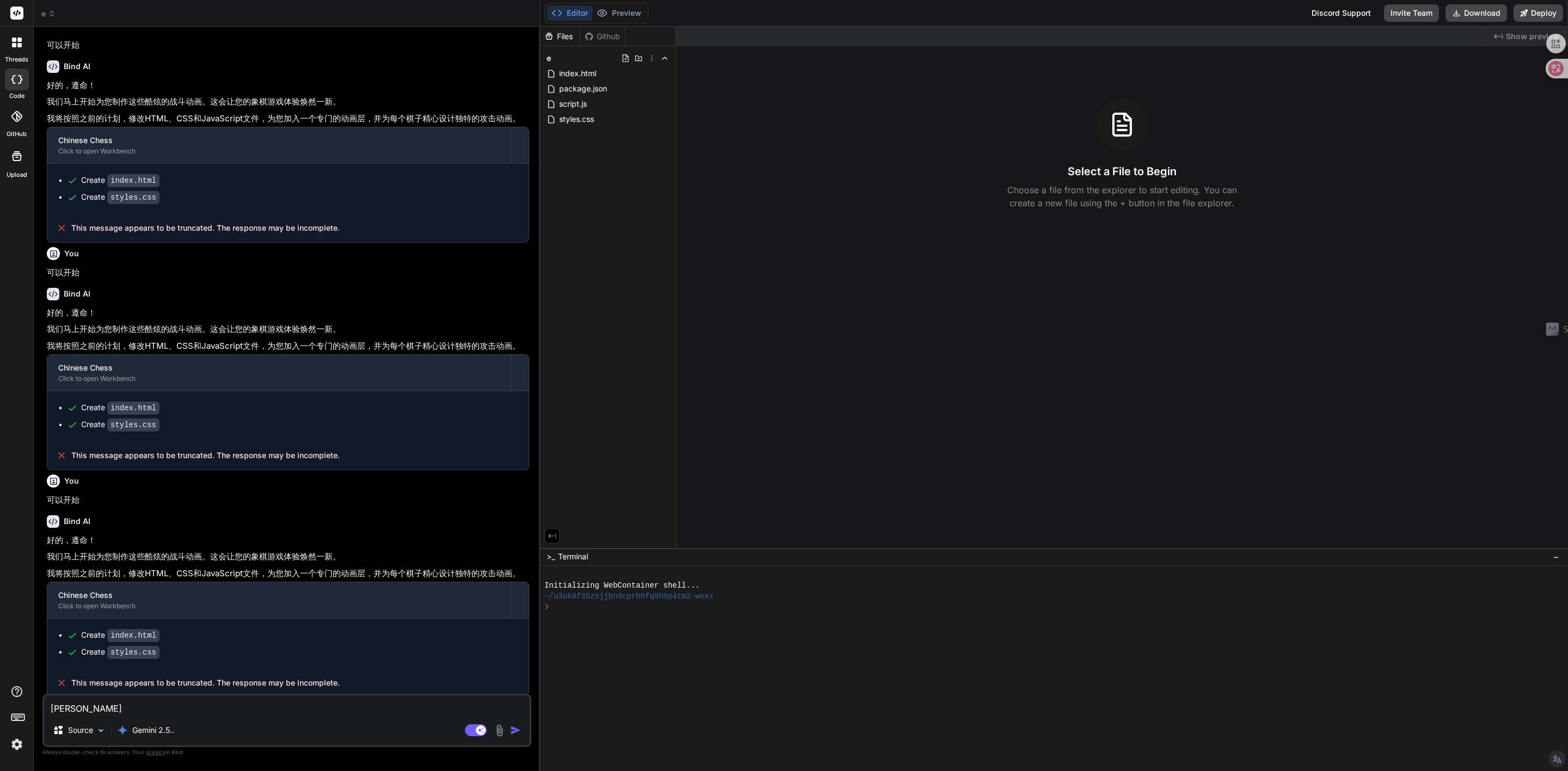
type textarea "x"
type textarea "wa"
type textarea "x"
type textarea "w"
type textarea "x"
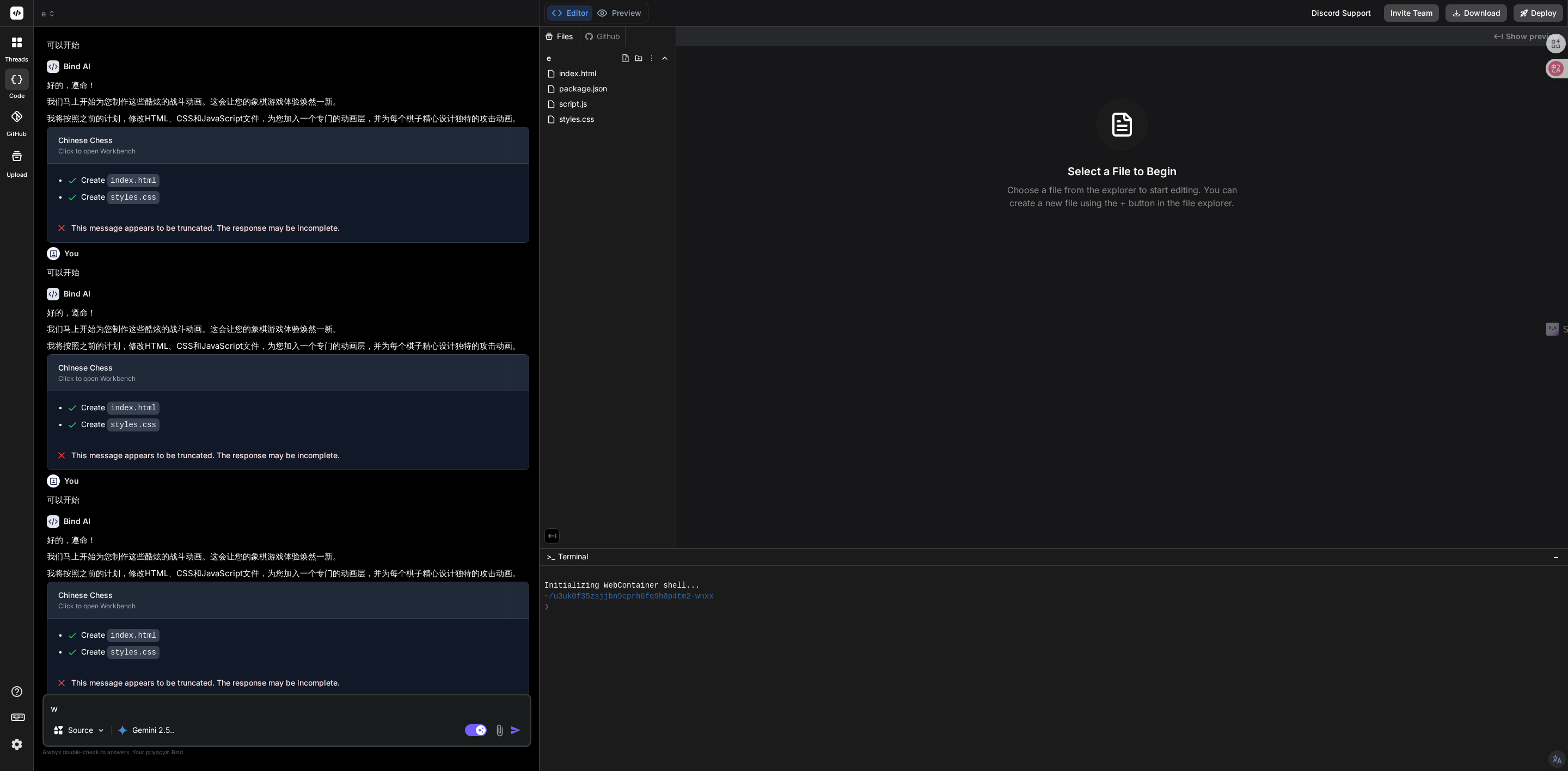
type textarea "x"
type textarea "w"
type textarea "x"
type textarea "wa"
type textarea "x"
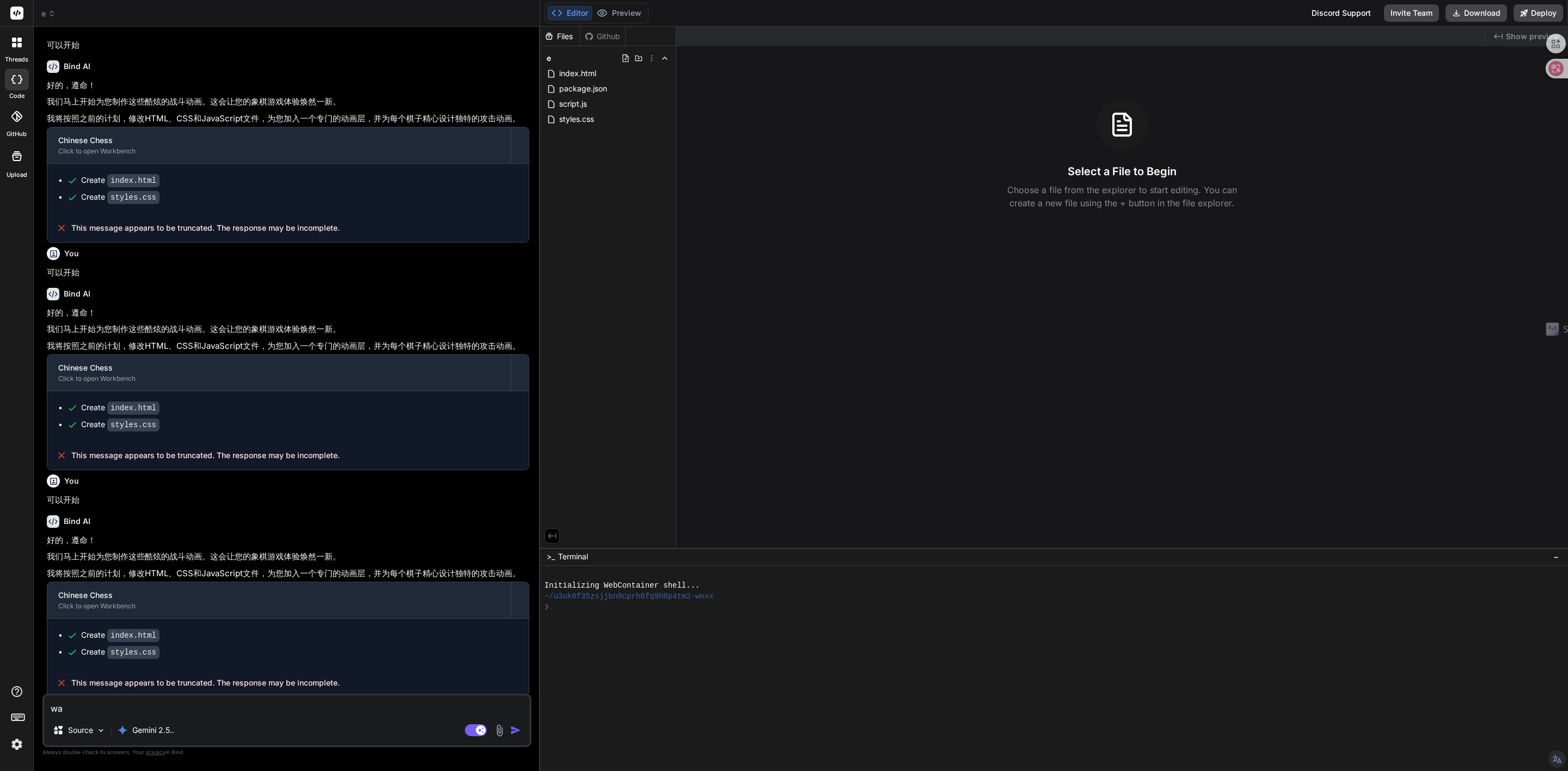
type textarea "wan"
type textarea "x"
type textarea "wang"
type textarea "x"
type textarea "wang'c"
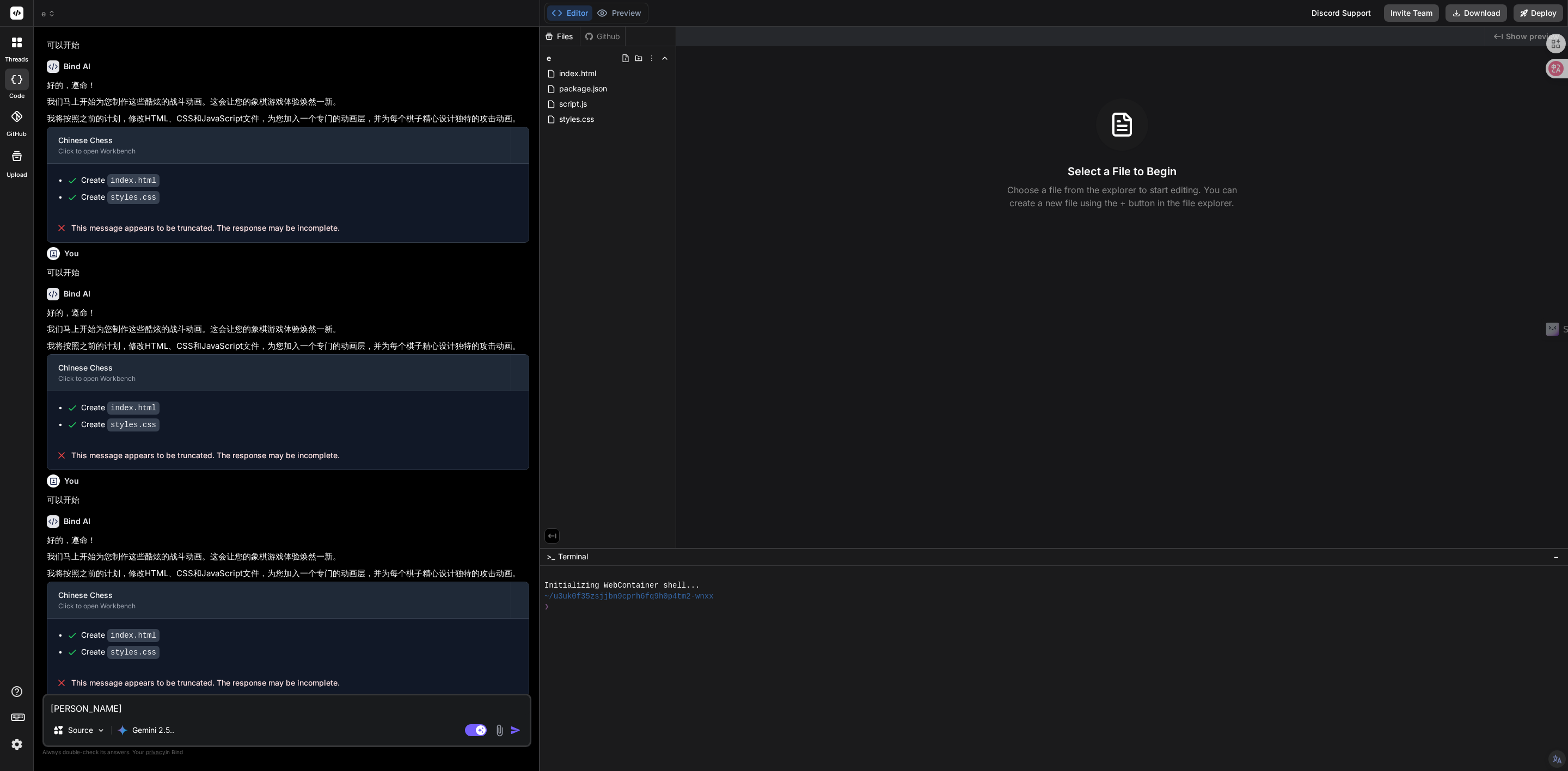
type textarea "x"
type textarea "wang'ch"
type textarea "x"
type textarea "wang'che"
type textarea "x"
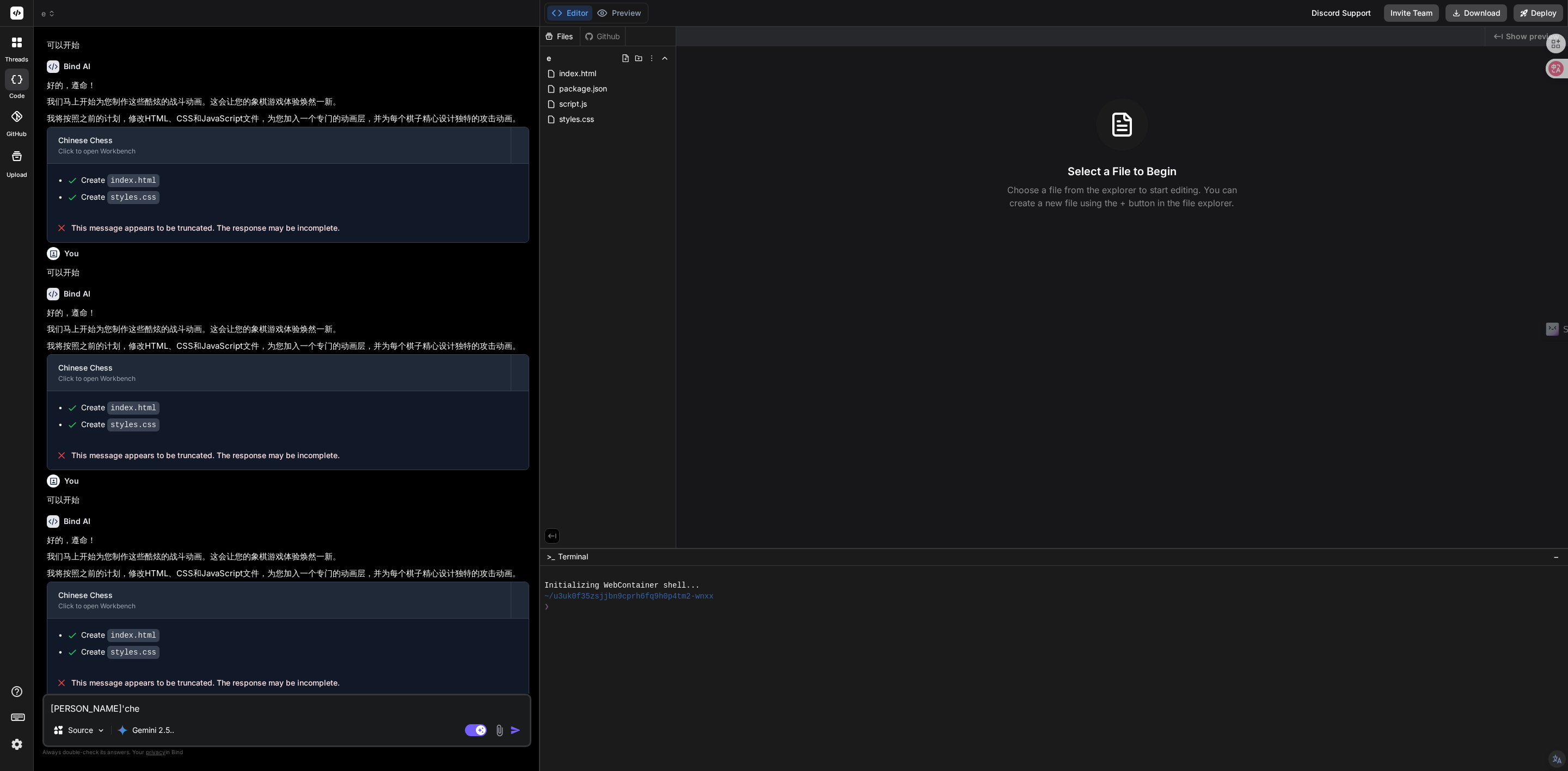
type textarea "wang'chen"
type textarea "x"
type textarea "wang'cheng"
type textarea "x"
type textarea "wang'chen"
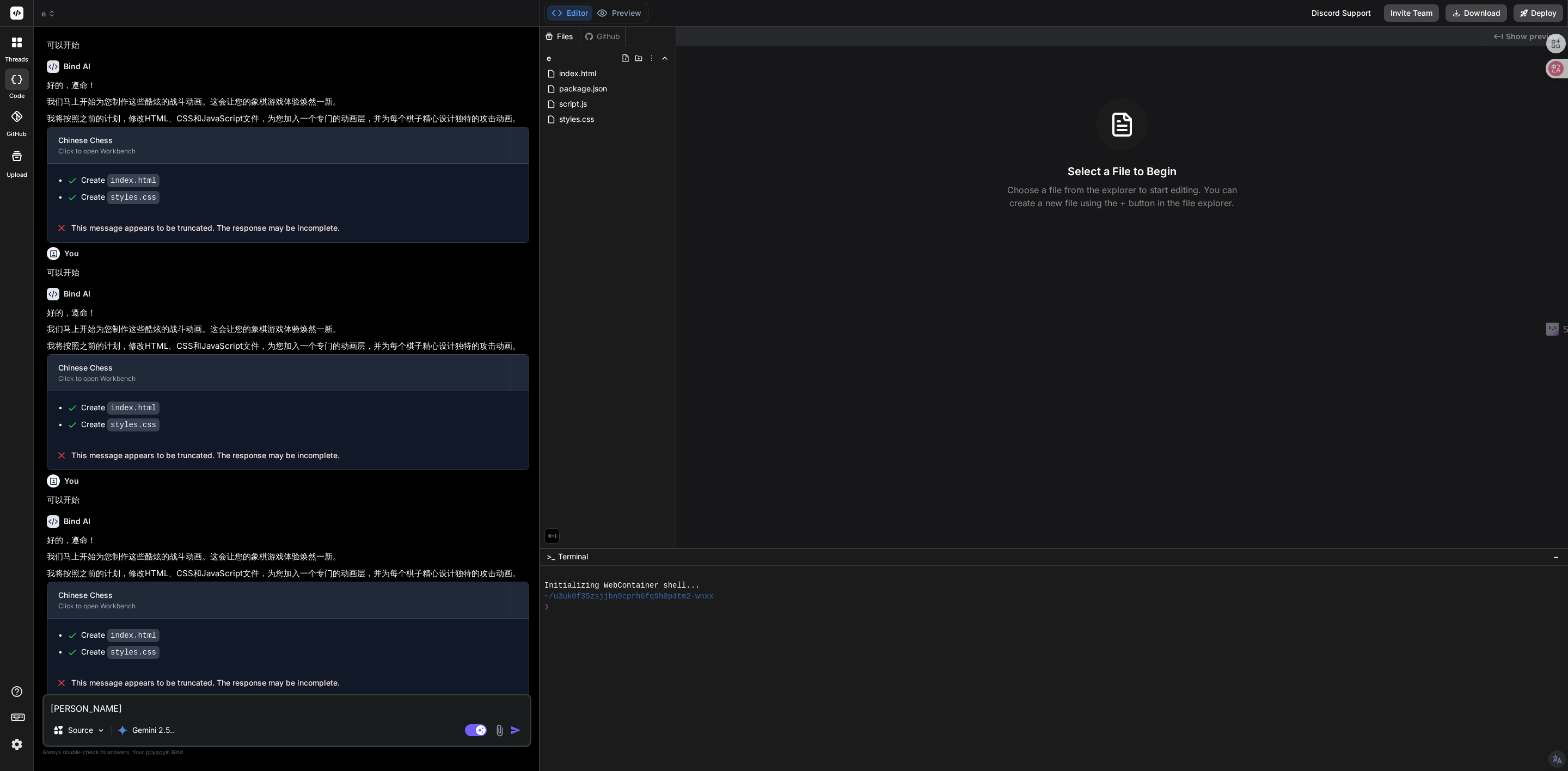
type textarea "x"
type textarea "wang'che"
type textarea "x"
type textarea "wang'ch"
type textarea "x"
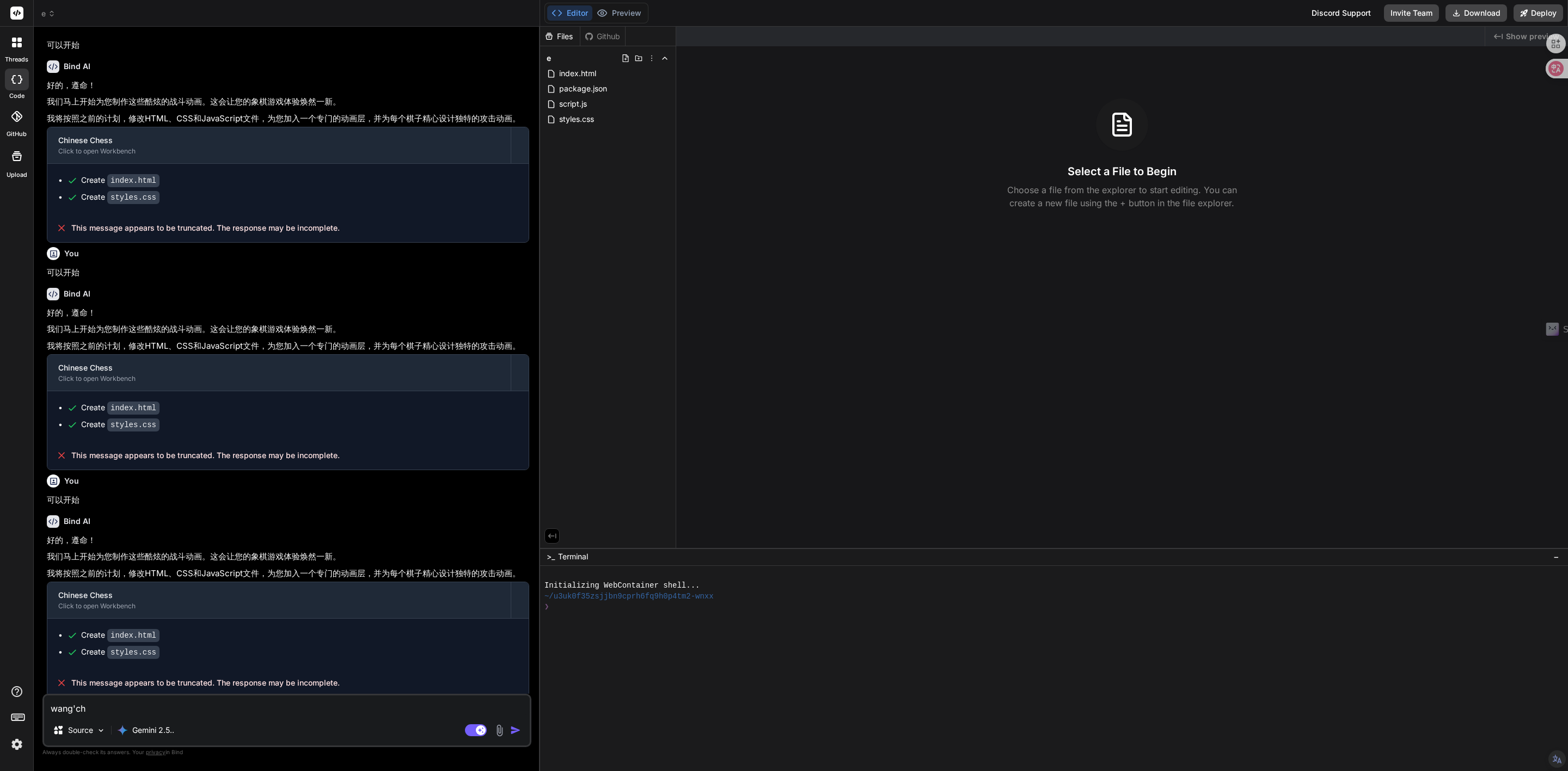
type textarea "wang'c"
type textarea "x"
type textarea "wang"
type textarea "x"
type textarea "wan"
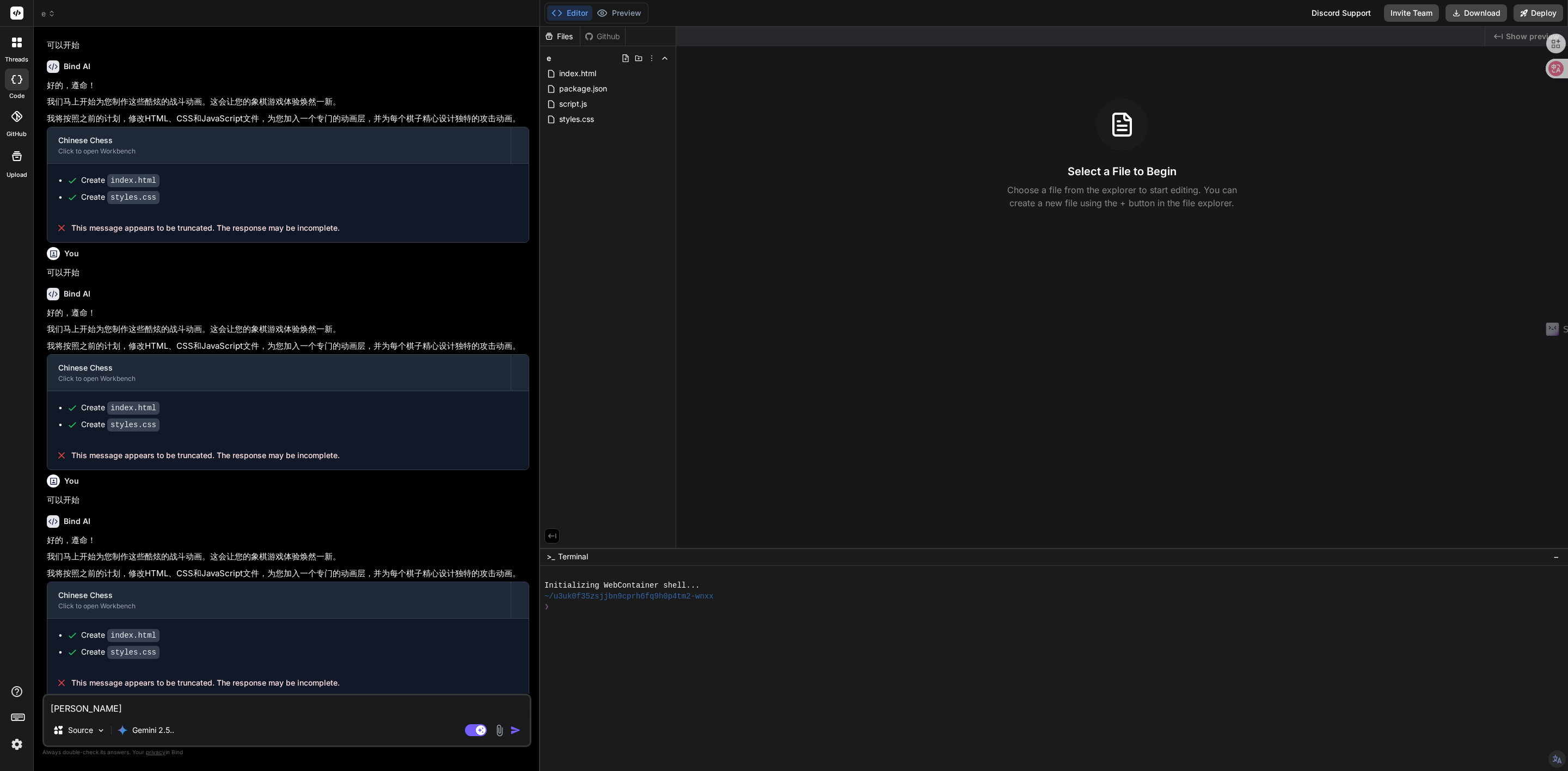
type textarea "x"
type textarea "wan'z"
type textarea "x"
type textarea "wan'zh"
type textarea "x"
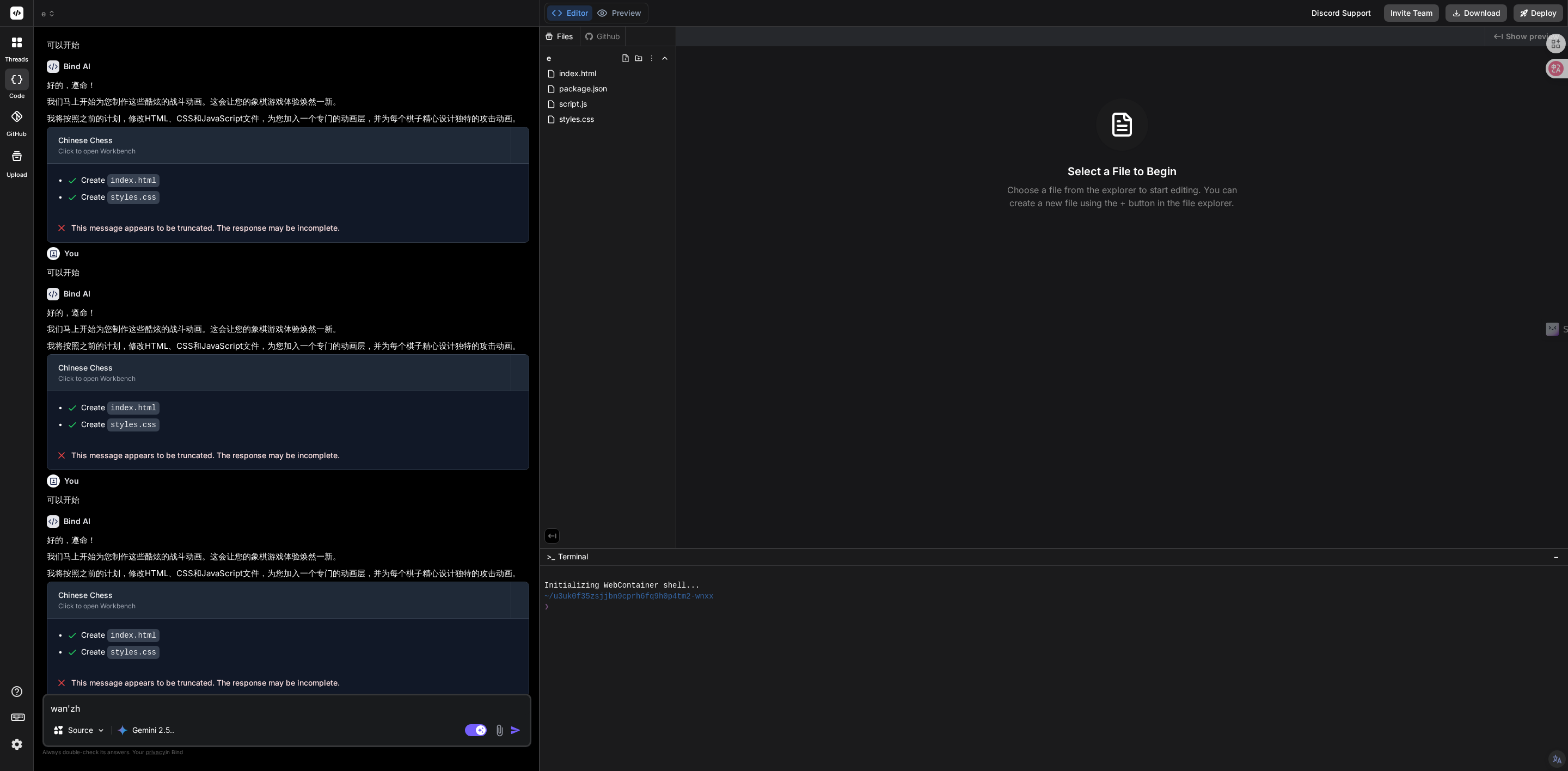
type textarea "wan'zhe"
type textarea "x"
type textarea "wan'zhen"
type textarea "x"
type textarea "wan'zheng"
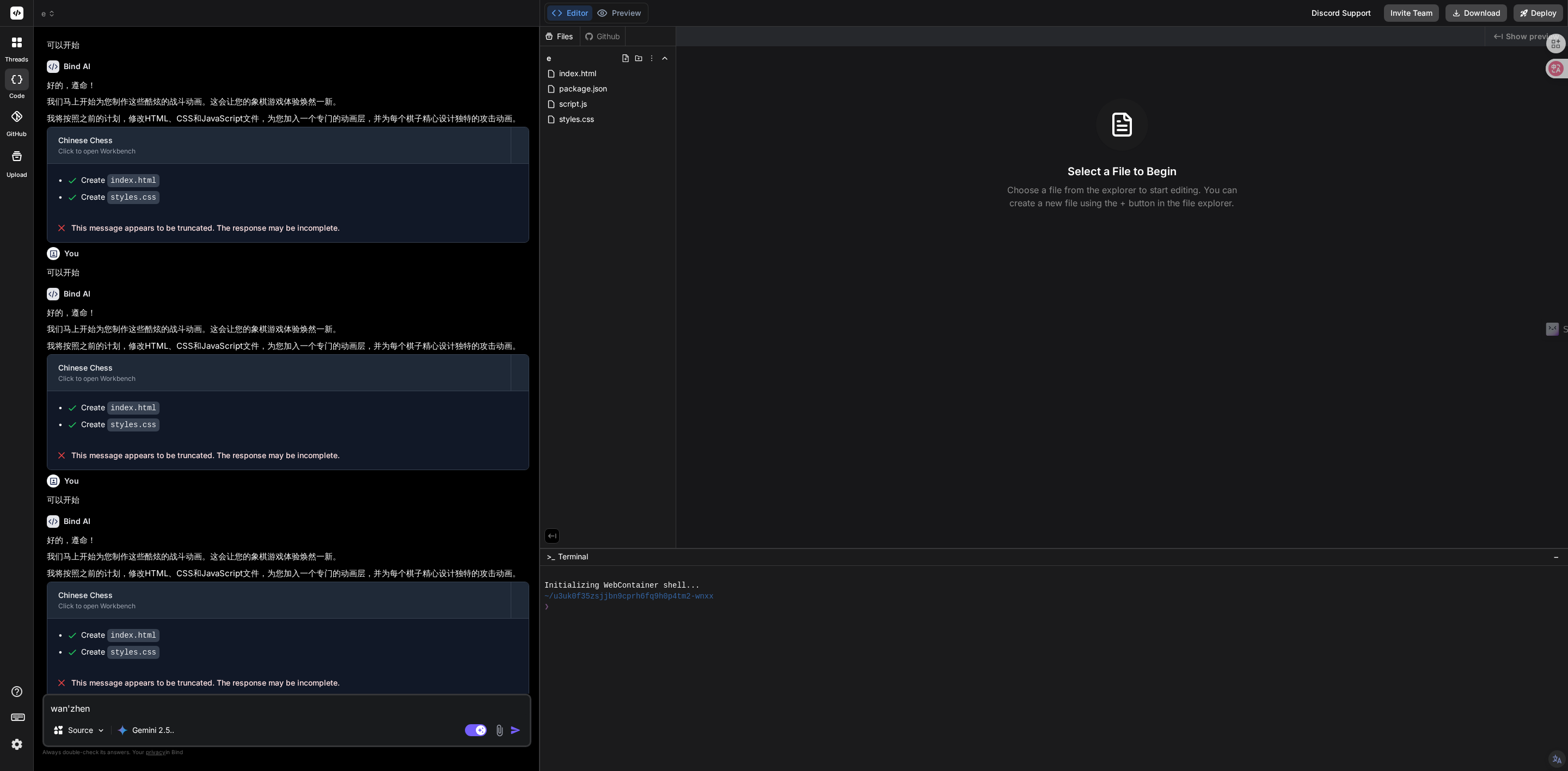
type textarea "x"
type textarea "完整"
type textarea "x"
type textarea "完整t"
type textarea "x"
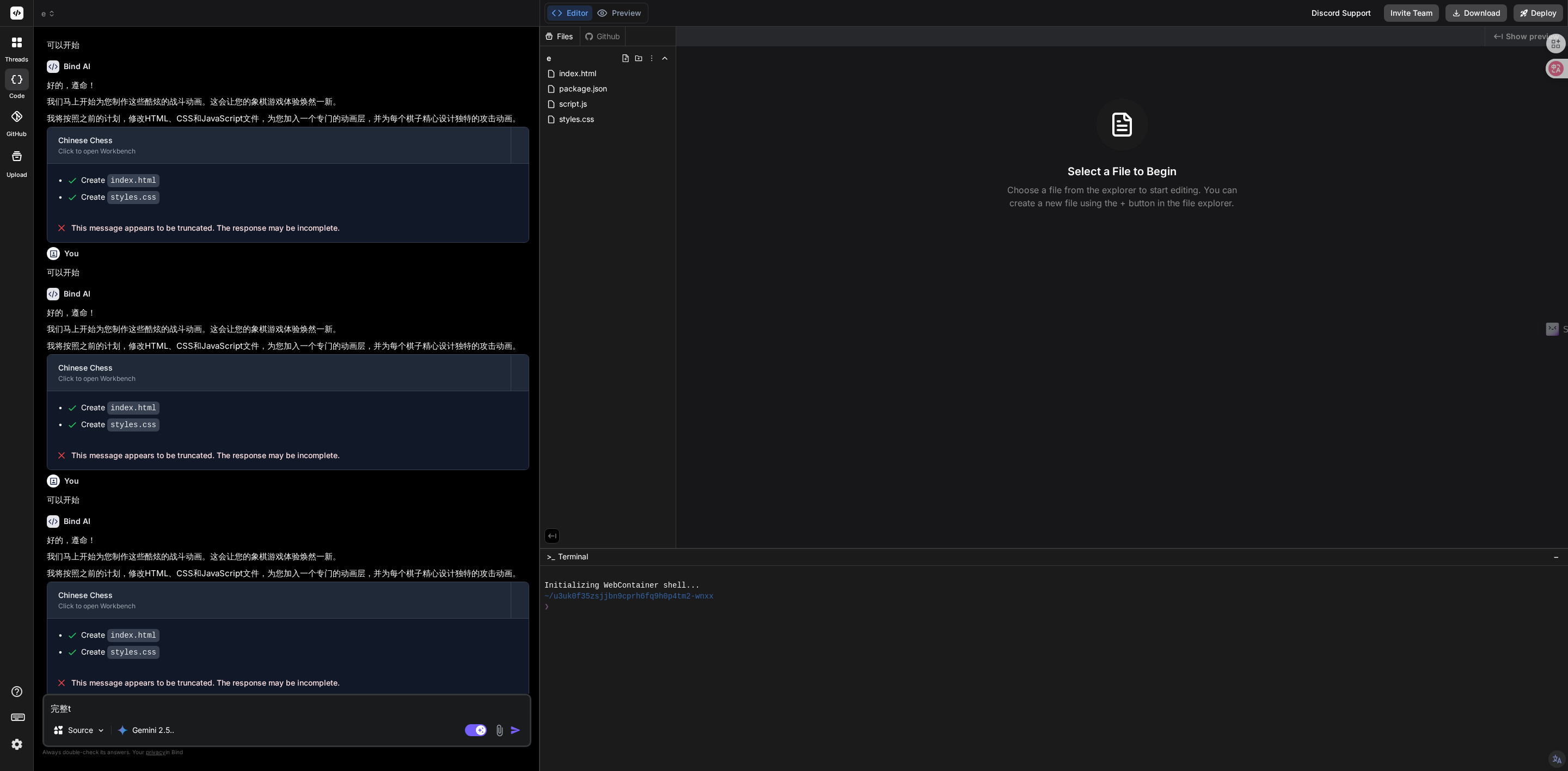
type textarea "完整ta"
type textarea "x"
type textarea "完整他"
type textarea "x"
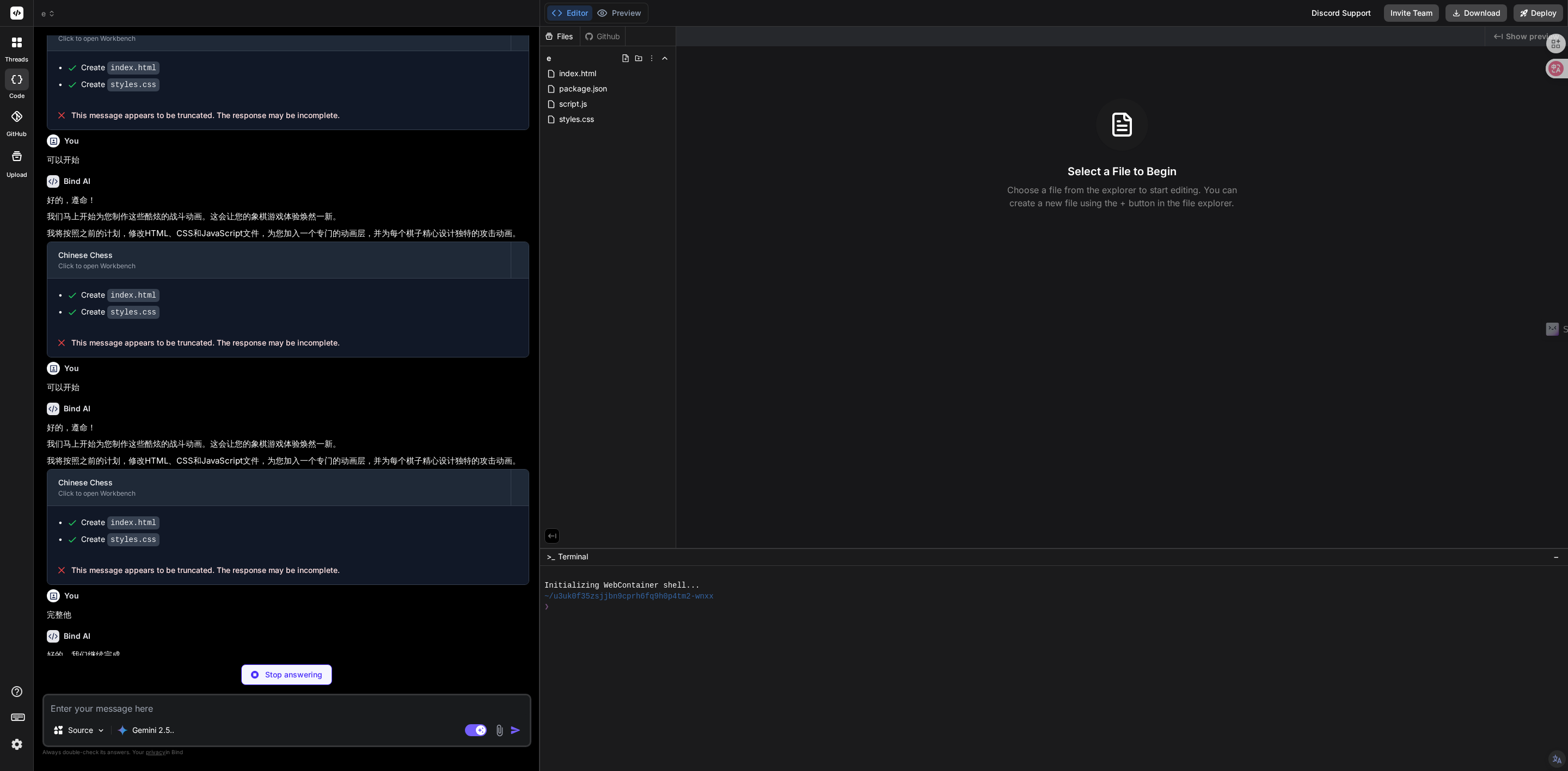
type textarea "x"
